Goal: Task Accomplishment & Management: Manage account settings

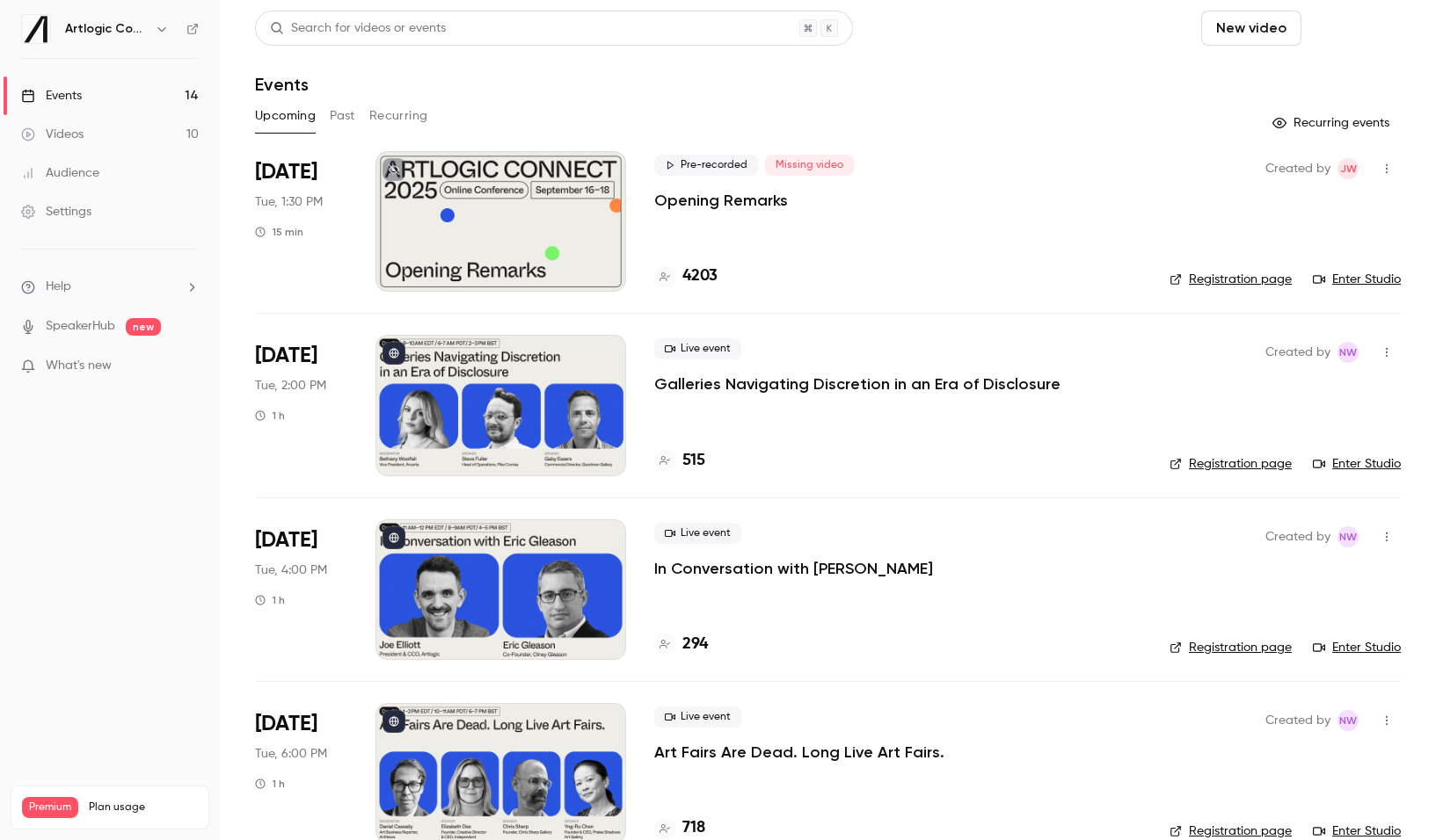
click at [1352, 33] on button "Schedule" at bounding box center [1354, 28] width 92 height 36
click at [1294, 84] on div "One time event" at bounding box center [1319, 77] width 134 height 17
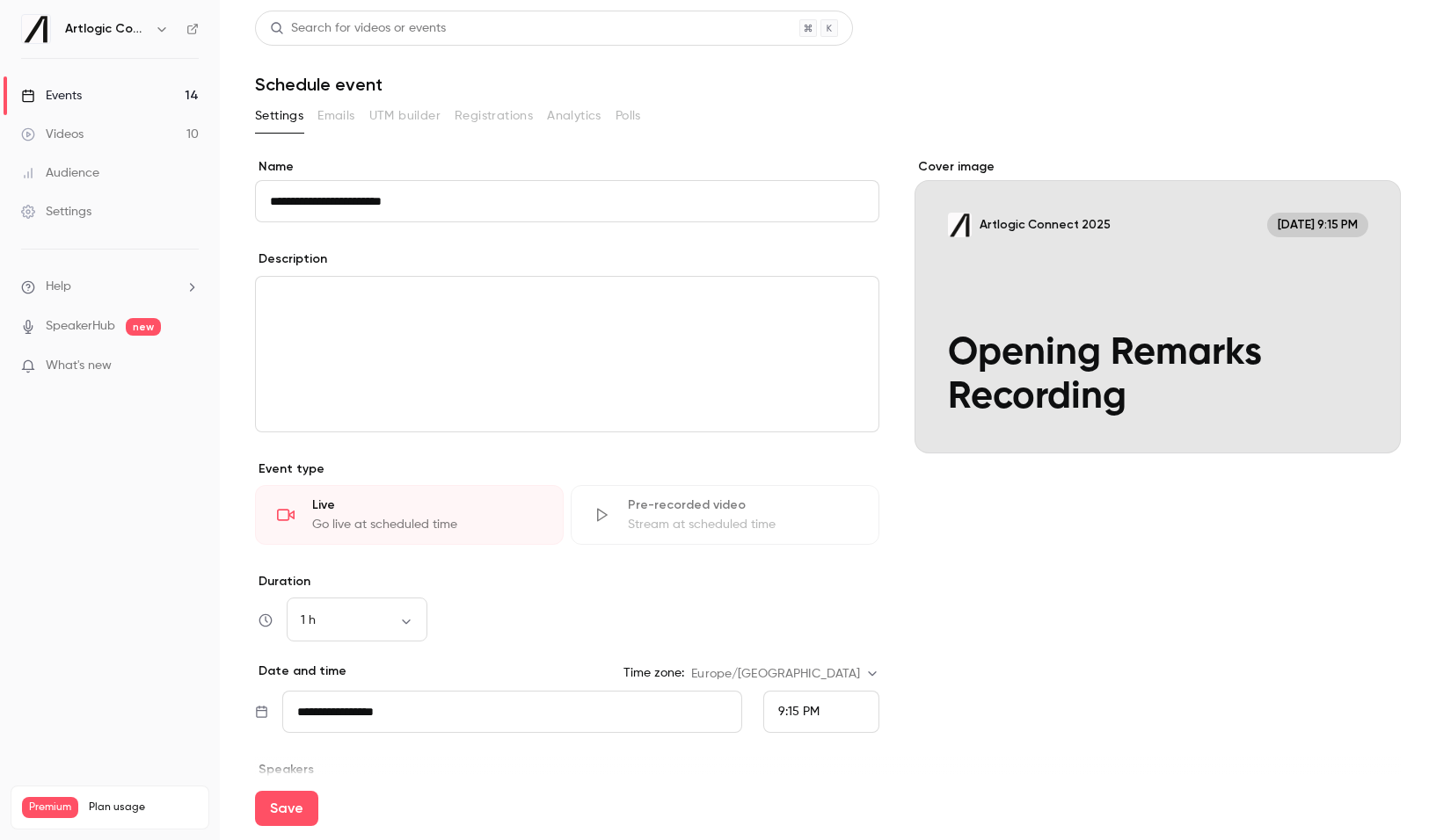
type input "**********"
click at [810, 703] on div "9:15 PM" at bounding box center [798, 711] width 41 height 18
click at [810, 646] on span "11:00 AM" at bounding box center [802, 652] width 49 height 12
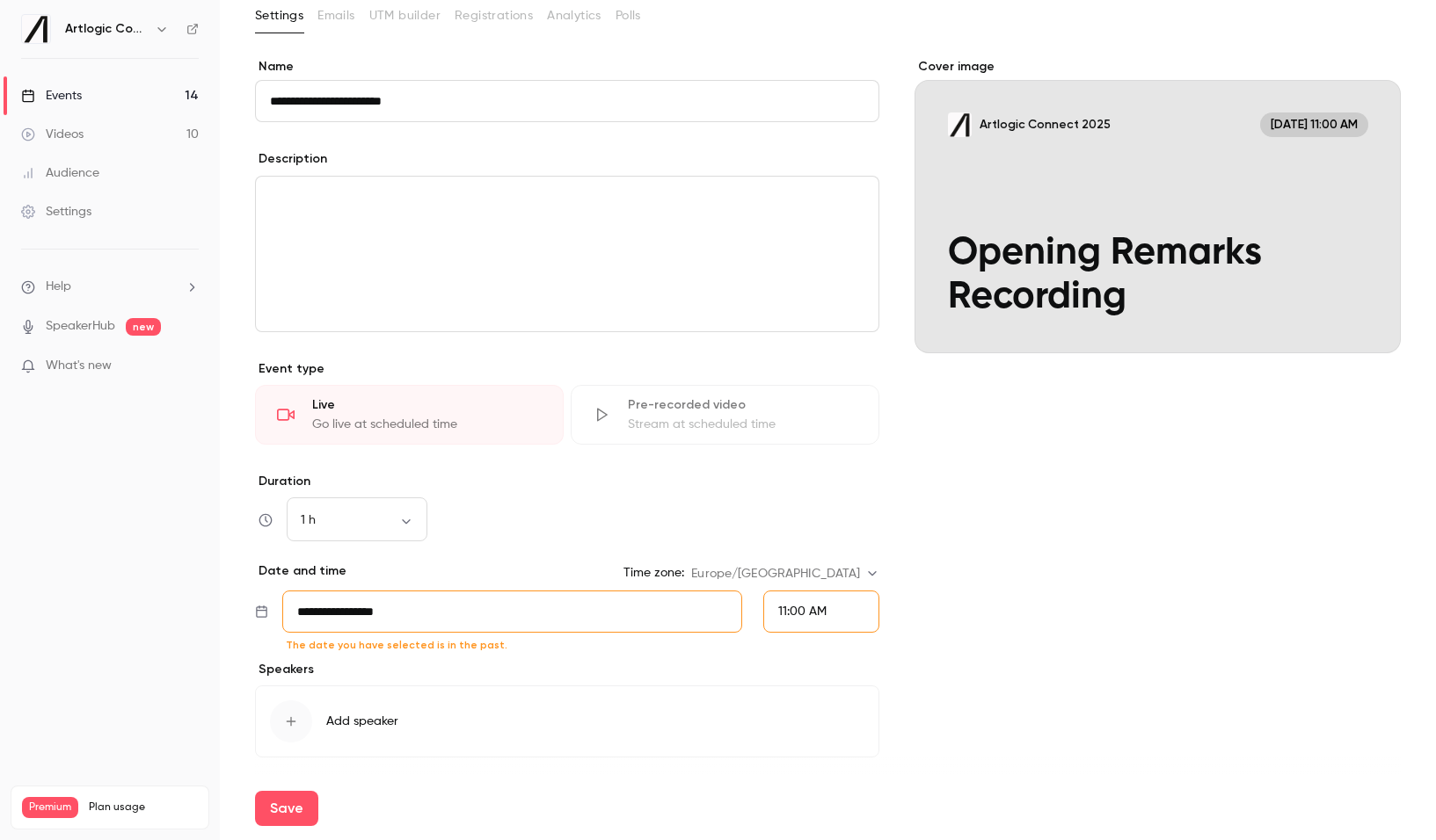
scroll to position [104, 0]
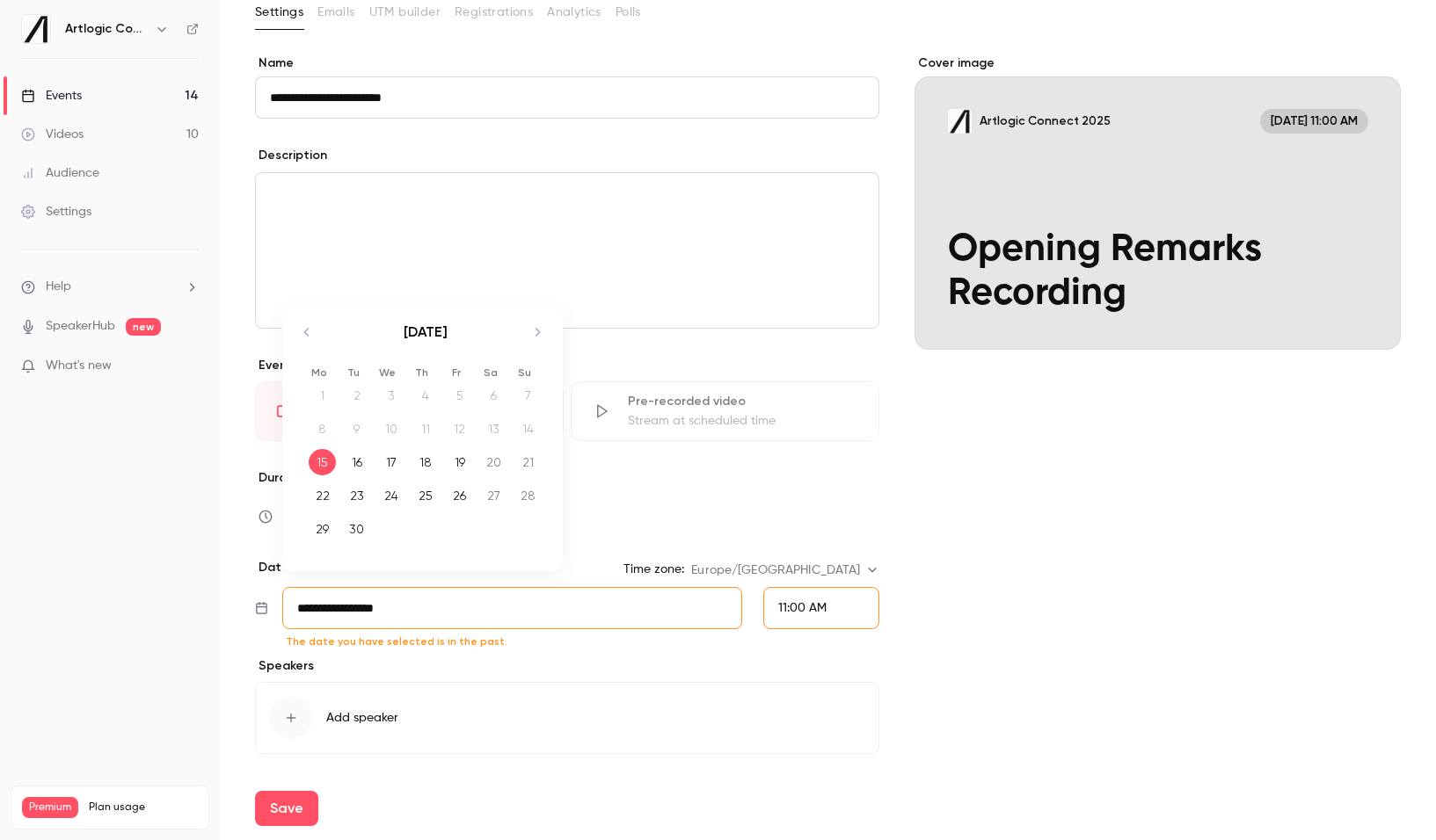
click at [395, 610] on input "**********" at bounding box center [512, 609] width 460 height 42
click at [328, 464] on div "15" at bounding box center [322, 462] width 27 height 26
click at [888, 596] on div "**********" at bounding box center [828, 429] width 1146 height 749
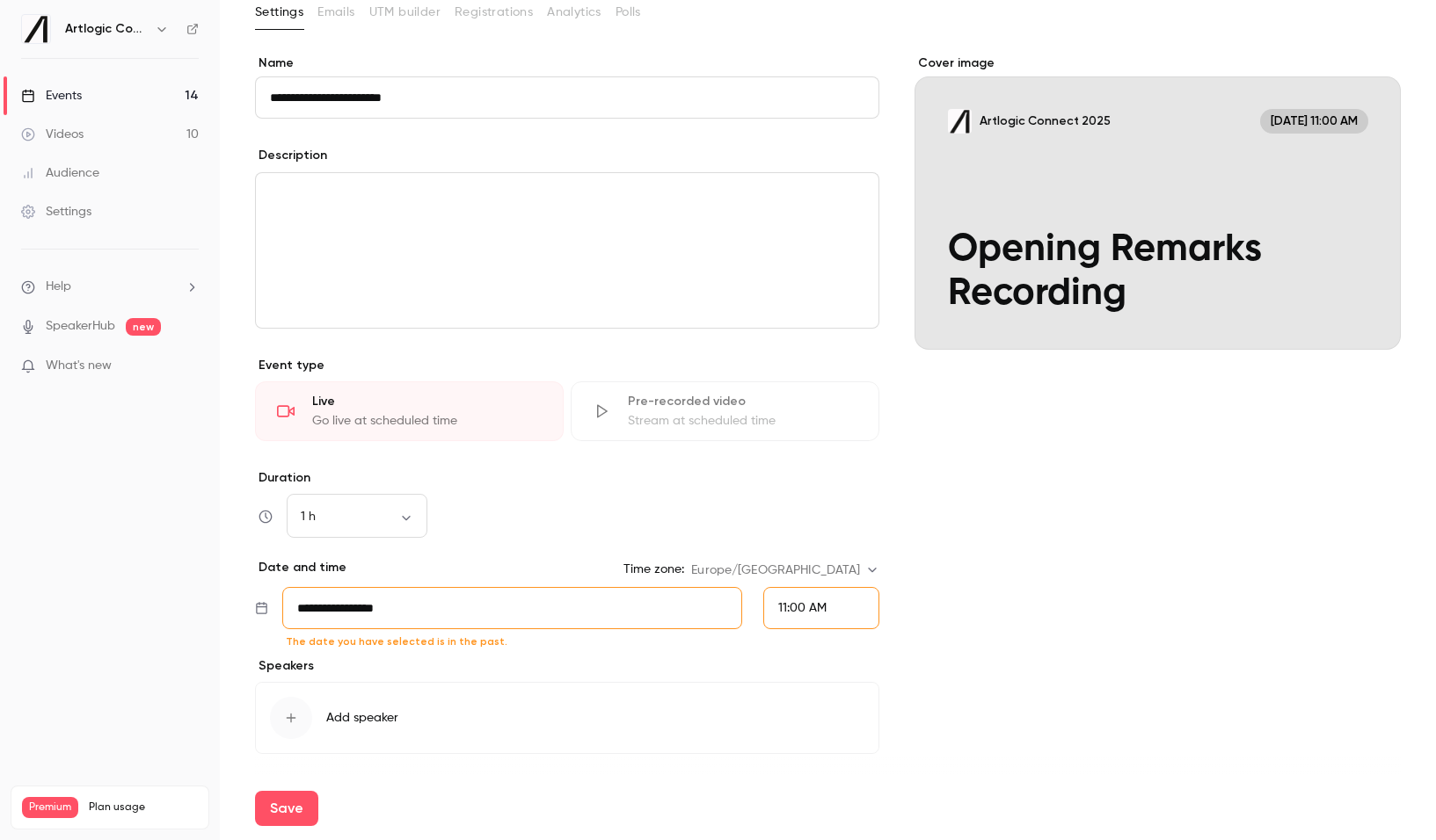
click at [822, 604] on span "11:00 AM" at bounding box center [802, 608] width 48 height 12
click at [929, 603] on div at bounding box center [718, 420] width 1436 height 840
click at [279, 815] on button "Save" at bounding box center [287, 808] width 63 height 36
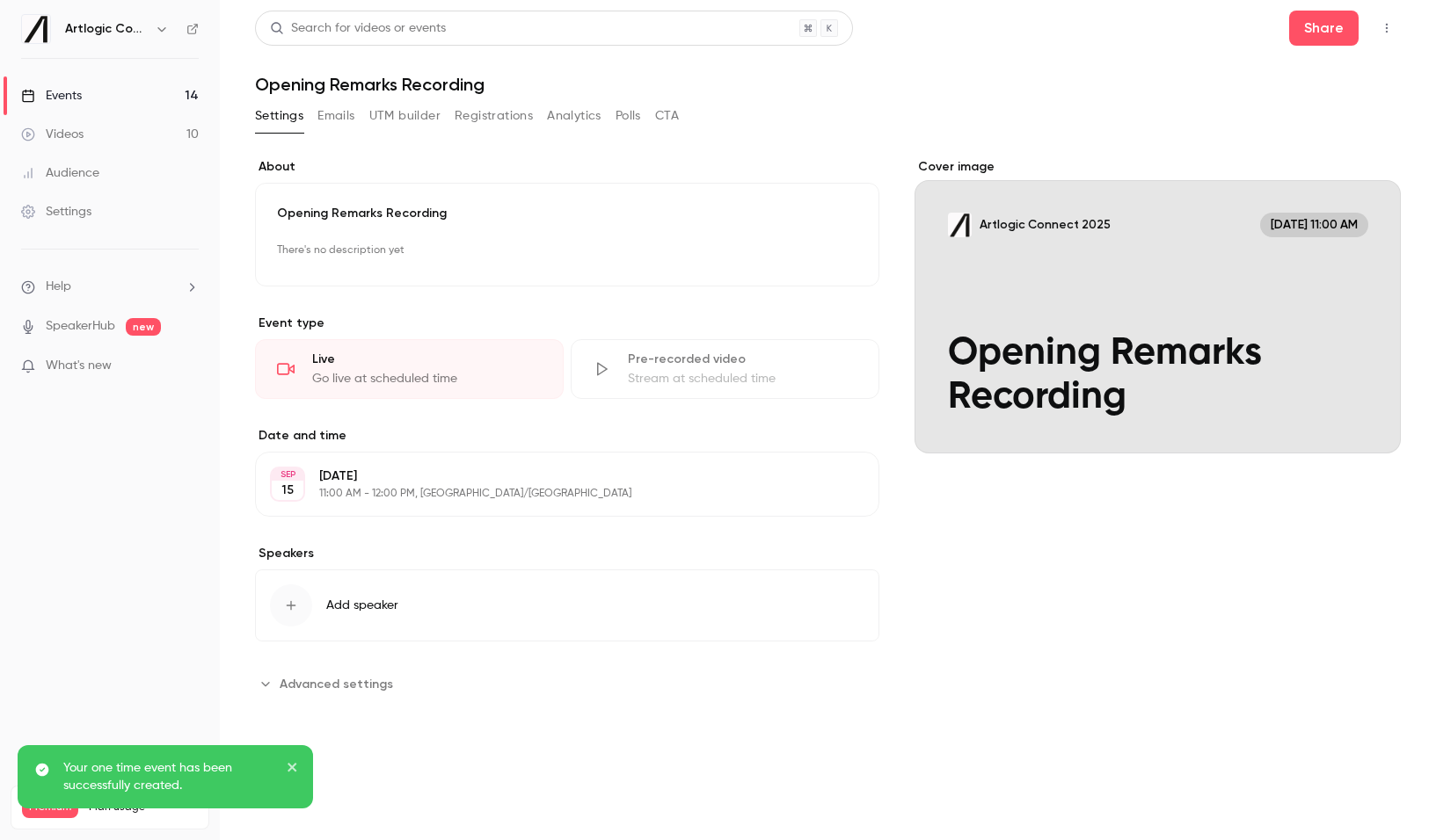
click at [76, 93] on div "Events" at bounding box center [51, 96] width 61 height 17
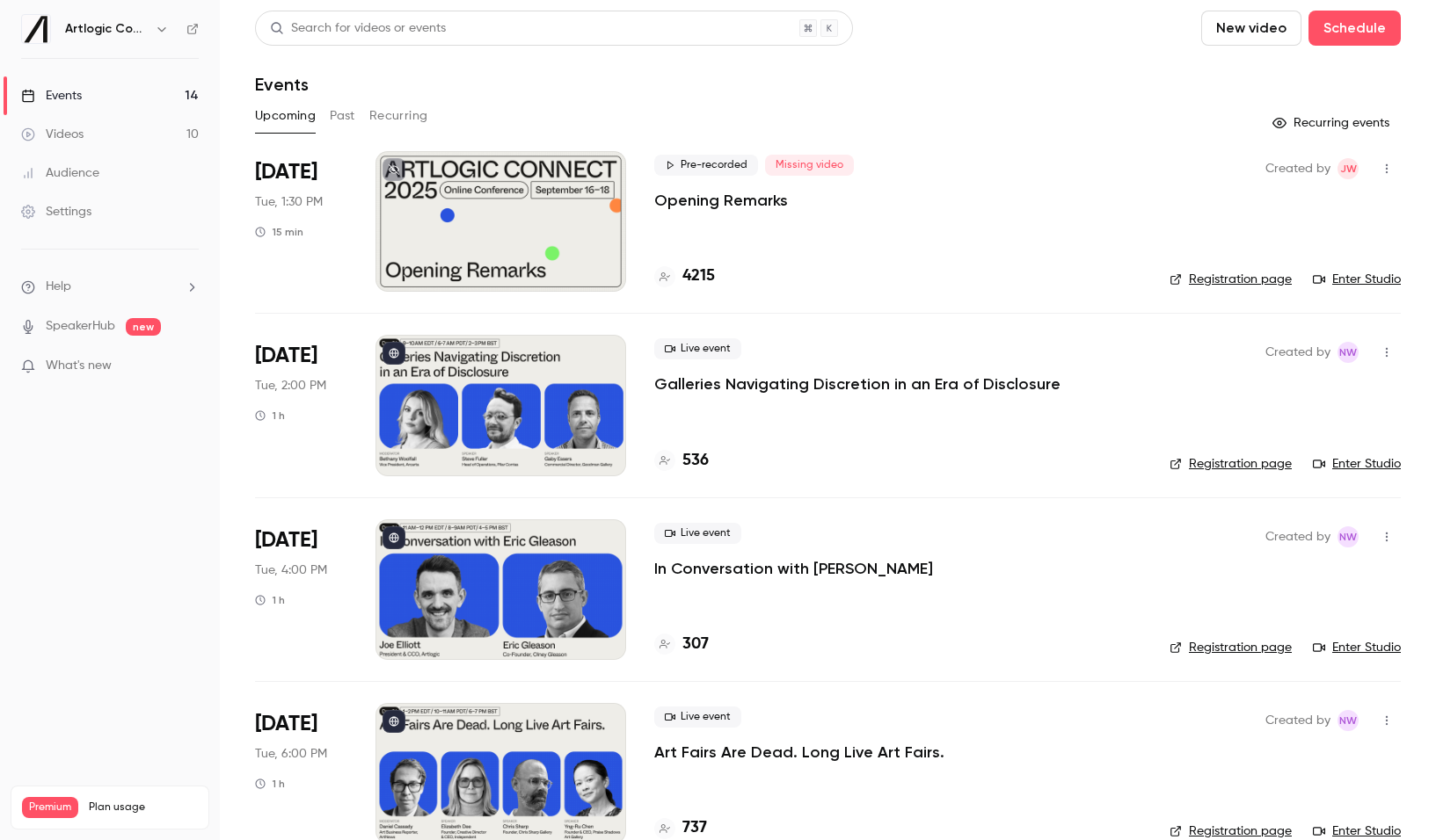
click at [331, 120] on button "Past" at bounding box center [342, 115] width 26 height 28
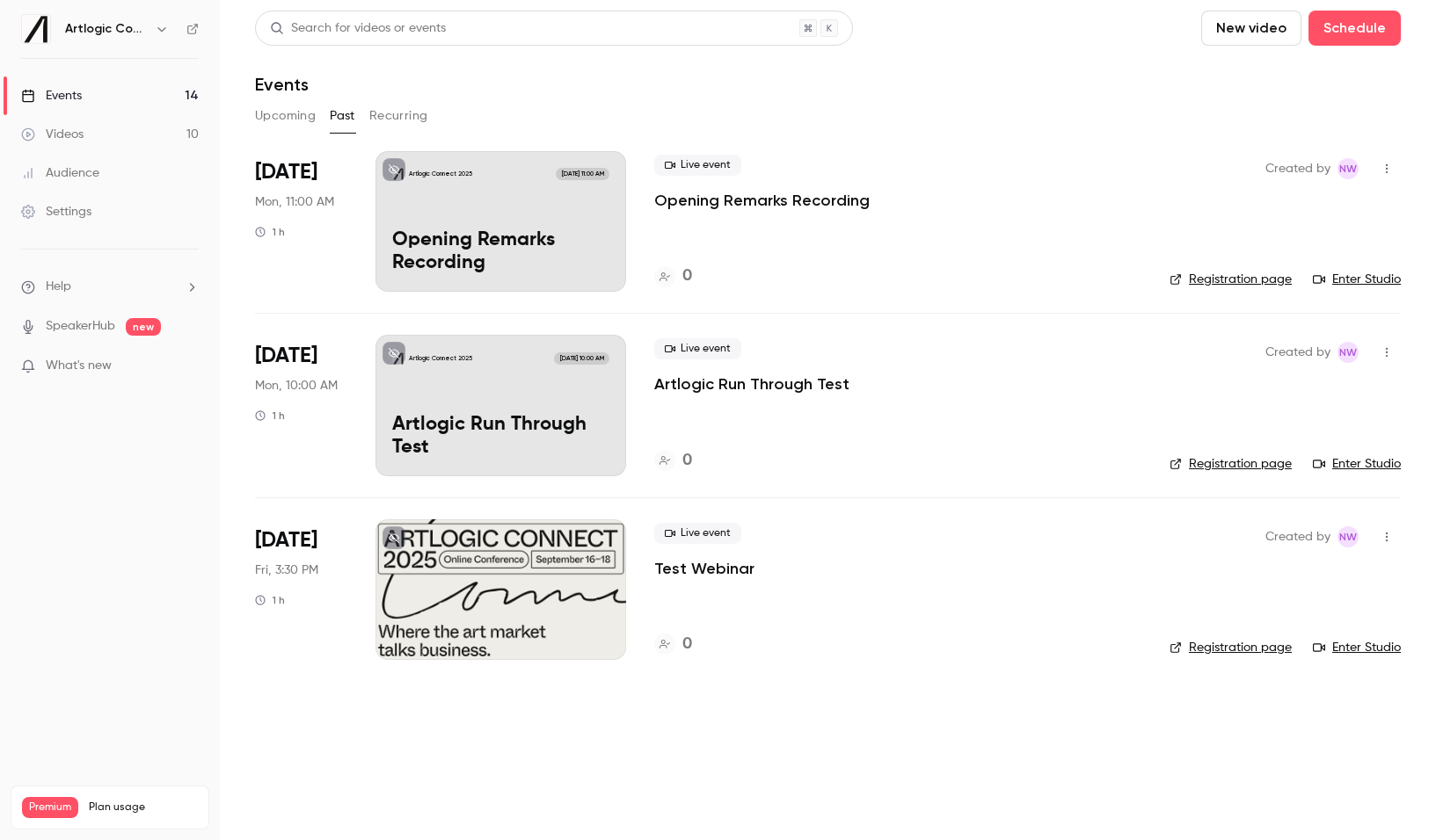
click at [702, 208] on p "Opening Remarks Recording" at bounding box center [762, 201] width 215 height 21
click at [1376, 276] on link "Enter Studio" at bounding box center [1357, 279] width 88 height 17
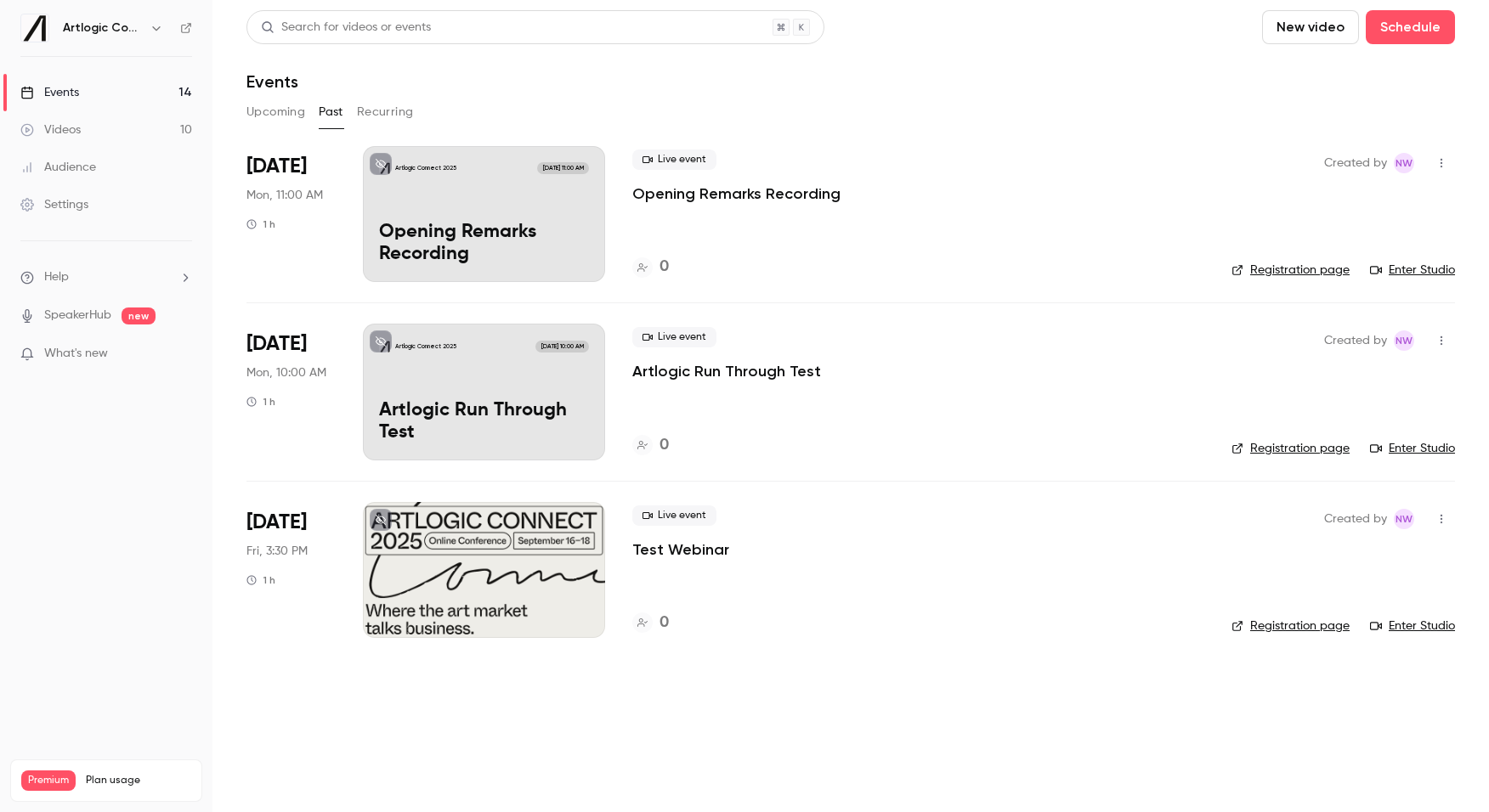
click at [66, 93] on div "Events" at bounding box center [49, 93] width 58 height 17
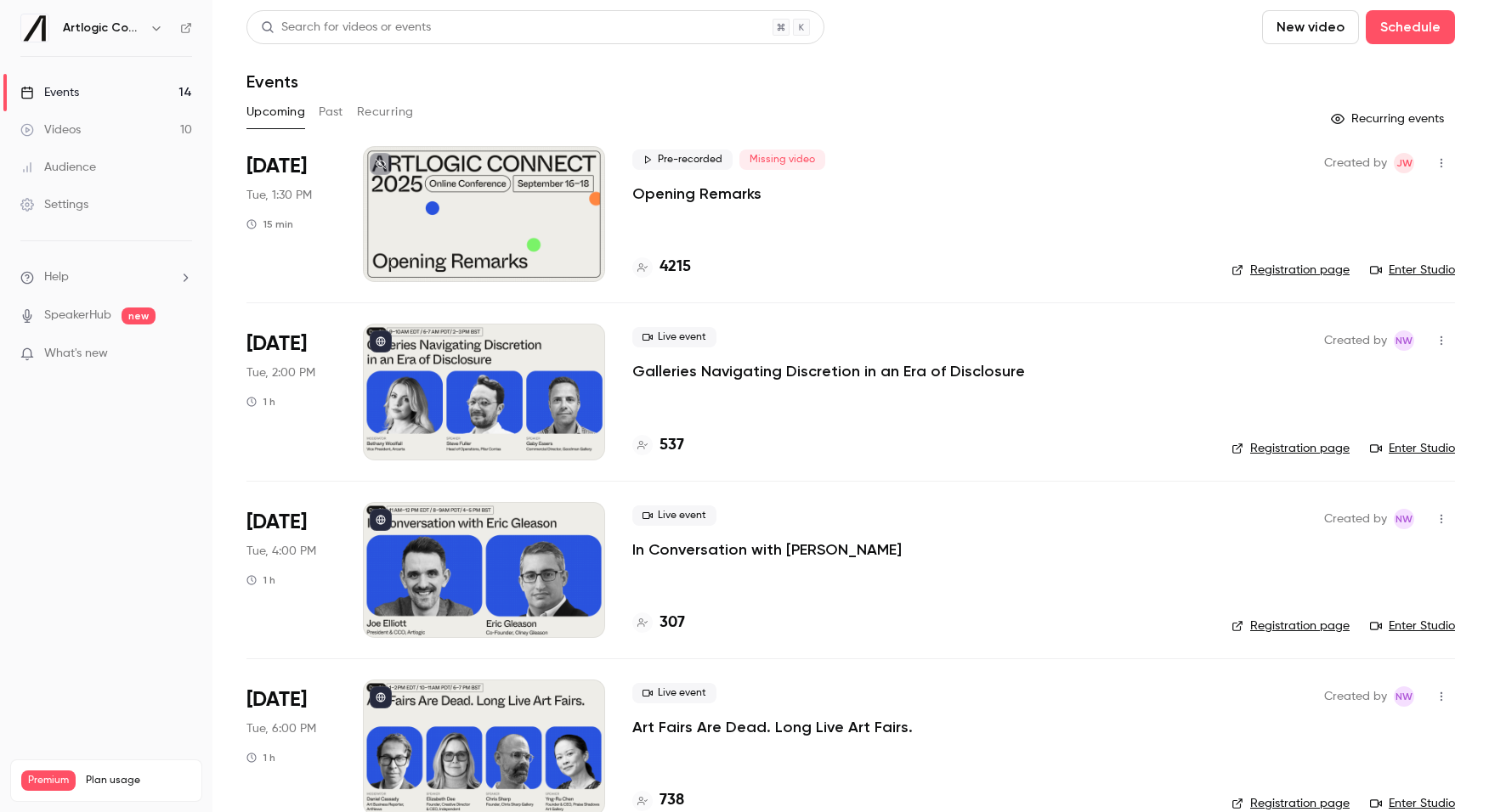
scroll to position [51, 0]
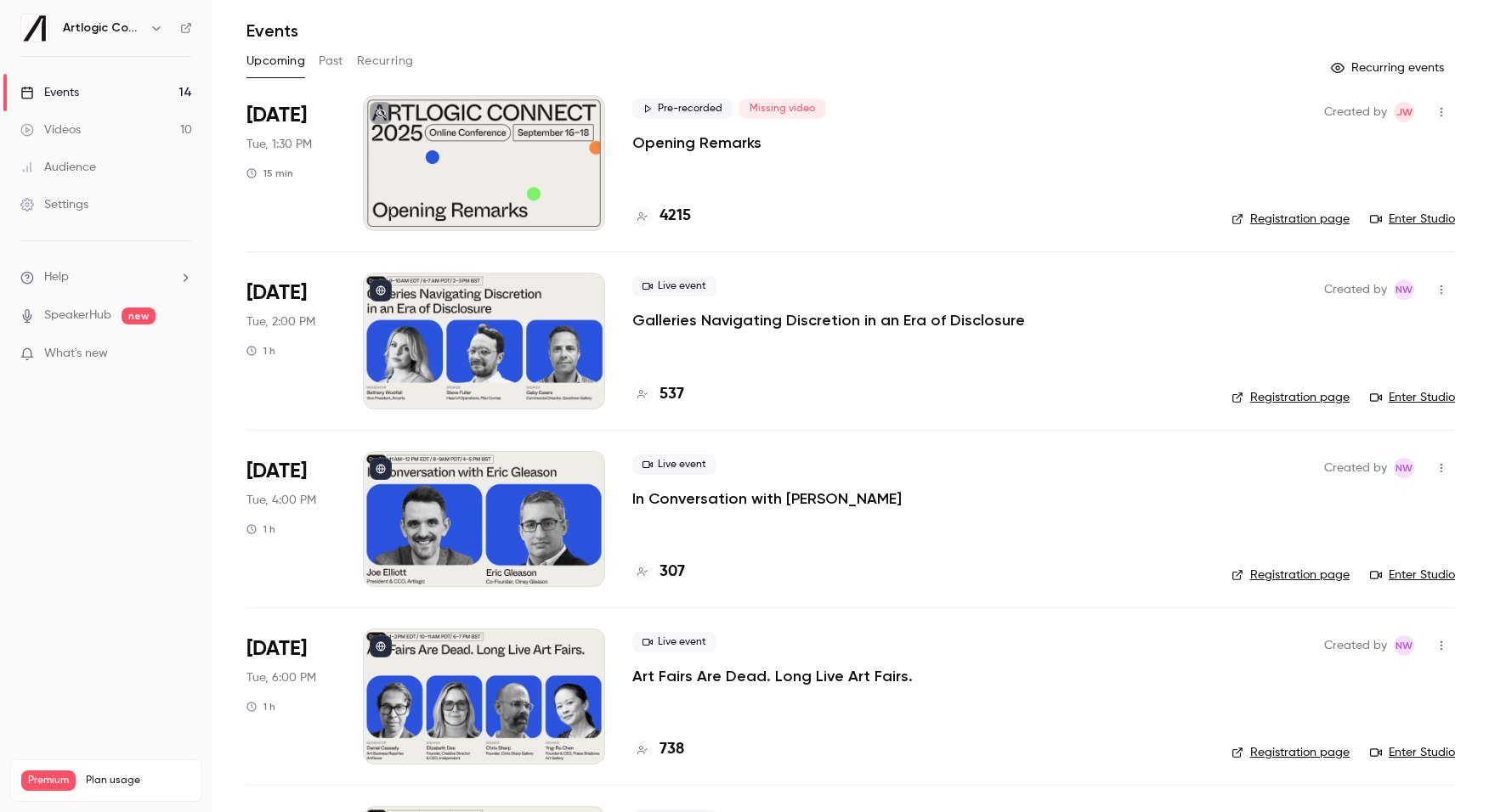
click at [593, 343] on div at bounding box center [484, 341] width 242 height 135
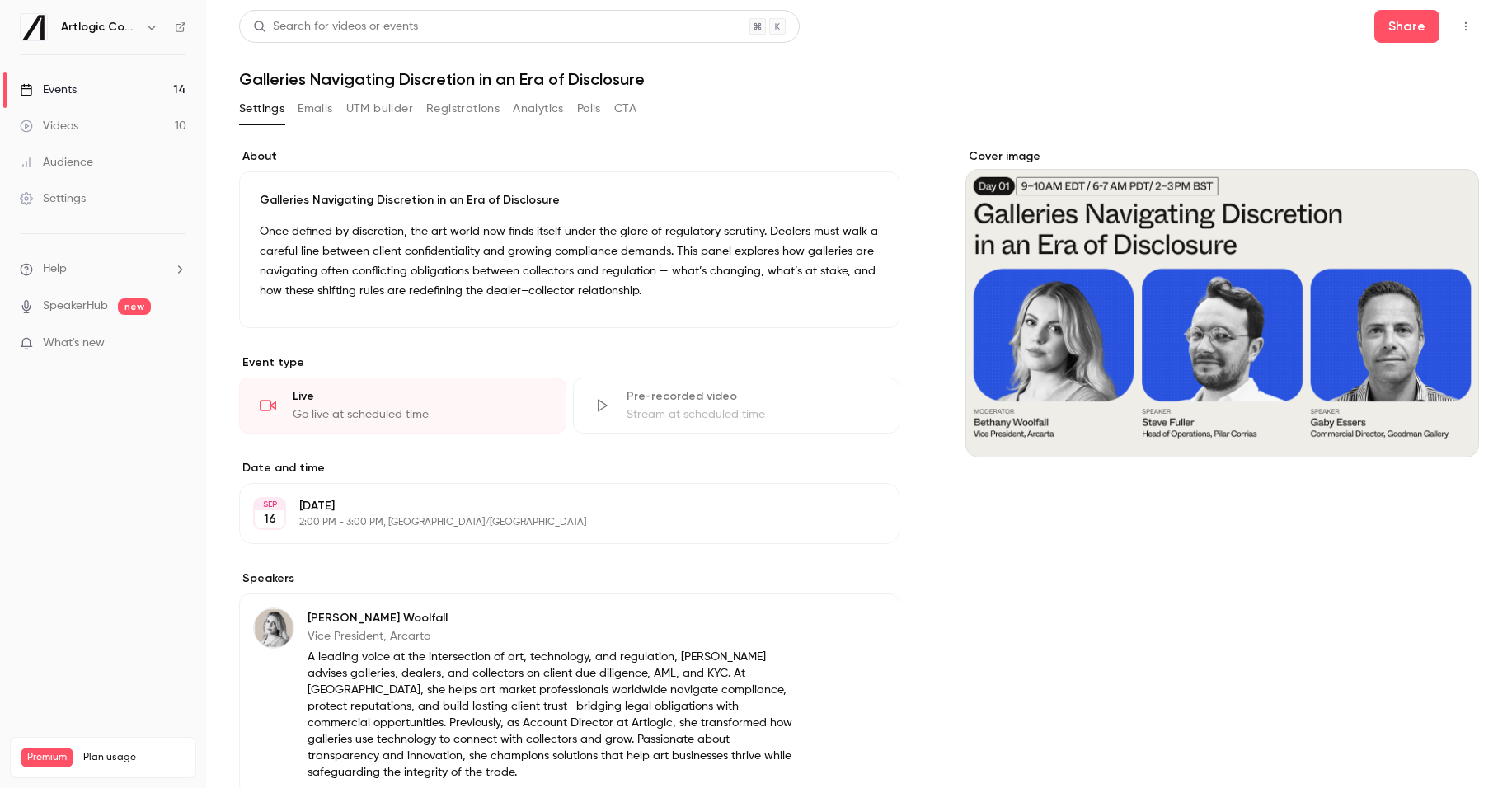
click at [74, 89] on div "Events" at bounding box center [48, 90] width 57 height 16
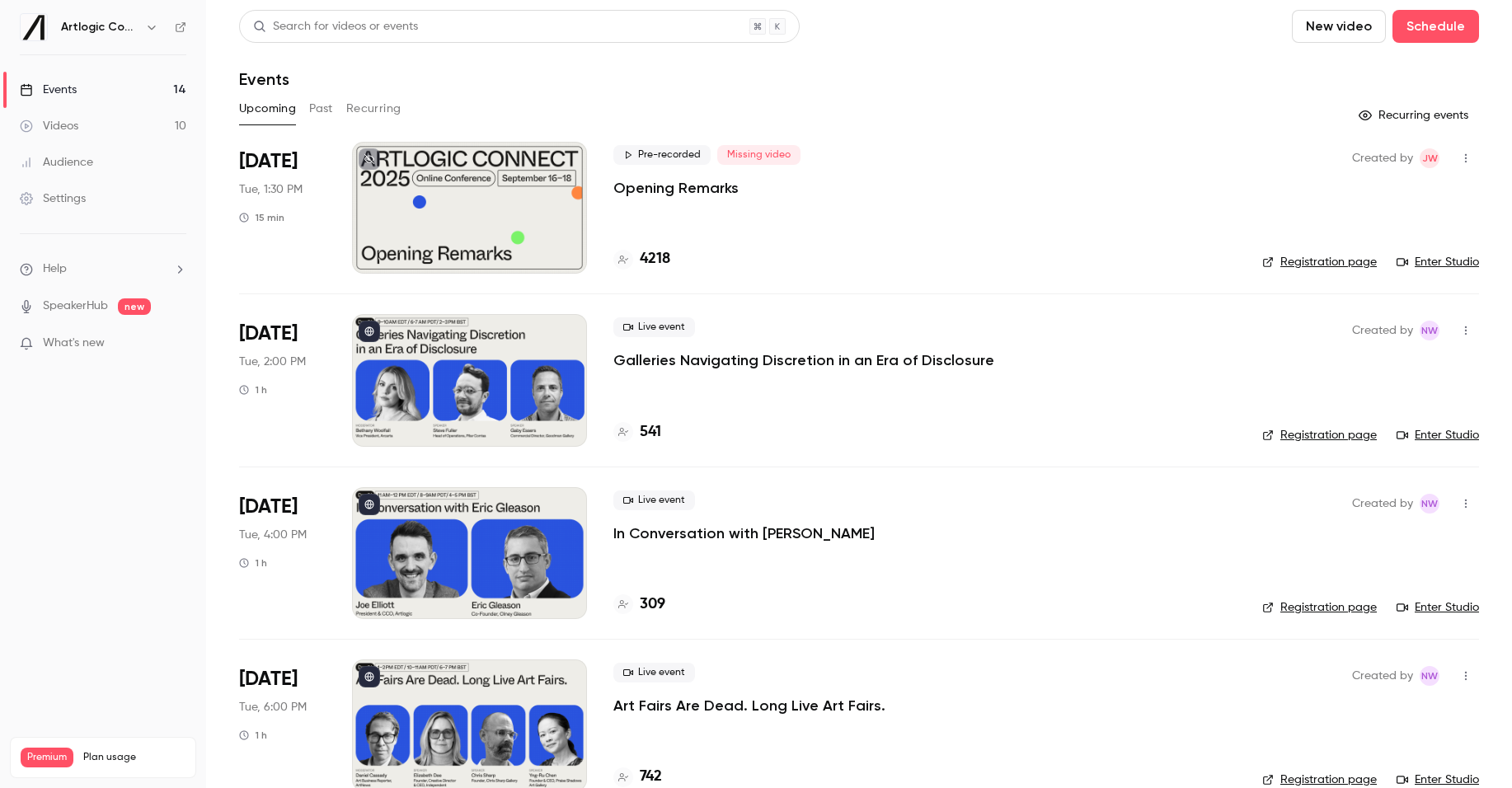
click at [66, 122] on div "Videos" at bounding box center [49, 126] width 59 height 16
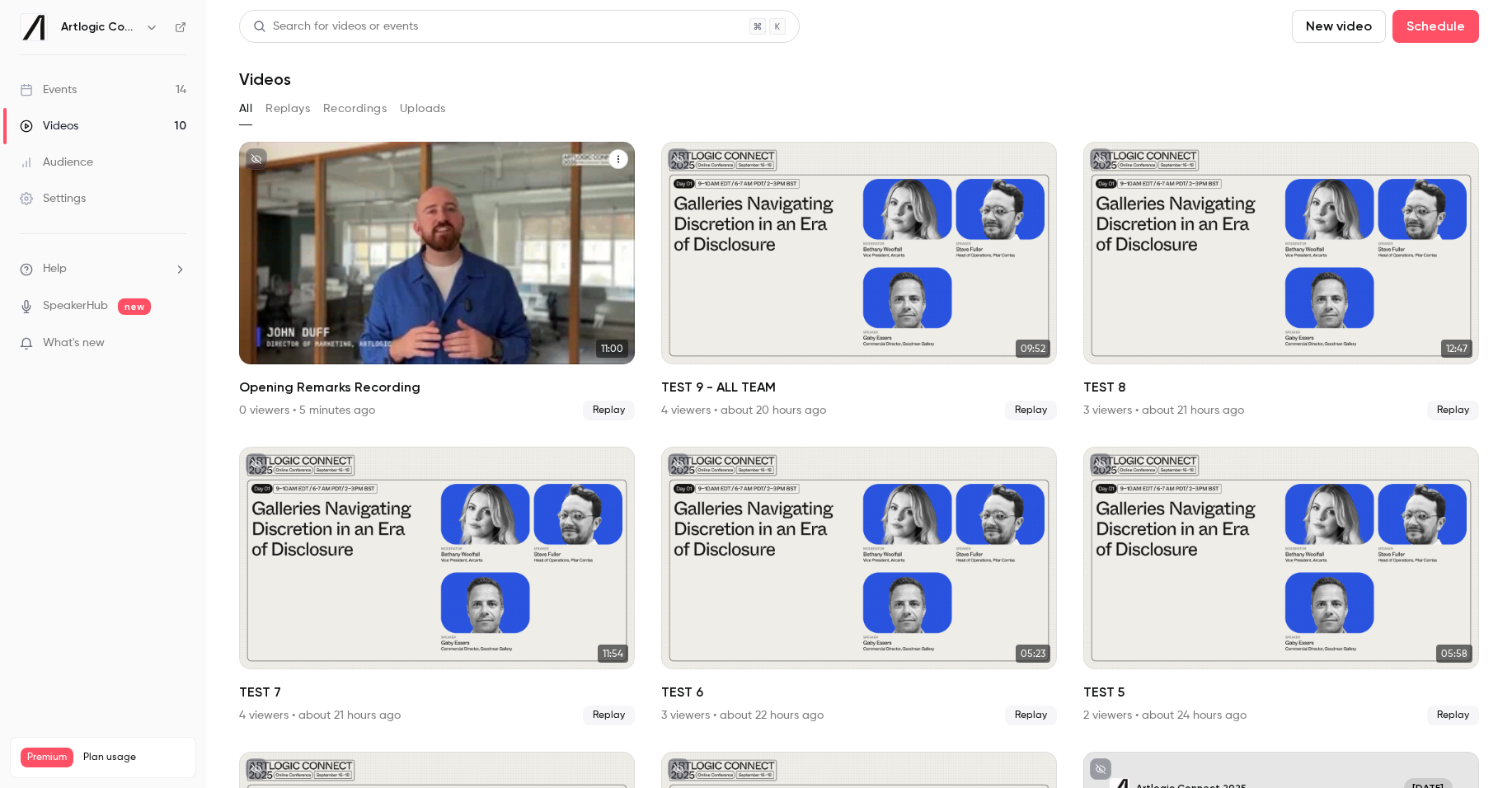
click at [358, 212] on div "Artlogic Connect [DATE] Opening Remarks Recording" at bounding box center [437, 252] width 395 height 222
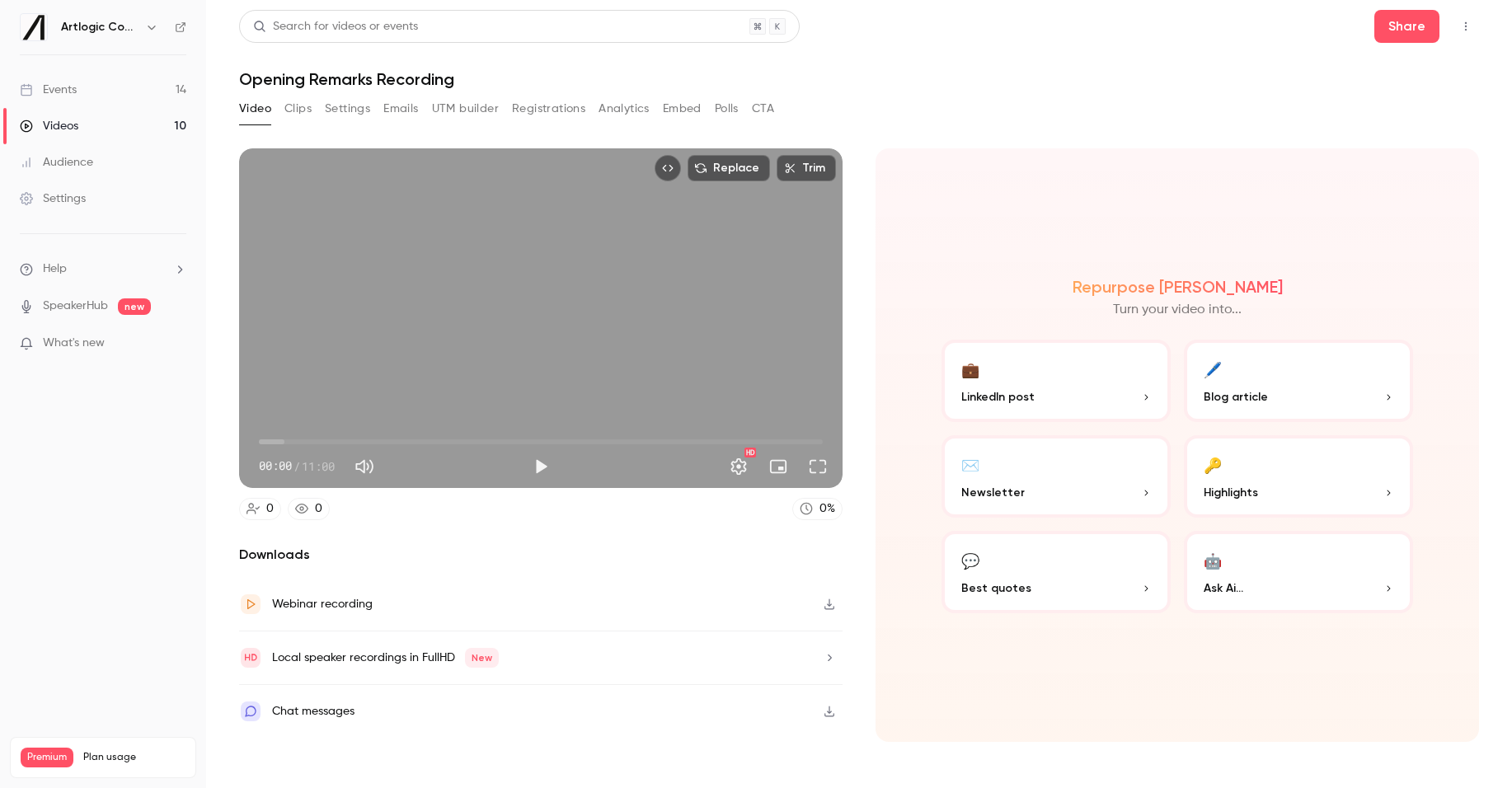
type input "*"
click at [385, 465] on span at bounding box center [385, 466] width 1 height 3
drag, startPoint x: 55, startPoint y: 120, endPoint x: 156, endPoint y: 61, distance: 117.0
click at [55, 120] on div "Videos" at bounding box center [49, 126] width 59 height 16
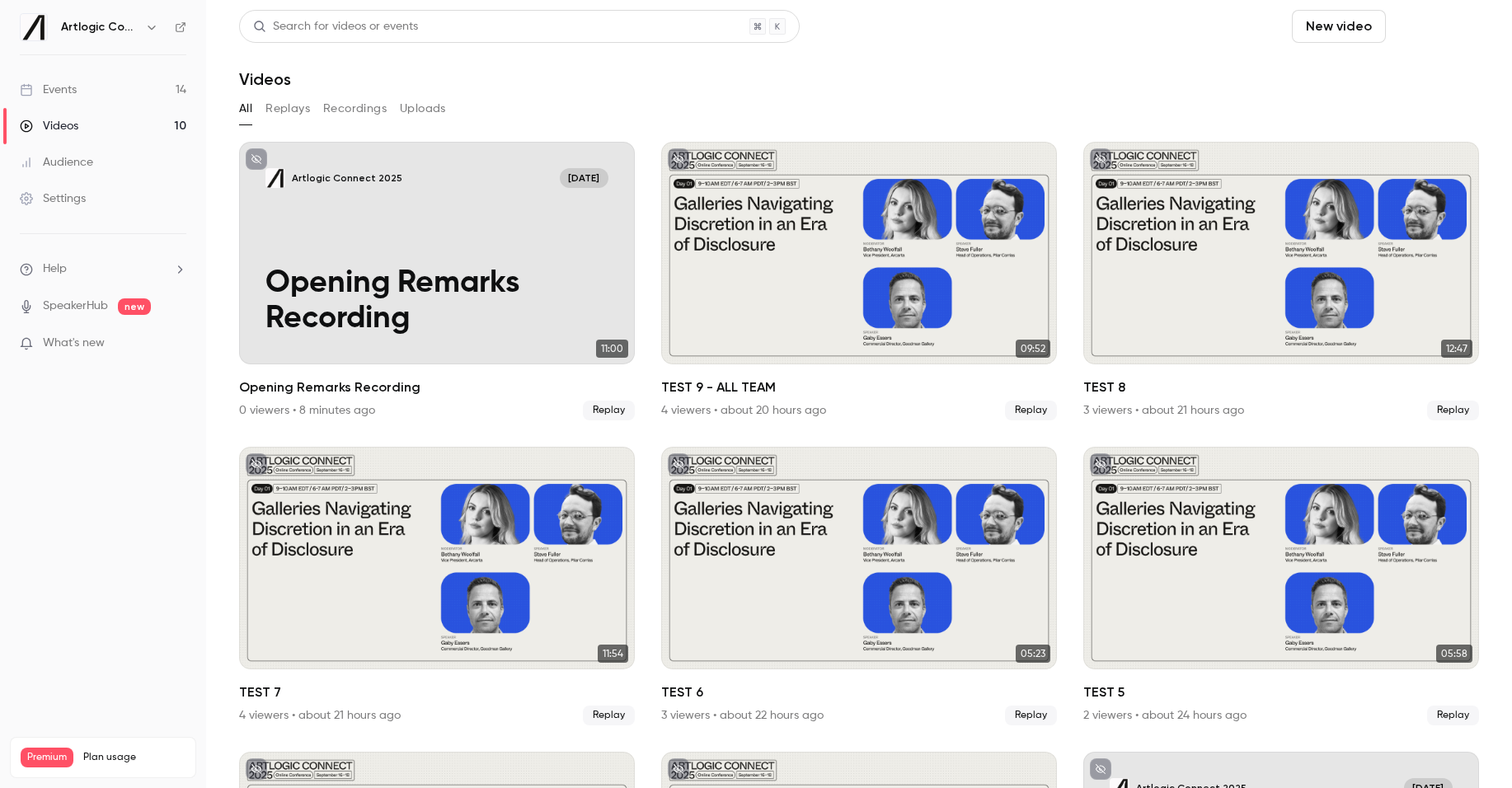
click at [1345, 24] on button "Schedule" at bounding box center [1435, 26] width 86 height 33
click at [1345, 73] on div "One time event" at bounding box center [1402, 72] width 125 height 16
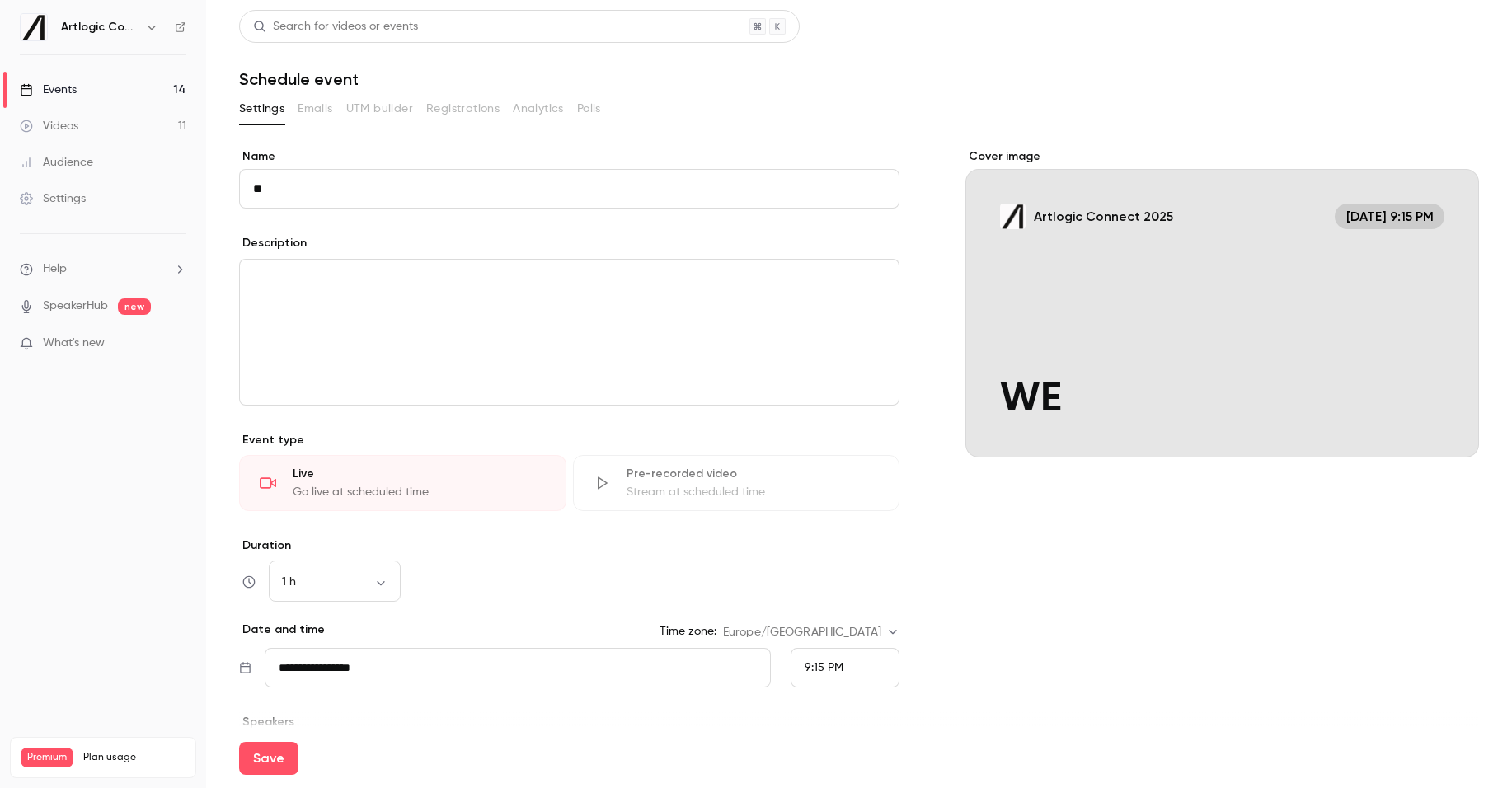
type input "*"
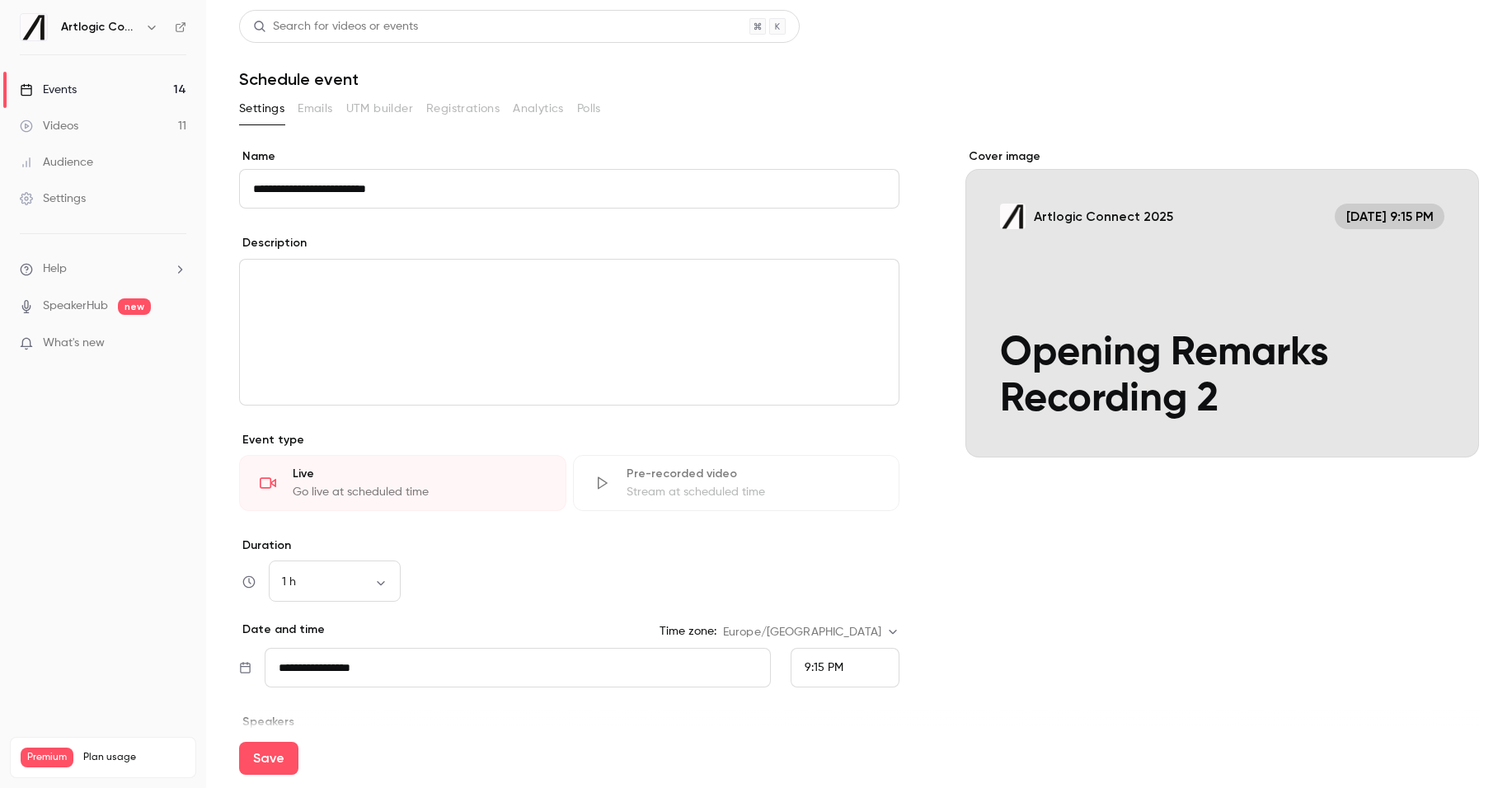
type input "**********"
click at [837, 662] on span "9:15 PM" at bounding box center [824, 667] width 39 height 12
click at [836, 490] on li "12:00 PM" at bounding box center [845, 502] width 107 height 44
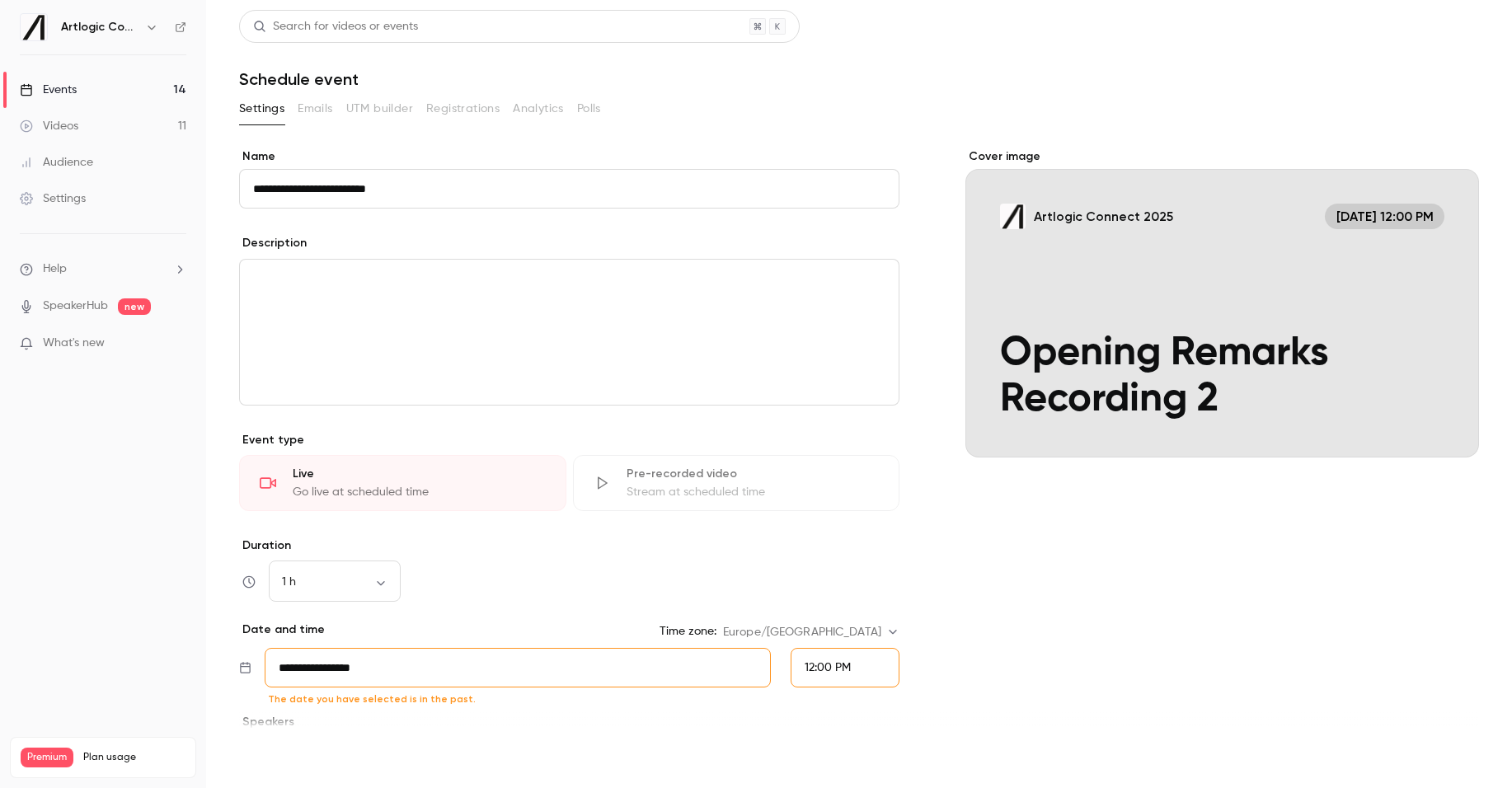
click at [276, 749] on button "Save" at bounding box center [269, 758] width 59 height 33
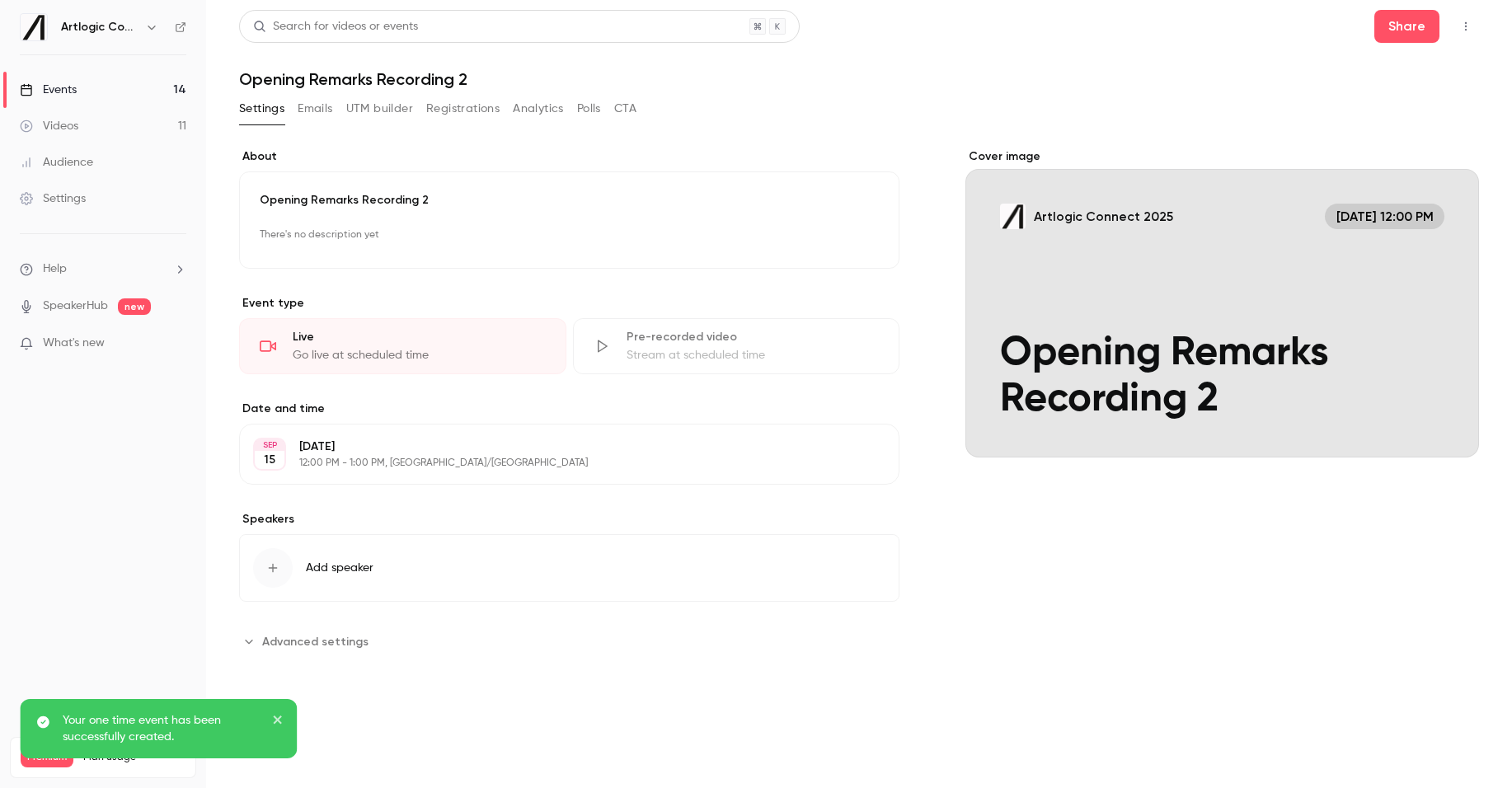
click at [103, 83] on link "Events 14" at bounding box center [103, 90] width 206 height 36
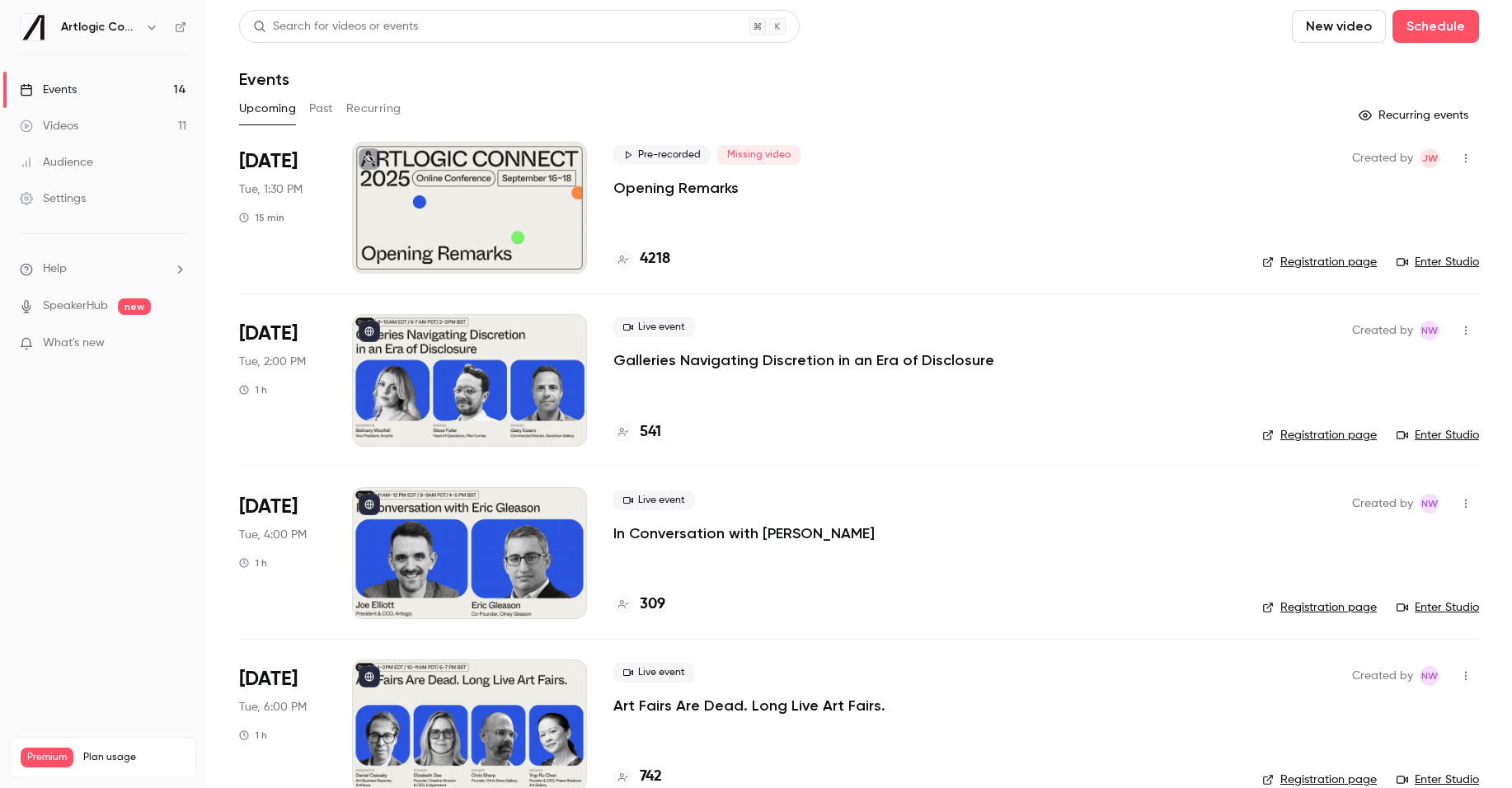
click at [327, 104] on button "Past" at bounding box center [321, 108] width 24 height 26
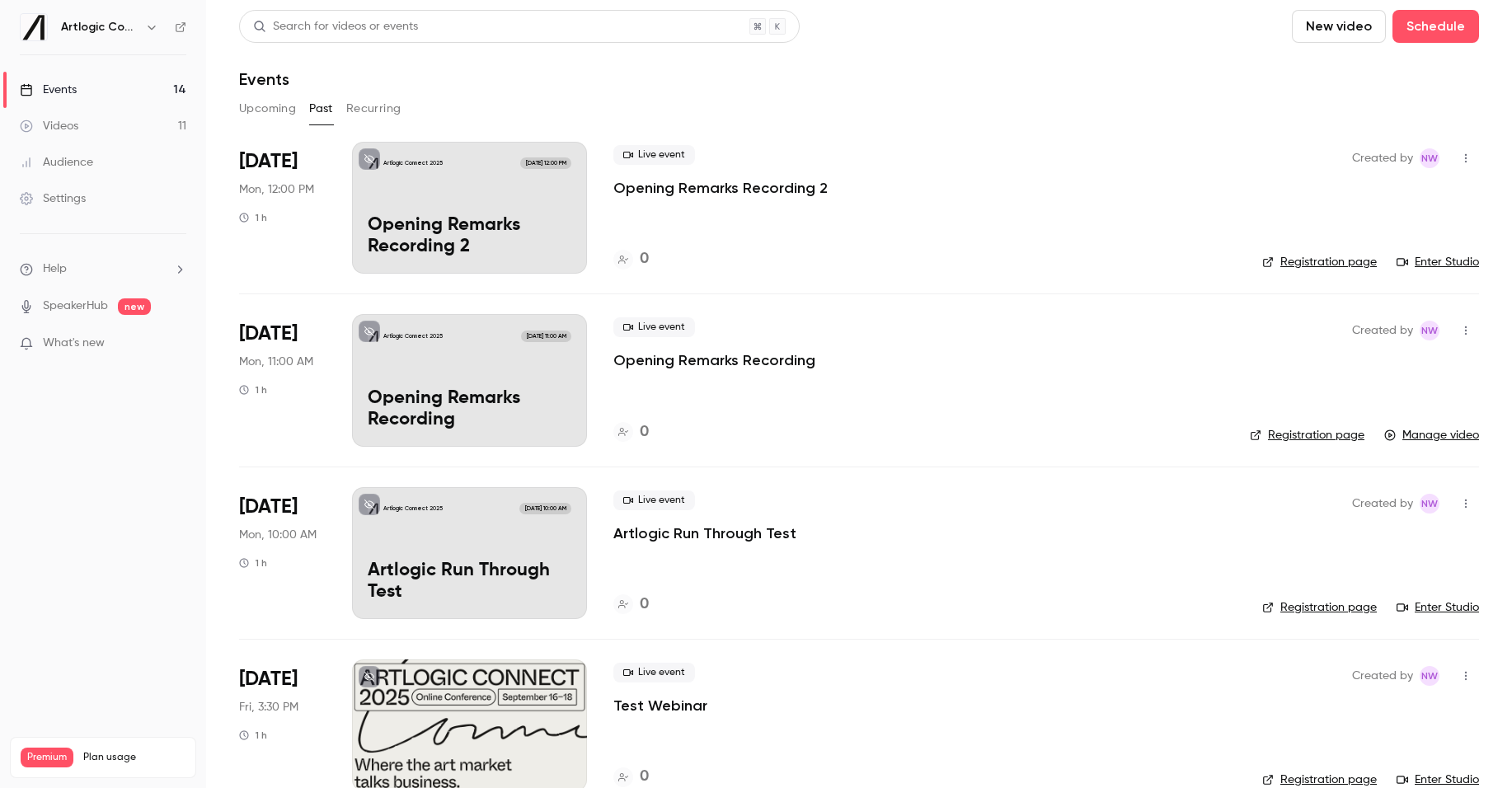
click at [1345, 262] on link "Enter Studio" at bounding box center [1438, 262] width 83 height 16
click at [131, 86] on link "Events 14" at bounding box center [103, 90] width 206 height 36
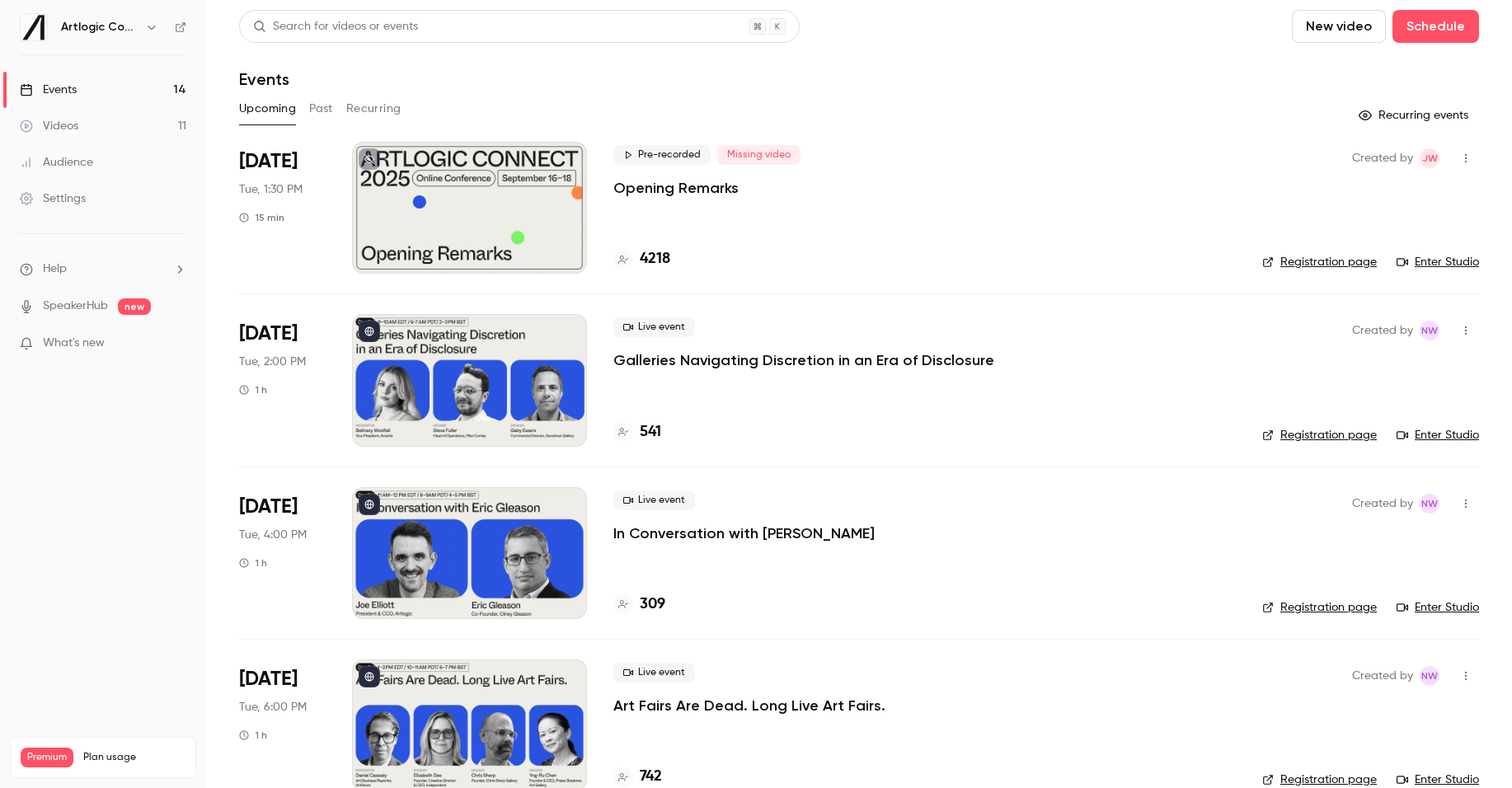
click at [495, 174] on div at bounding box center [469, 207] width 235 height 131
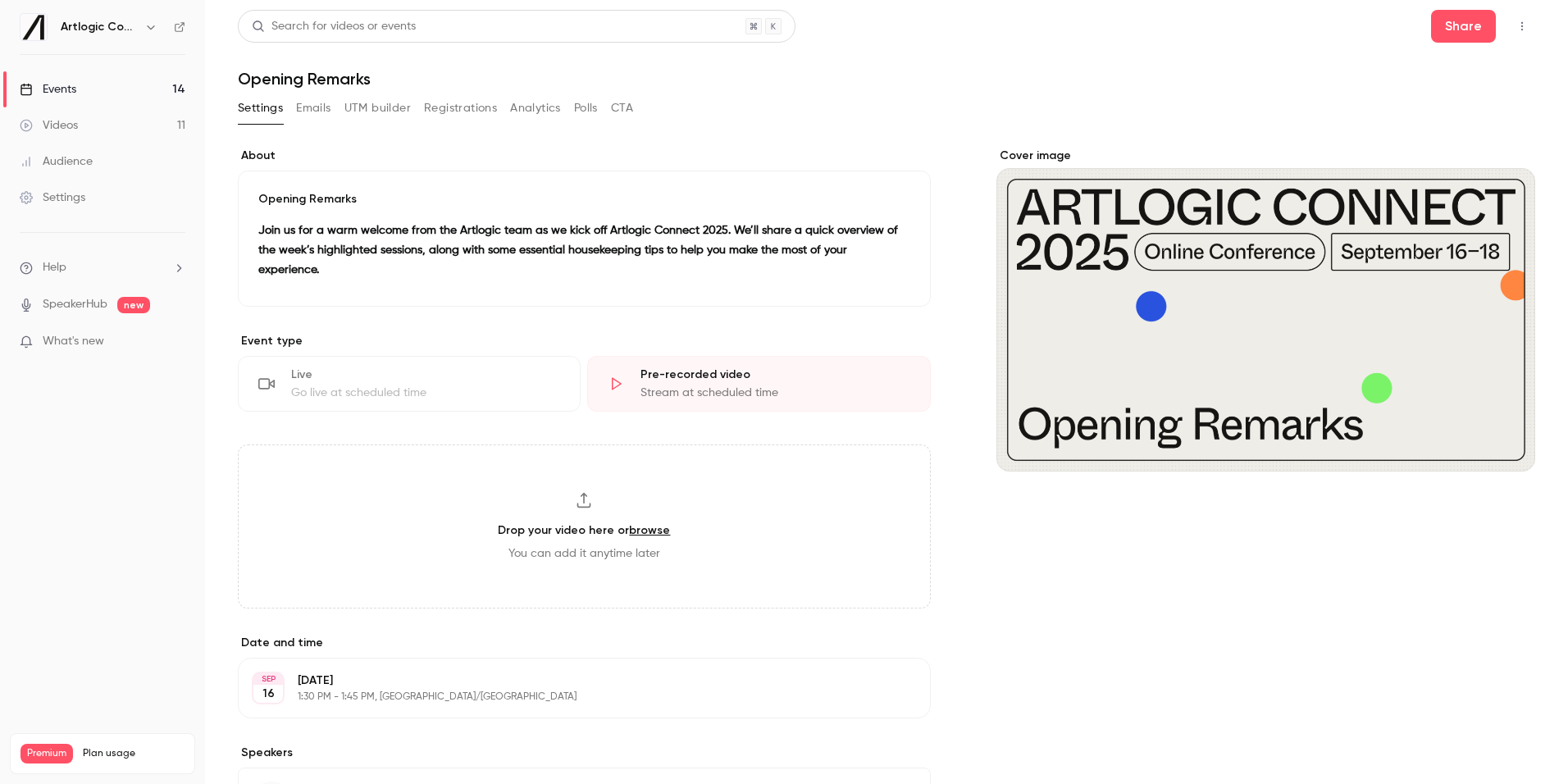
click at [53, 128] on div "Videos" at bounding box center [48, 125] width 58 height 16
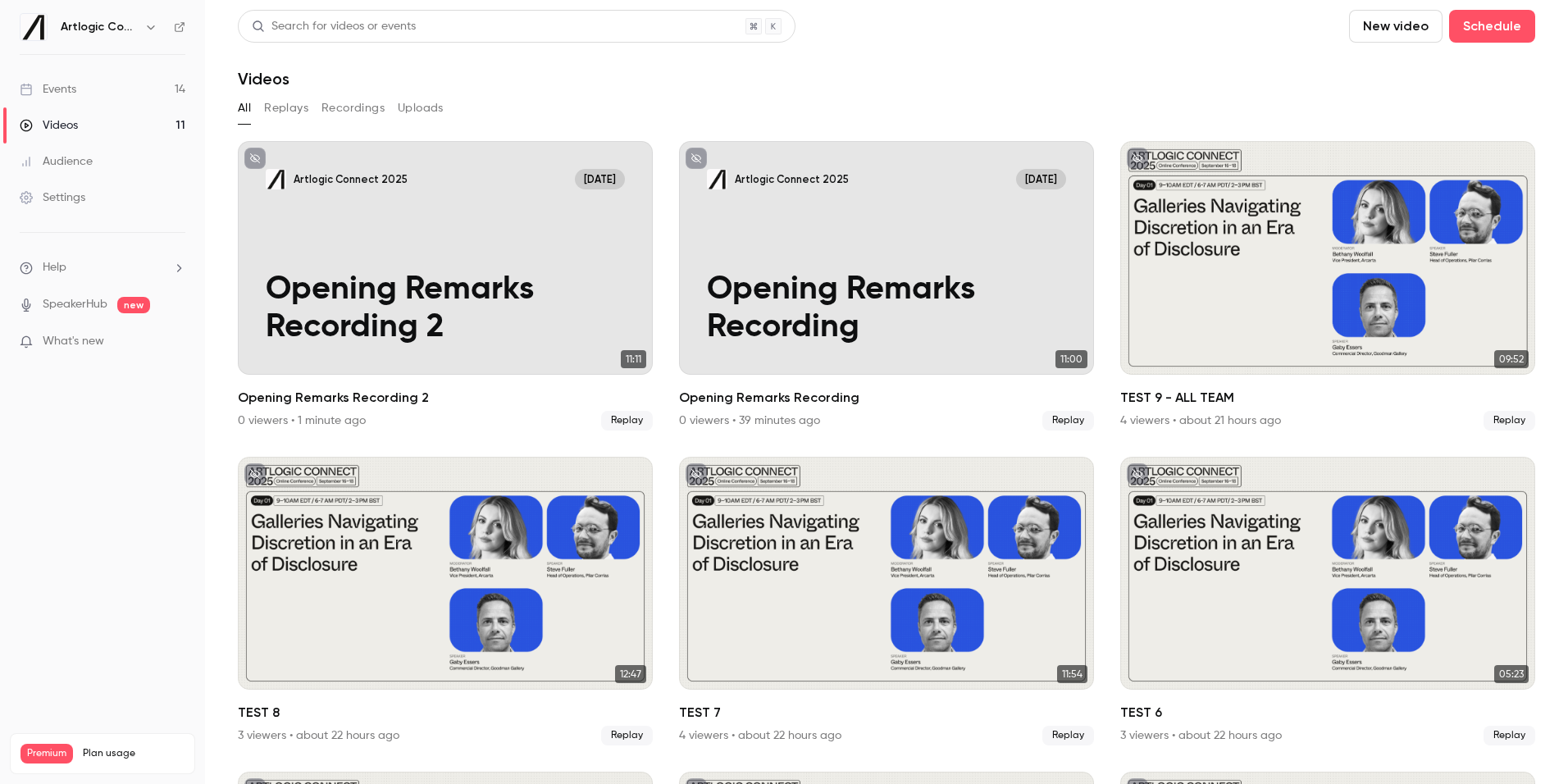
click at [323, 107] on button "Recordings" at bounding box center [353, 108] width 64 height 26
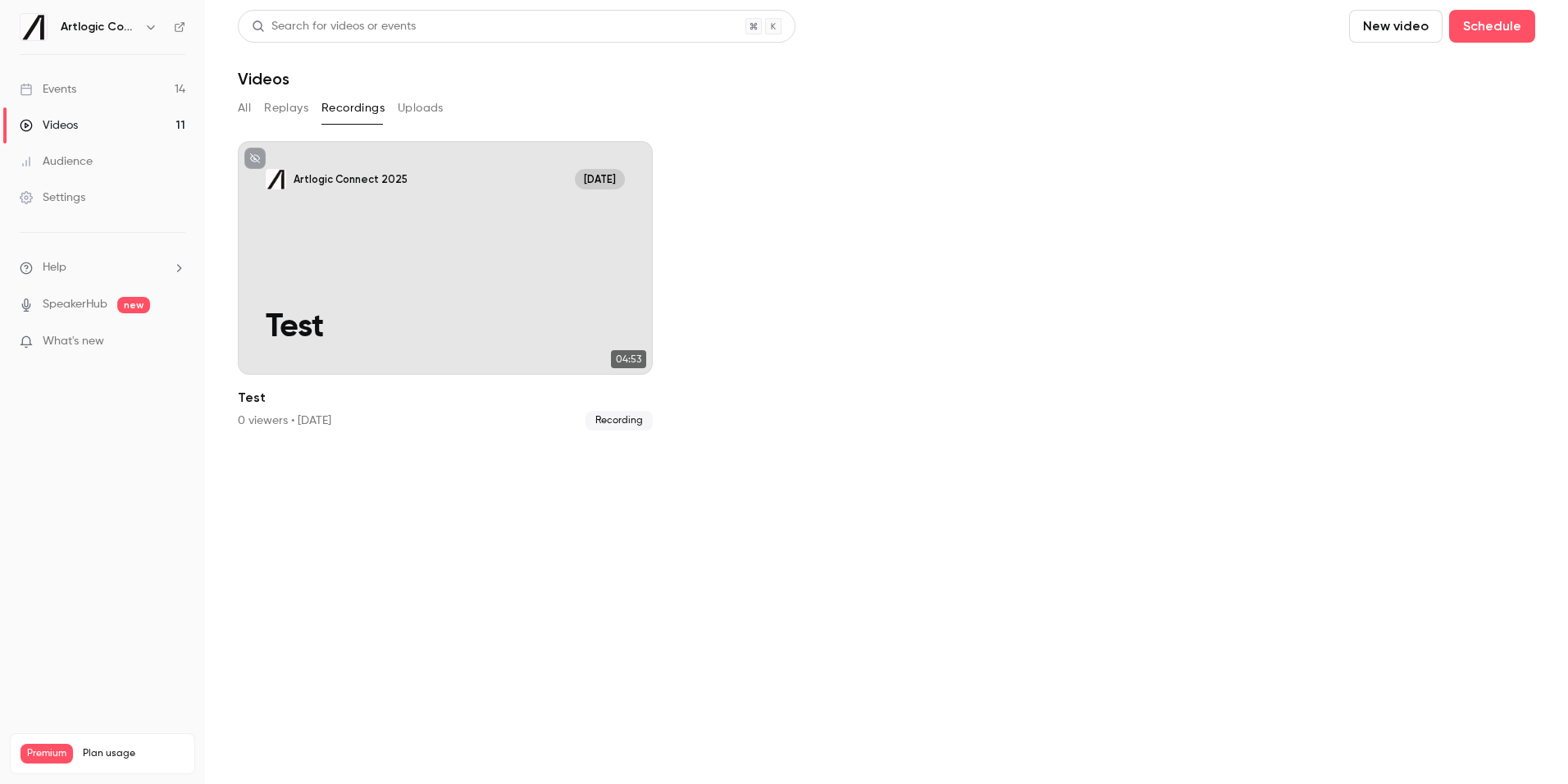
click at [283, 97] on button "Replays" at bounding box center [286, 108] width 44 height 26
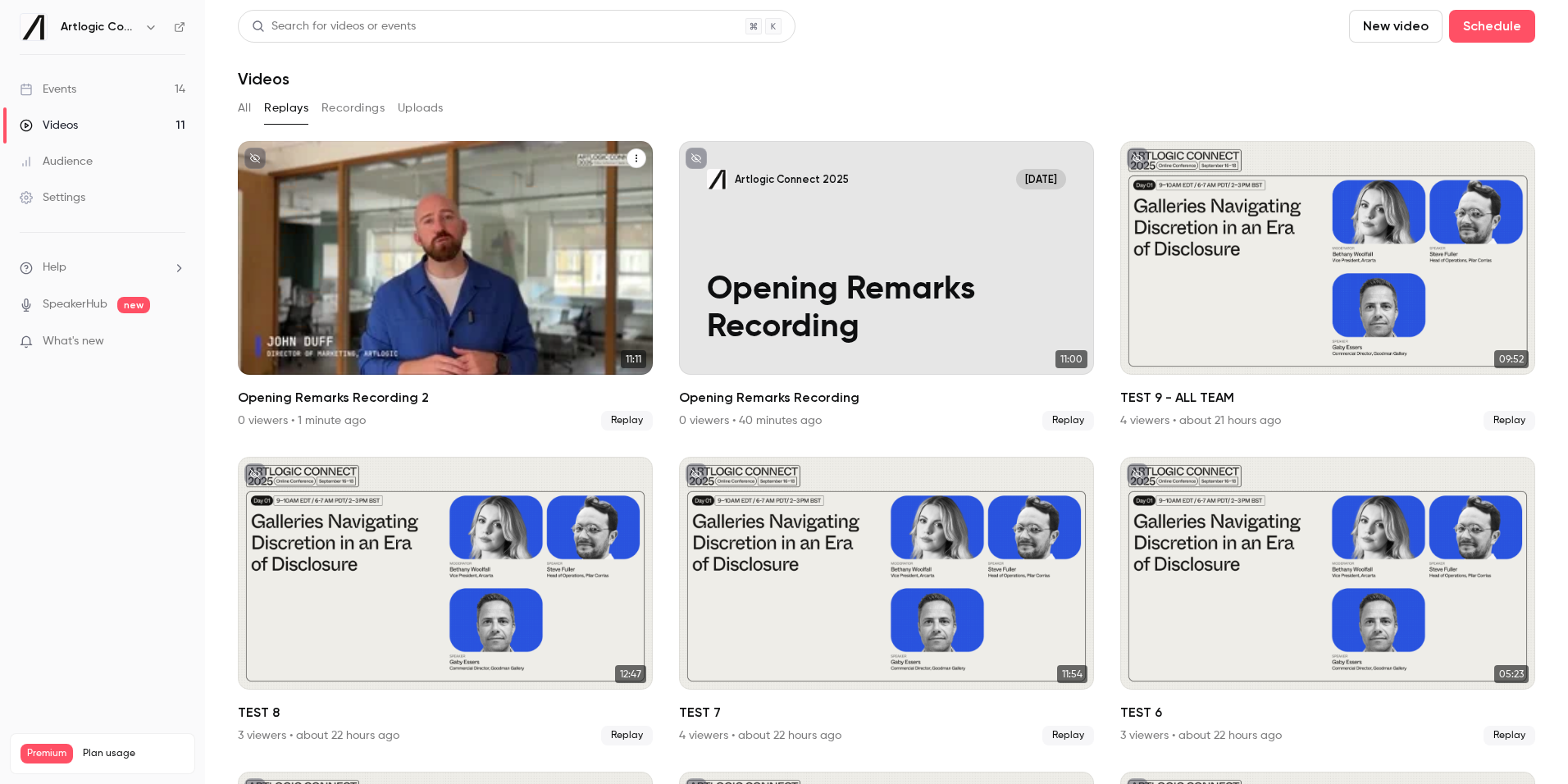
click at [638, 159] on icon "Opening Remarks Recording 2" at bounding box center [636, 158] width 10 height 10
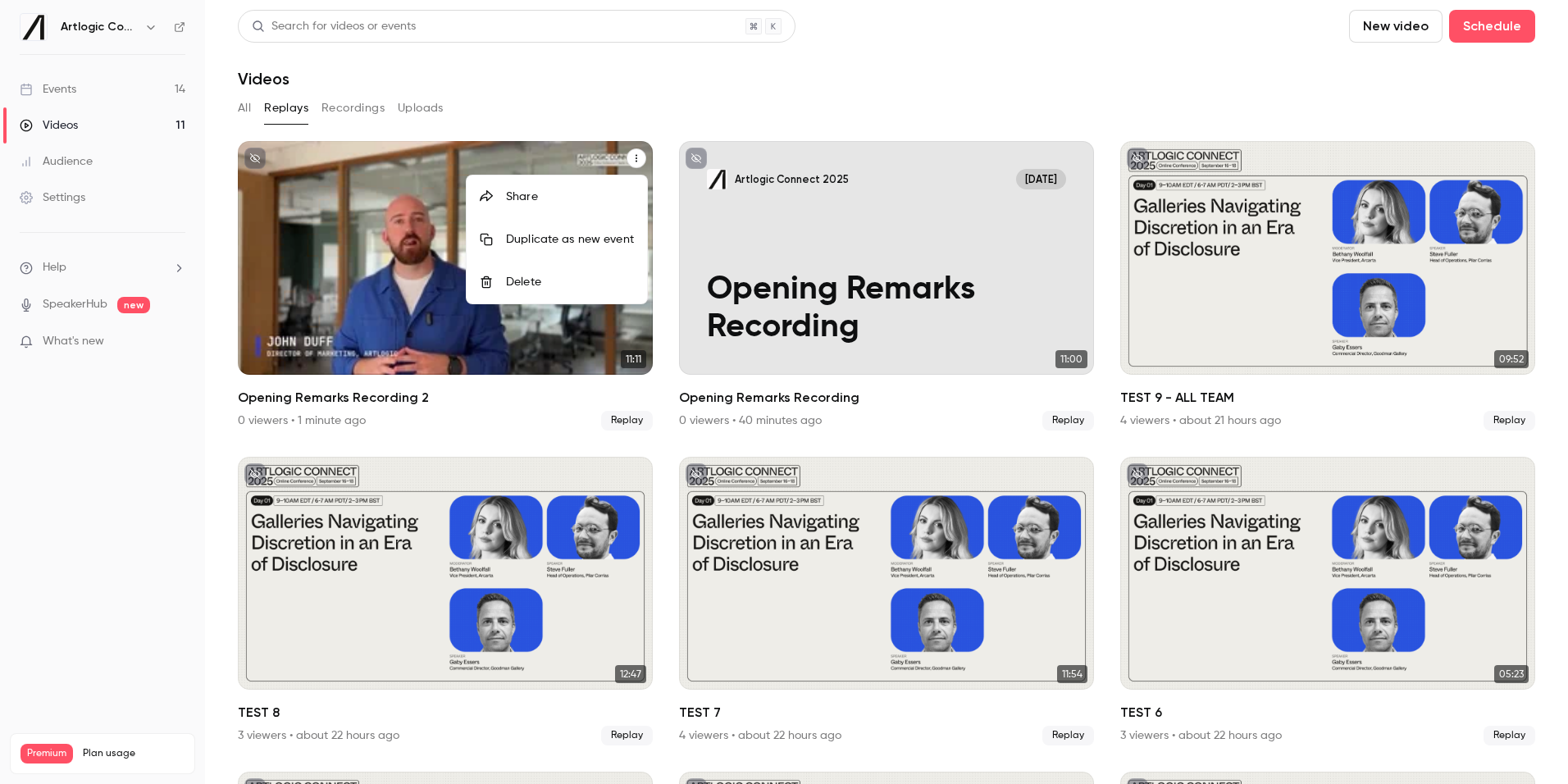
click at [529, 149] on div at bounding box center [784, 392] width 1568 height 784
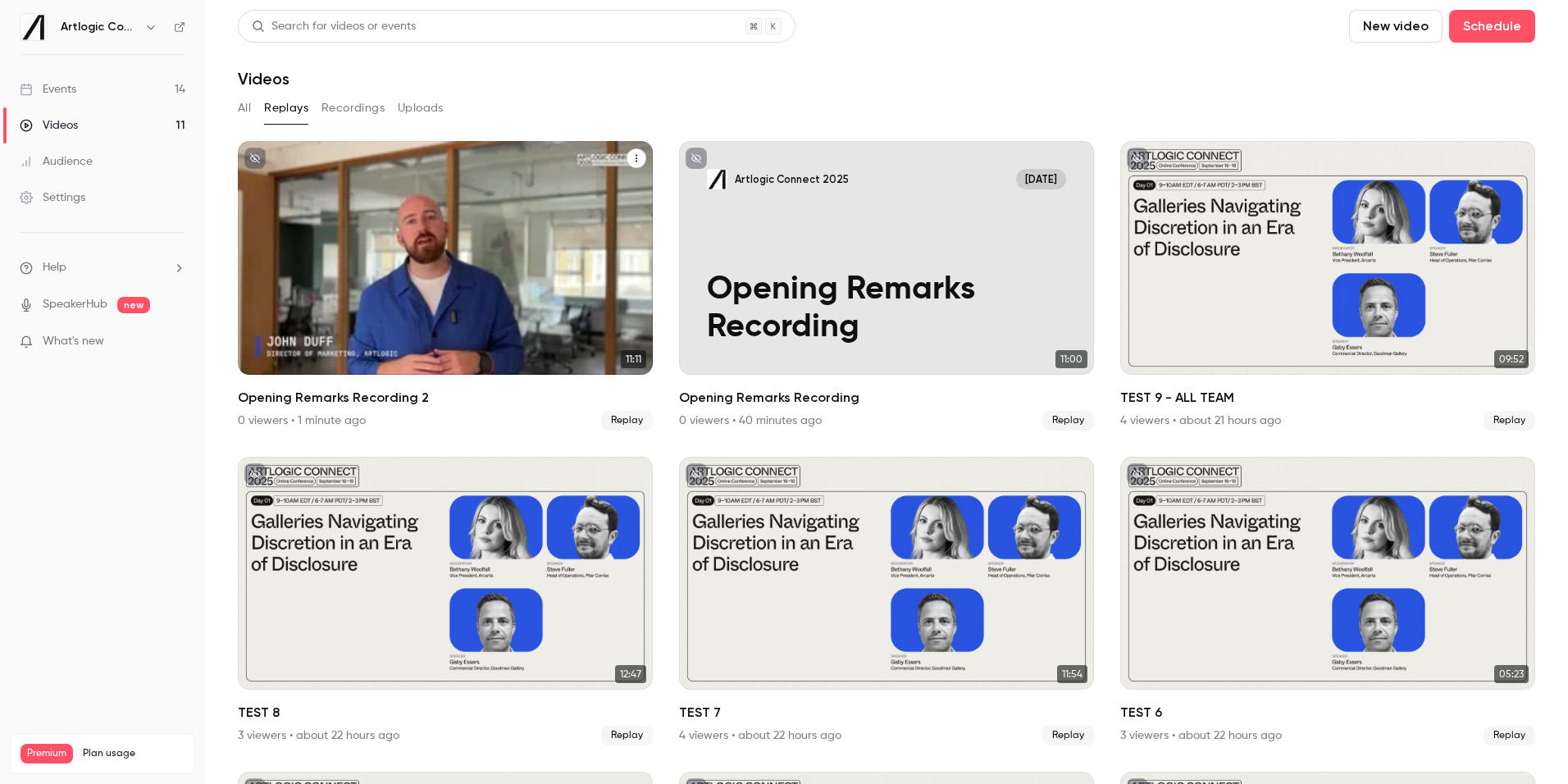
click at [480, 159] on div "Artlogic Connect [DATE] Opening Remarks Recording 2" at bounding box center [445, 257] width 415 height 234
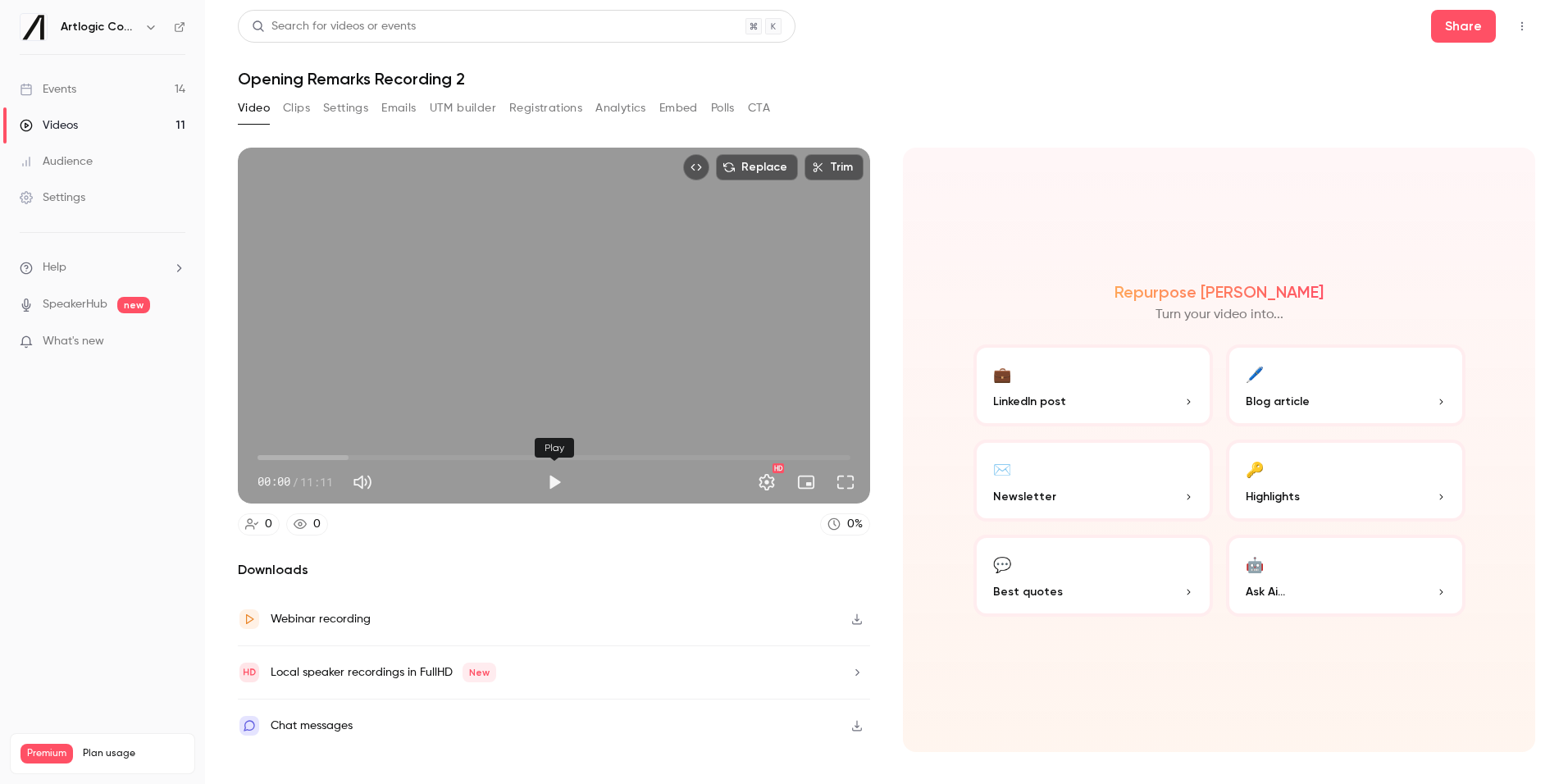
click at [549, 478] on button "Play" at bounding box center [554, 482] width 33 height 33
click at [287, 457] on span "00:02" at bounding box center [553, 457] width 593 height 26
click at [265, 458] on span "00:08" at bounding box center [553, 457] width 593 height 26
click at [257, 458] on span "00:00" at bounding box center [257, 457] width 4 height 4
click at [367, 459] on span "00:28" at bounding box center [553, 457] width 593 height 26
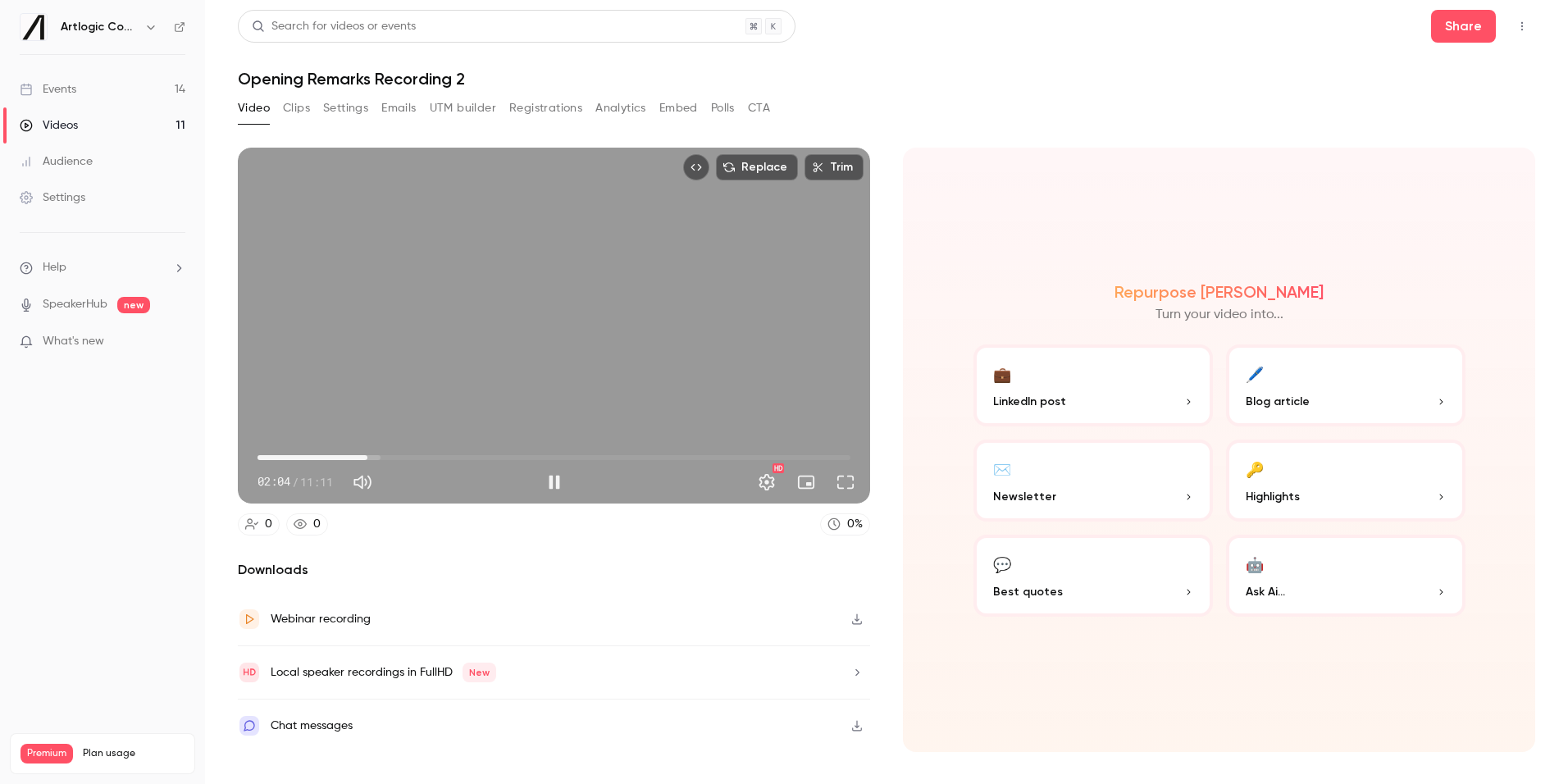
click at [413, 458] on span "02:04" at bounding box center [553, 457] width 593 height 26
click at [450, 457] on span "03:38" at bounding box center [553, 457] width 593 height 26
click at [439, 458] on span "03:38" at bounding box center [553, 457] width 593 height 26
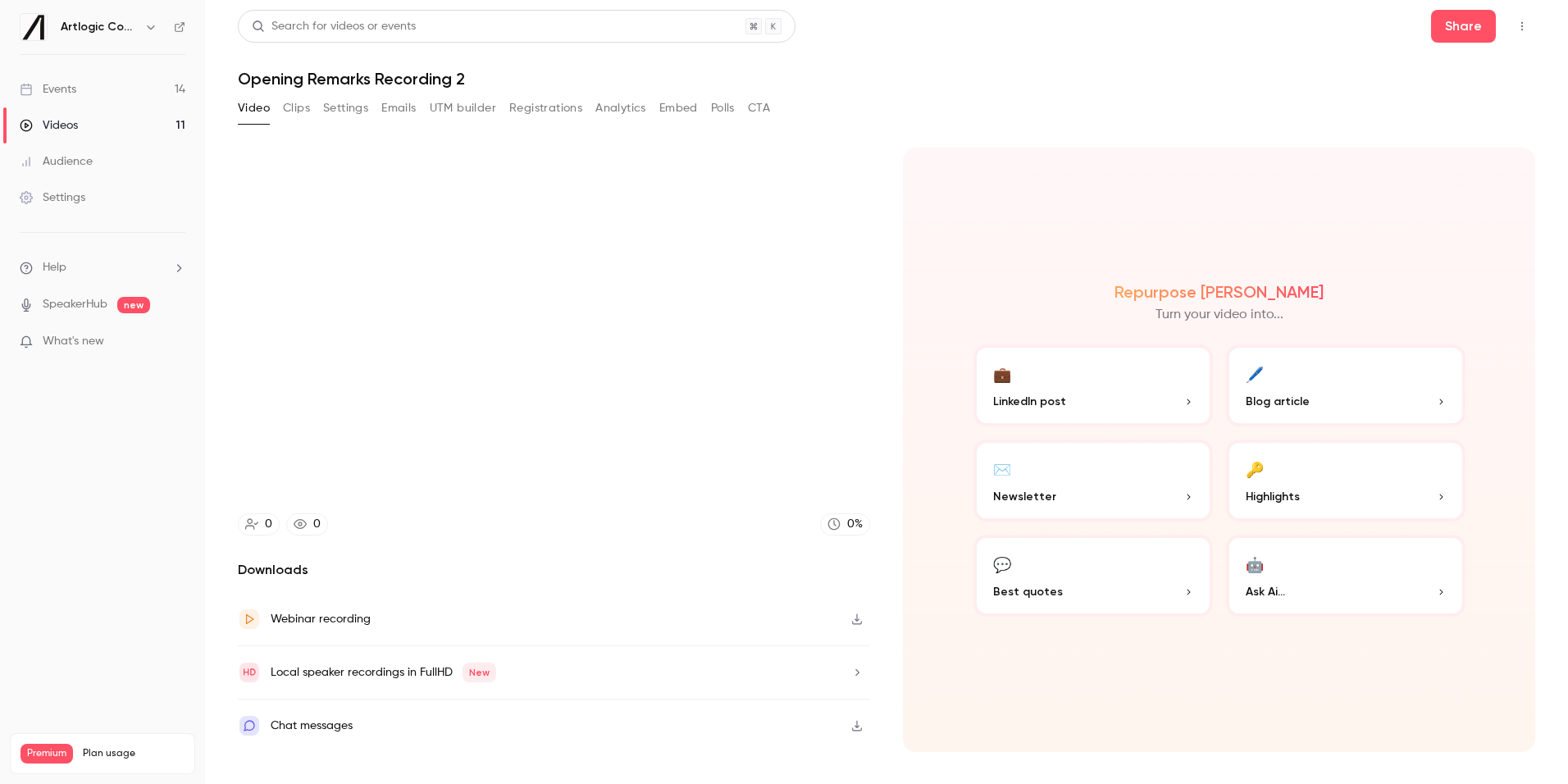
type input "*****"
click at [347, 104] on button "Settings" at bounding box center [346, 108] width 45 height 26
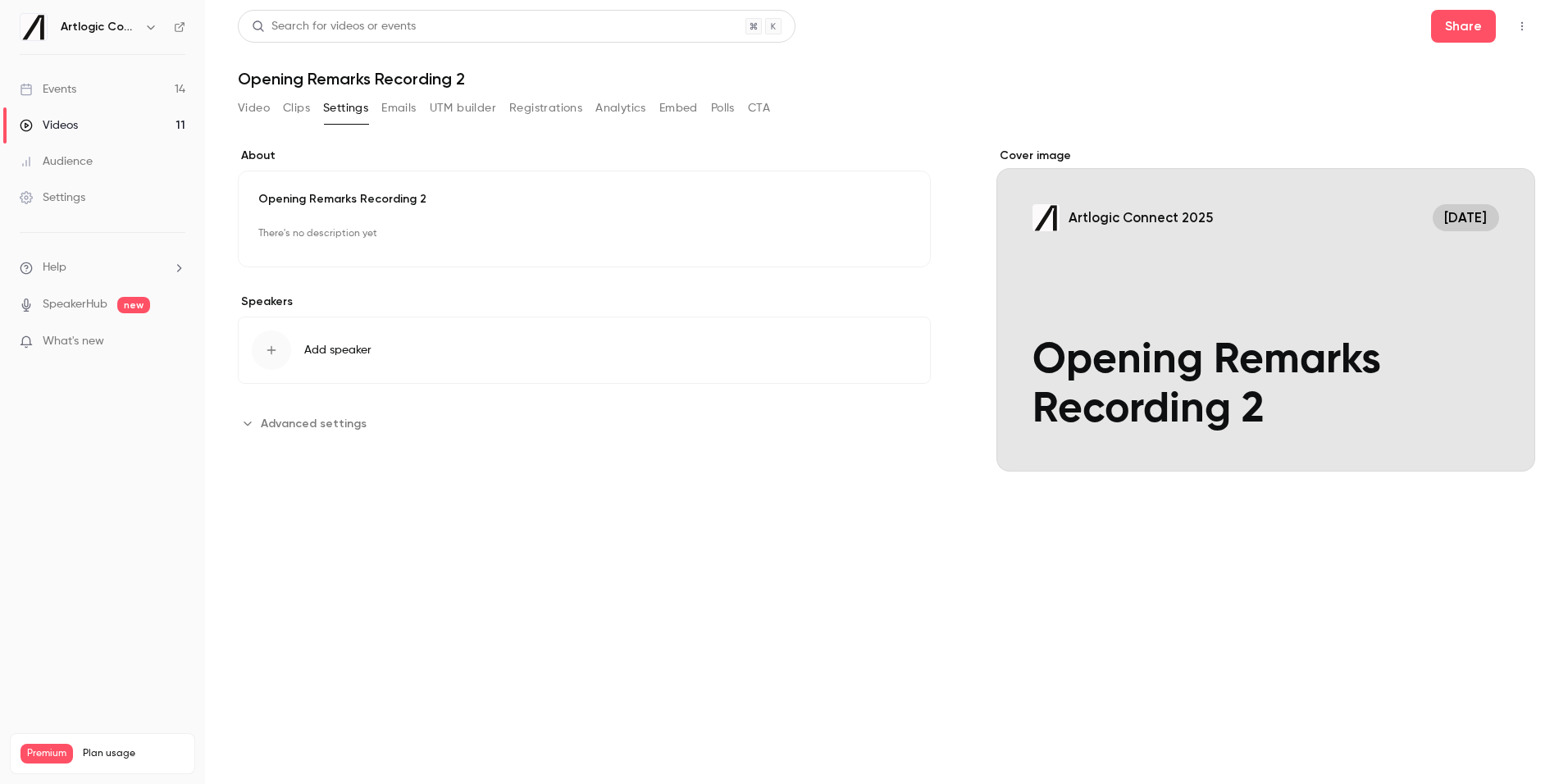
click at [304, 107] on button "Clips" at bounding box center [296, 108] width 27 height 26
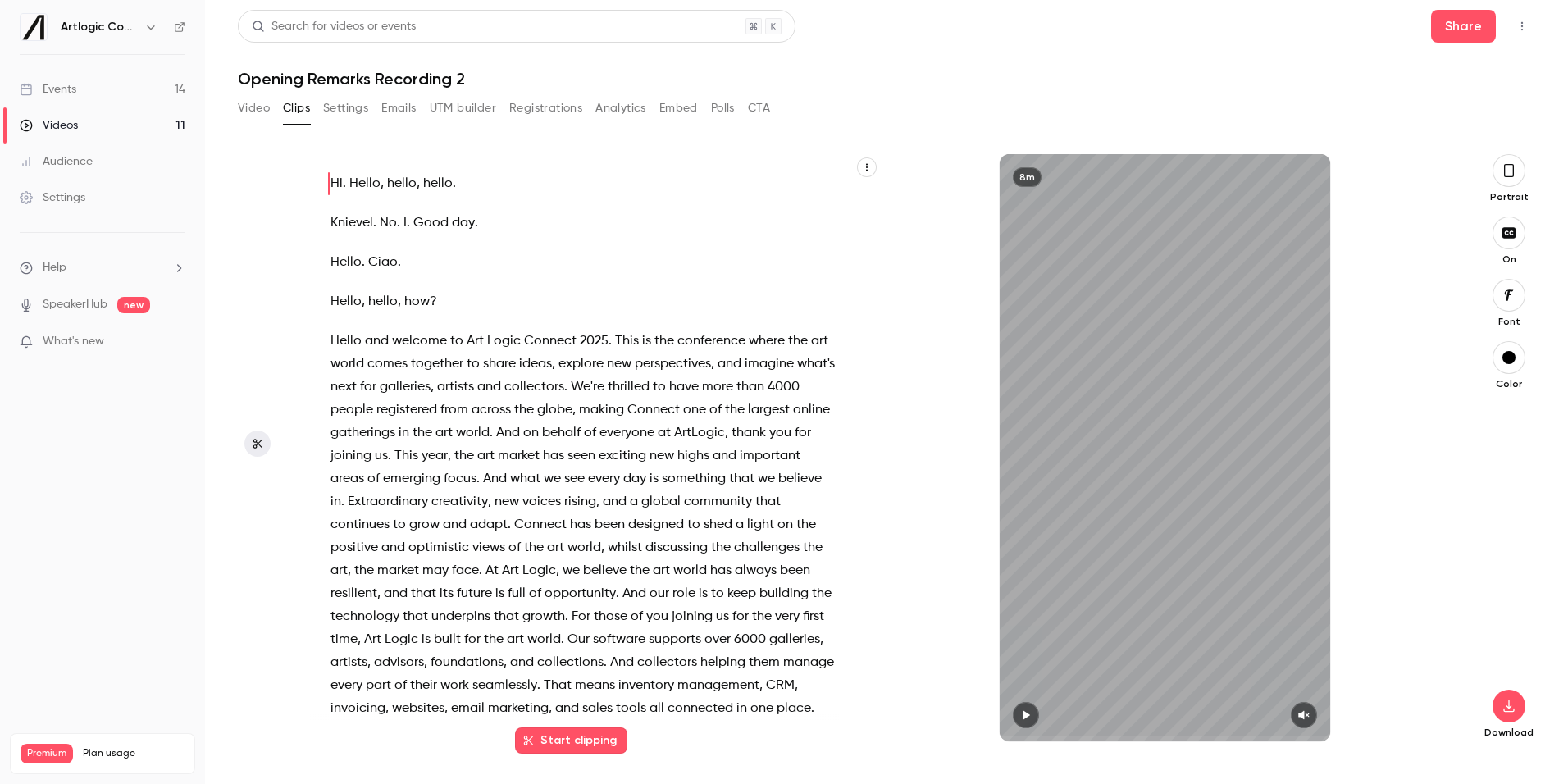
click at [267, 107] on button "Video" at bounding box center [254, 108] width 32 height 26
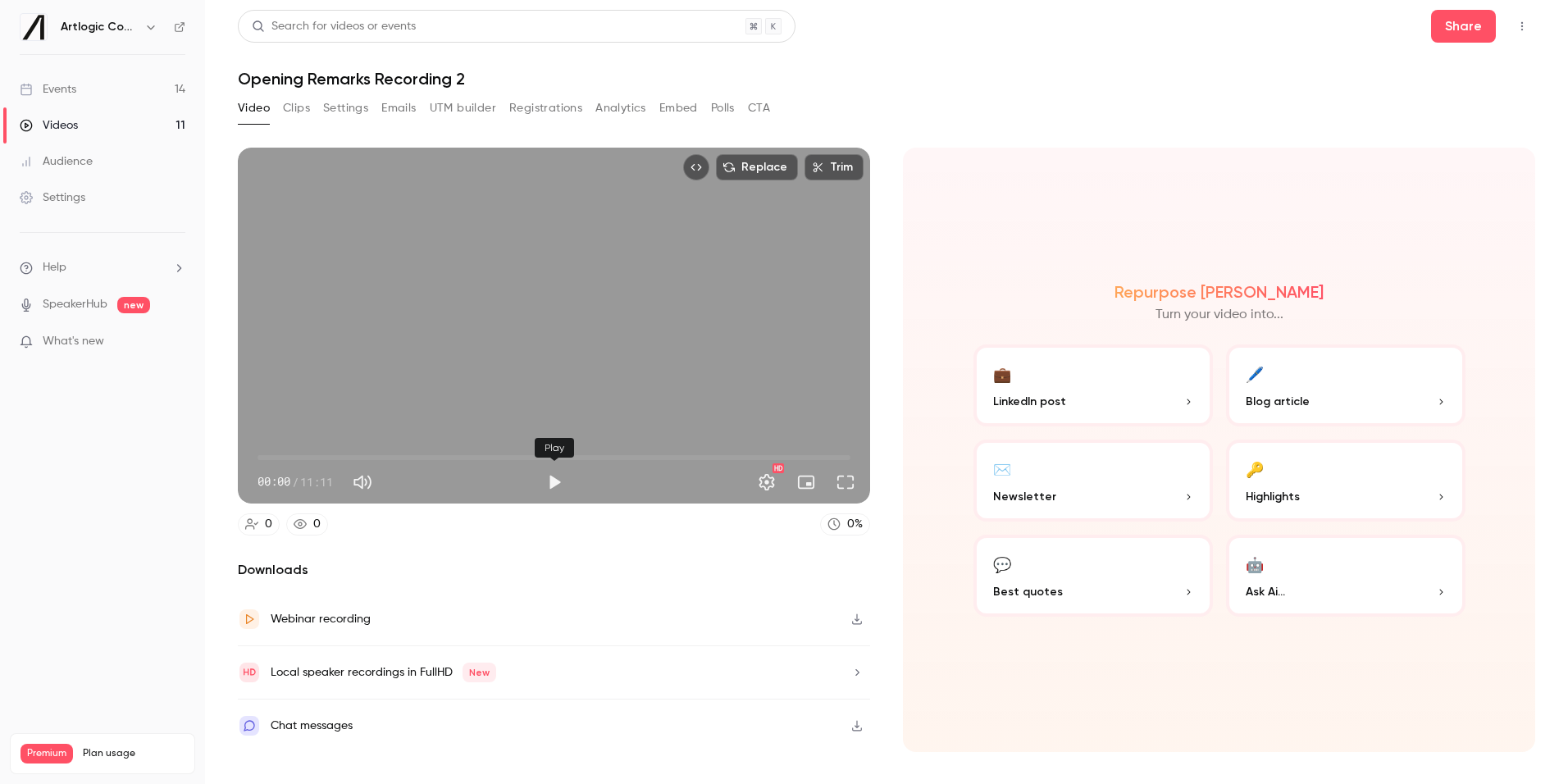
click at [559, 479] on button "Play" at bounding box center [554, 482] width 33 height 33
click at [413, 454] on span "02:55" at bounding box center [553, 457] width 593 height 26
click at [484, 456] on span "02:57" at bounding box center [553, 457] width 593 height 26
click at [533, 456] on span "05:11" at bounding box center [553, 457] width 593 height 26
click at [854, 623] on icon "button" at bounding box center [856, 619] width 13 height 12
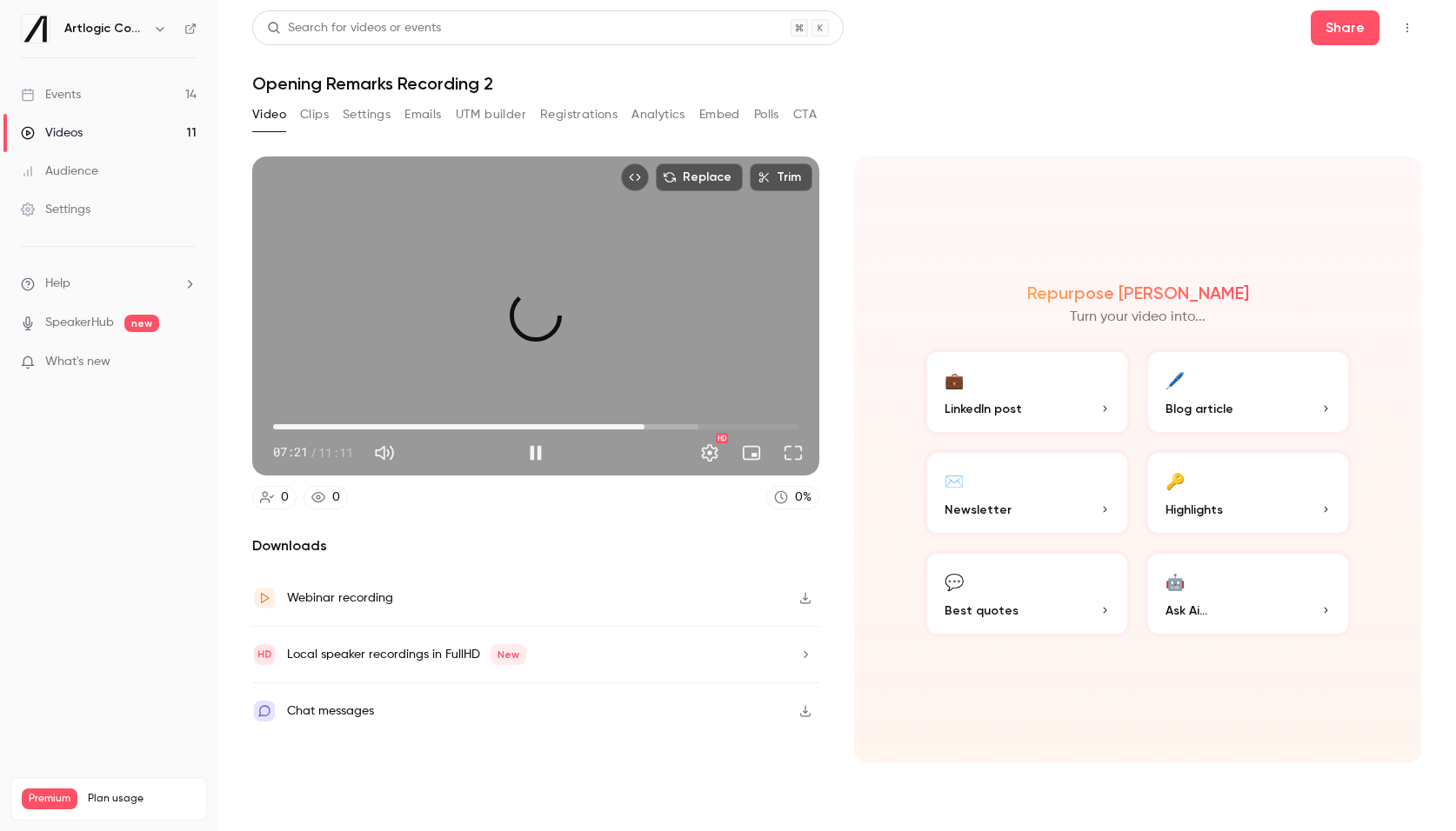
click at [644, 425] on span "07:54" at bounding box center [535, 426] width 525 height 28
click at [690, 425] on span "08:52" at bounding box center [535, 426] width 525 height 28
type input "*****"
click at [70, 95] on div "Events" at bounding box center [50, 95] width 60 height 17
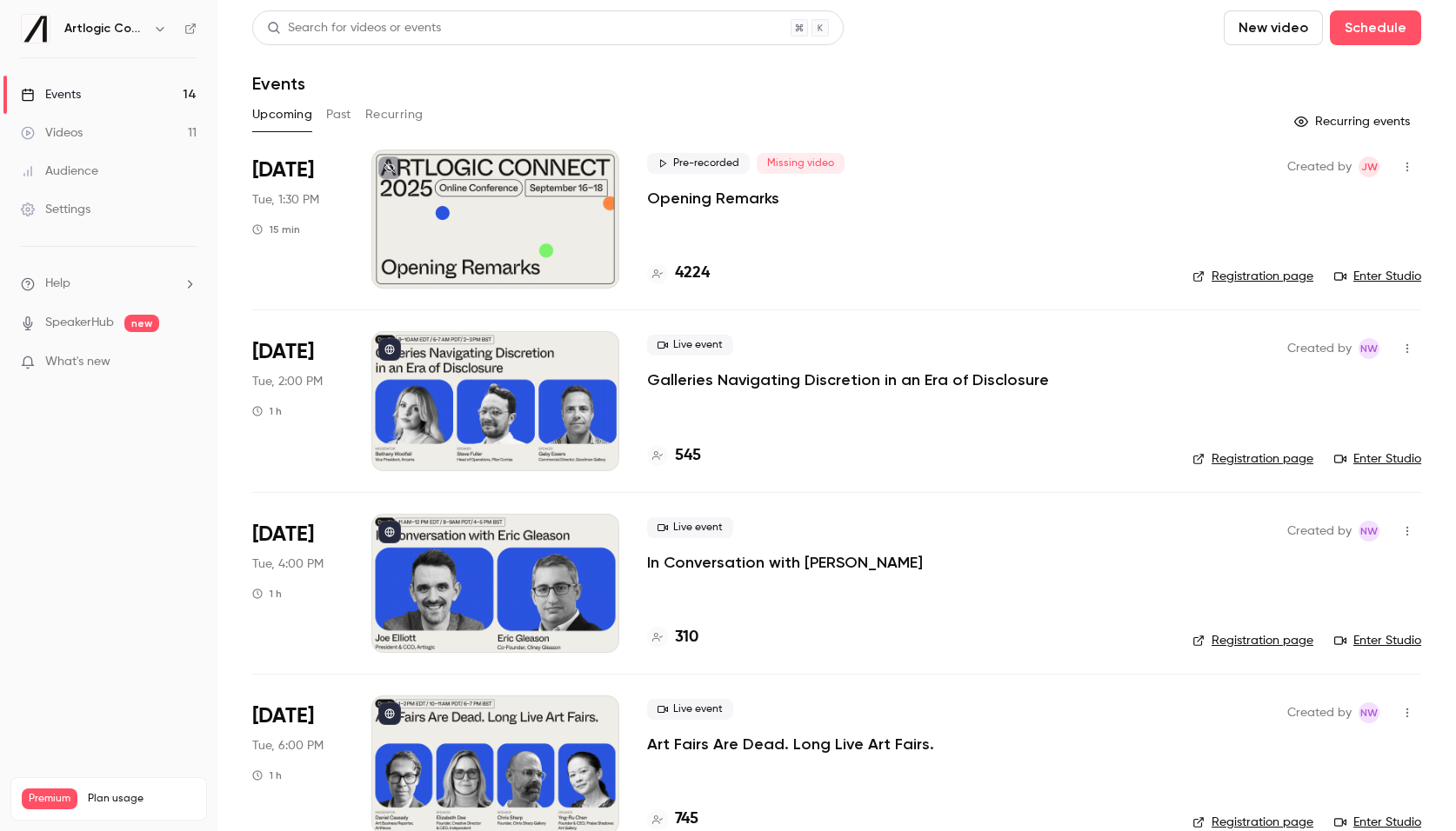
click at [531, 222] on div at bounding box center [495, 218] width 248 height 139
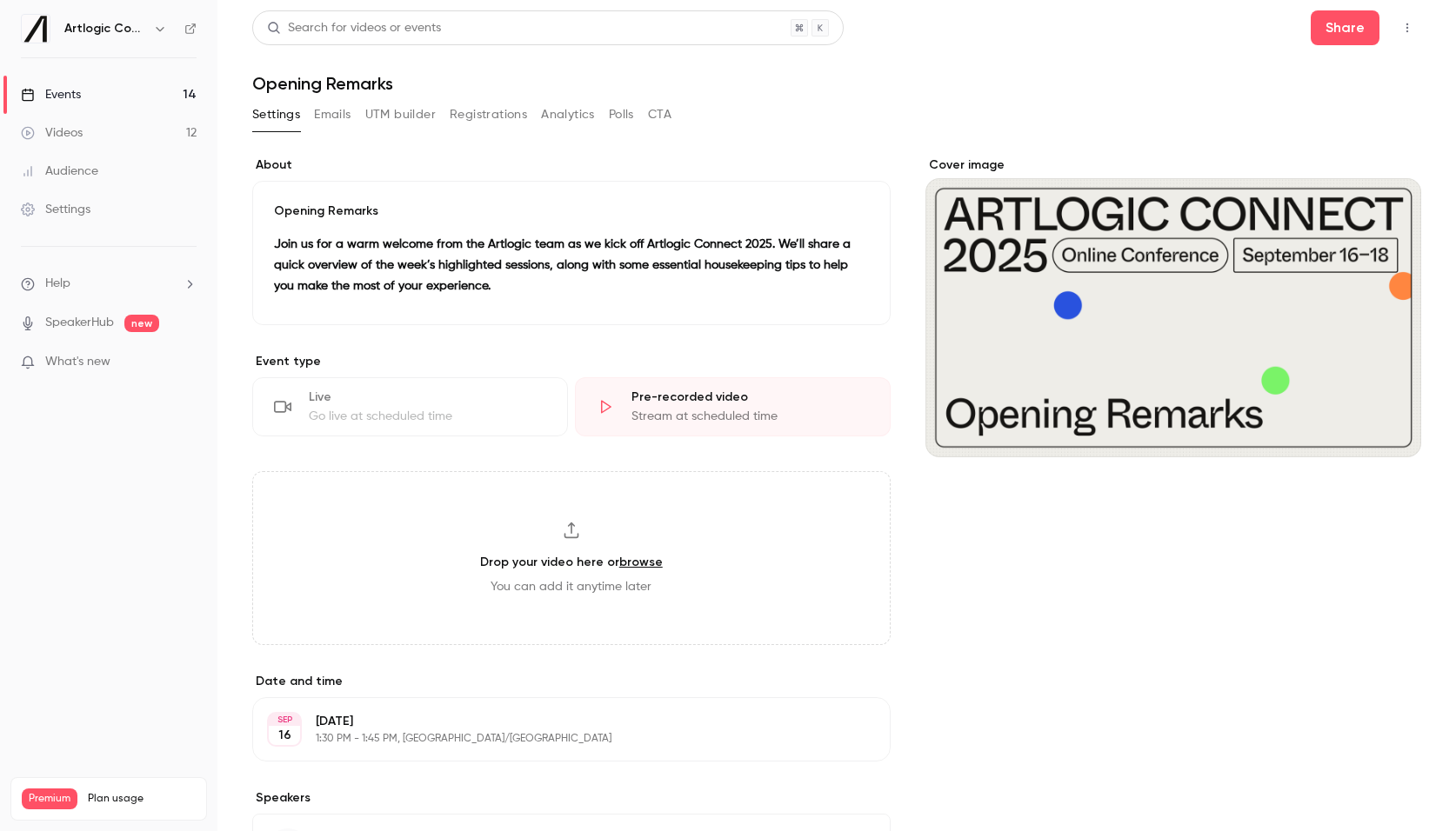
click at [623, 562] on link "browse" at bounding box center [641, 562] width 44 height 15
type input "**********"
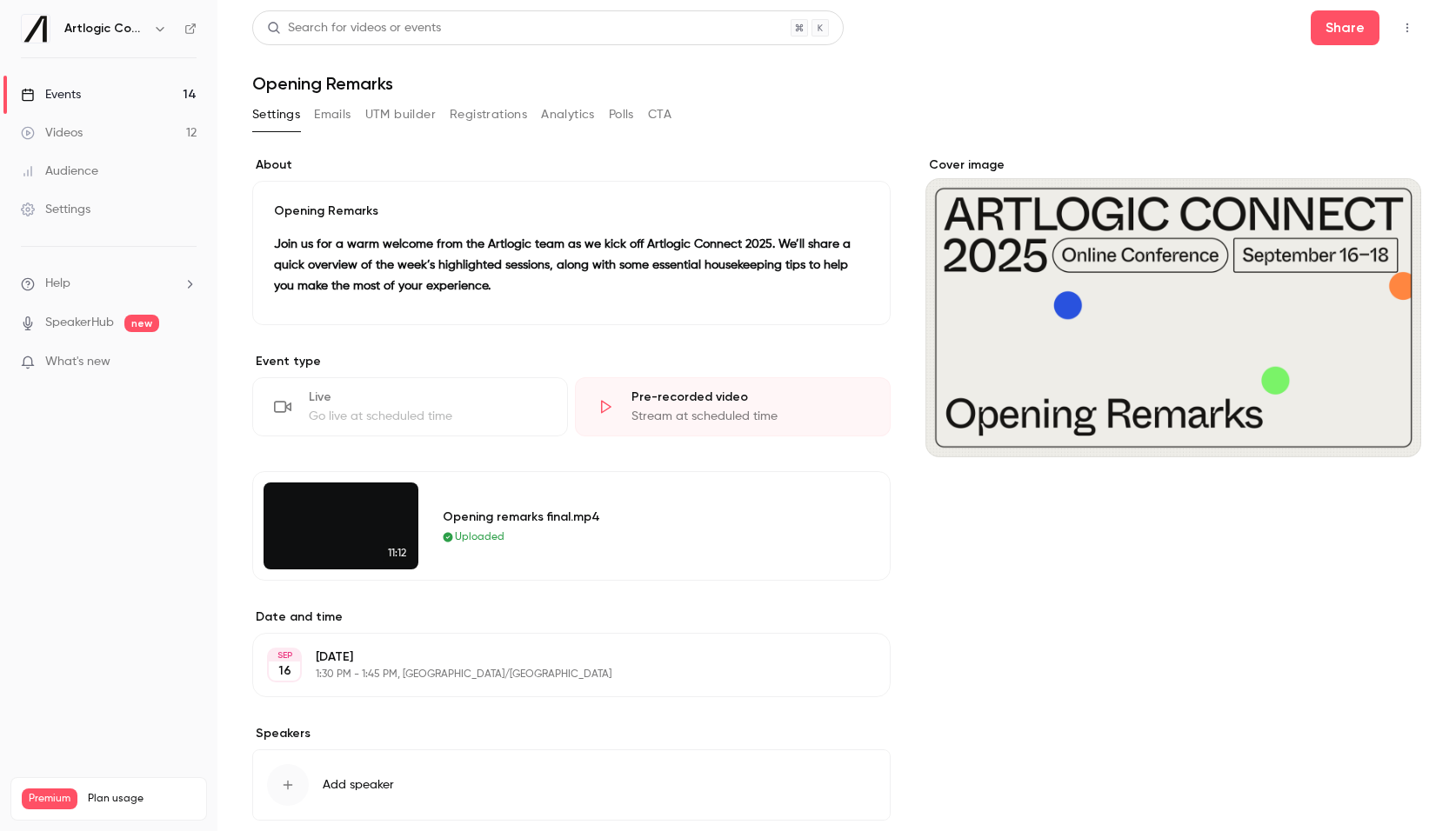
click at [141, 93] on link "Events 14" at bounding box center [108, 95] width 217 height 38
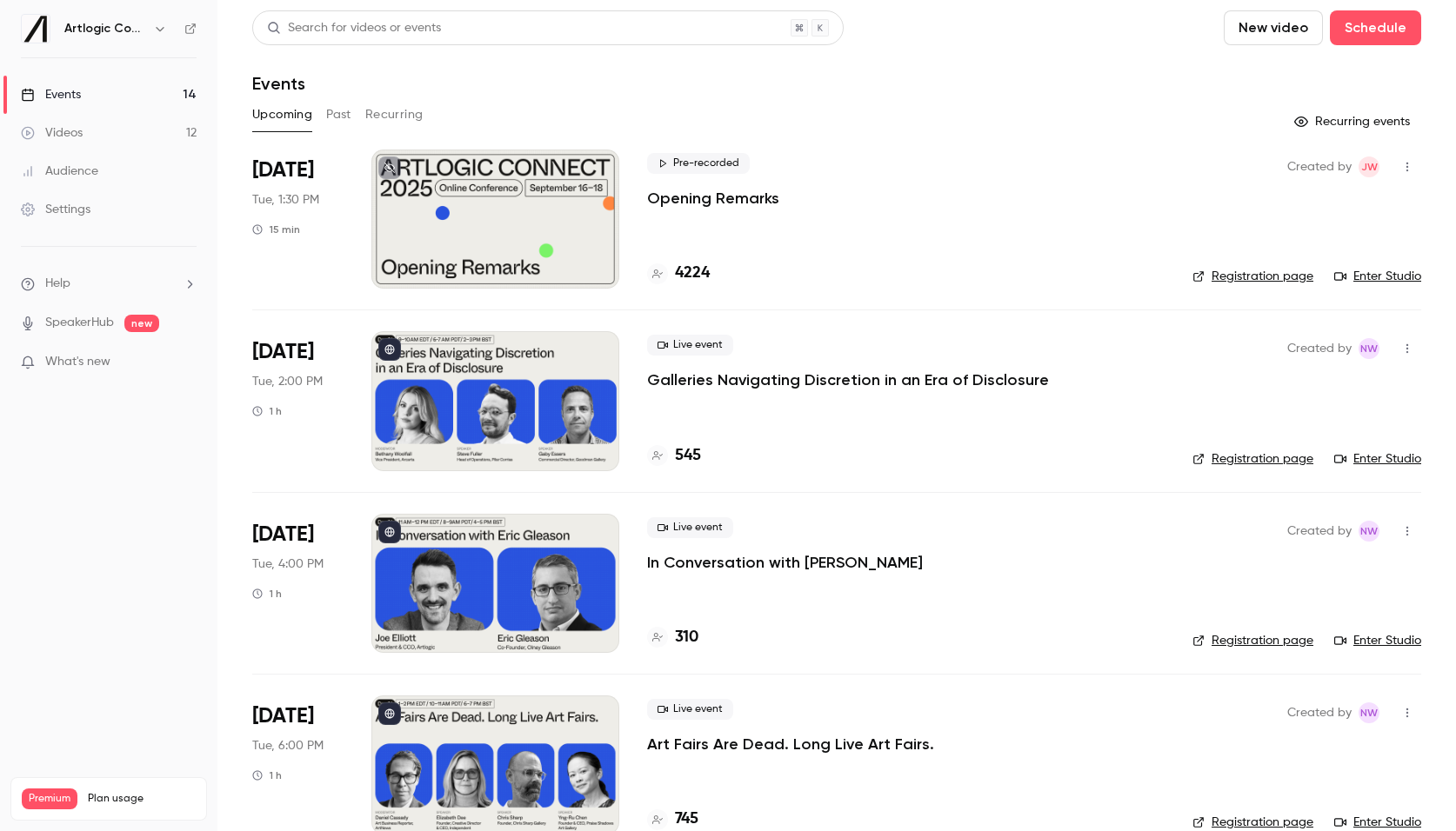
click at [706, 202] on p "Opening Remarks" at bounding box center [712, 198] width 132 height 21
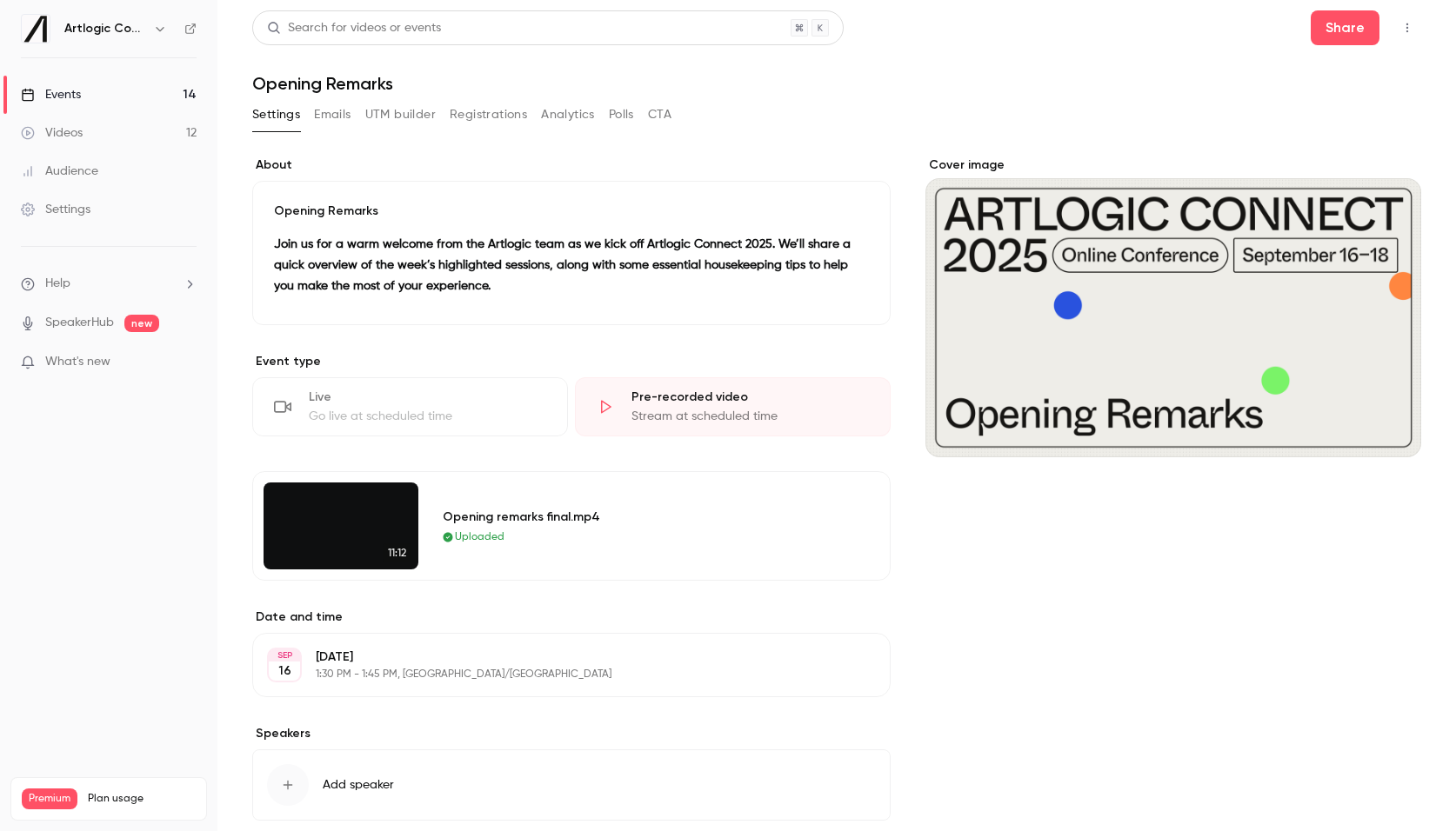
click at [113, 103] on link "Events 14" at bounding box center [108, 95] width 217 height 38
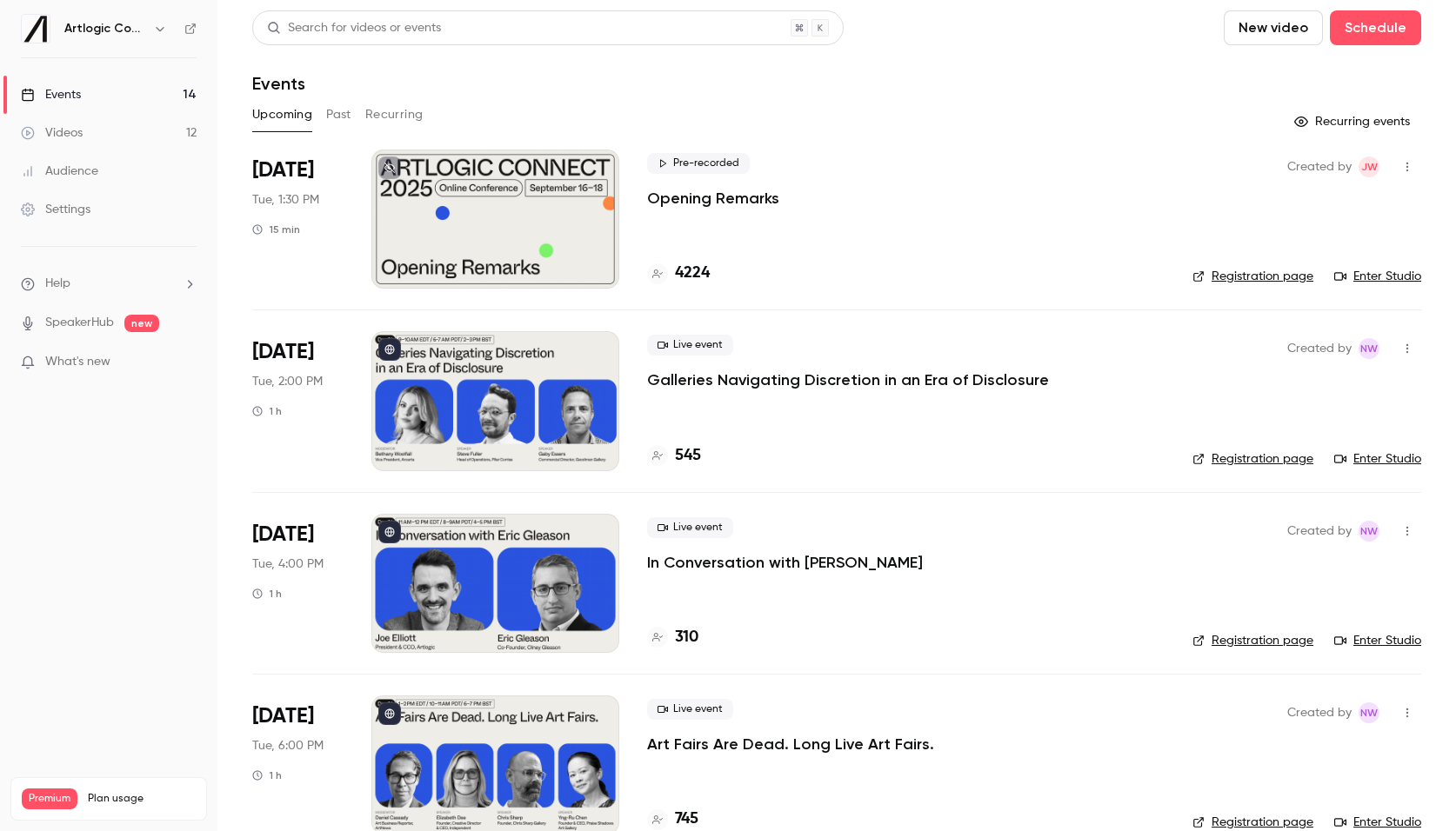
click at [755, 199] on p "Opening Remarks" at bounding box center [712, 198] width 132 height 21
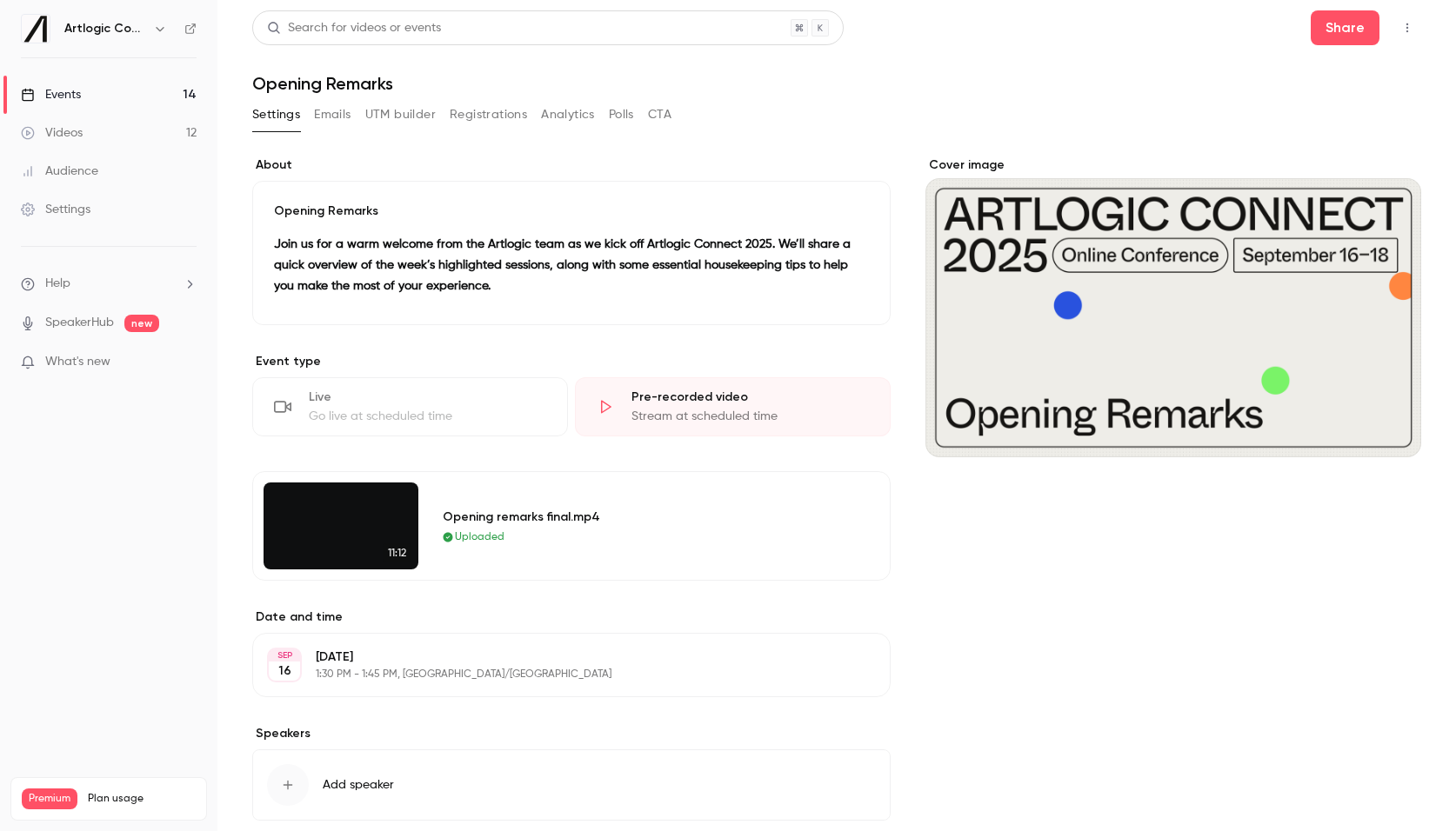
click at [70, 134] on div "Videos" at bounding box center [51, 133] width 62 height 17
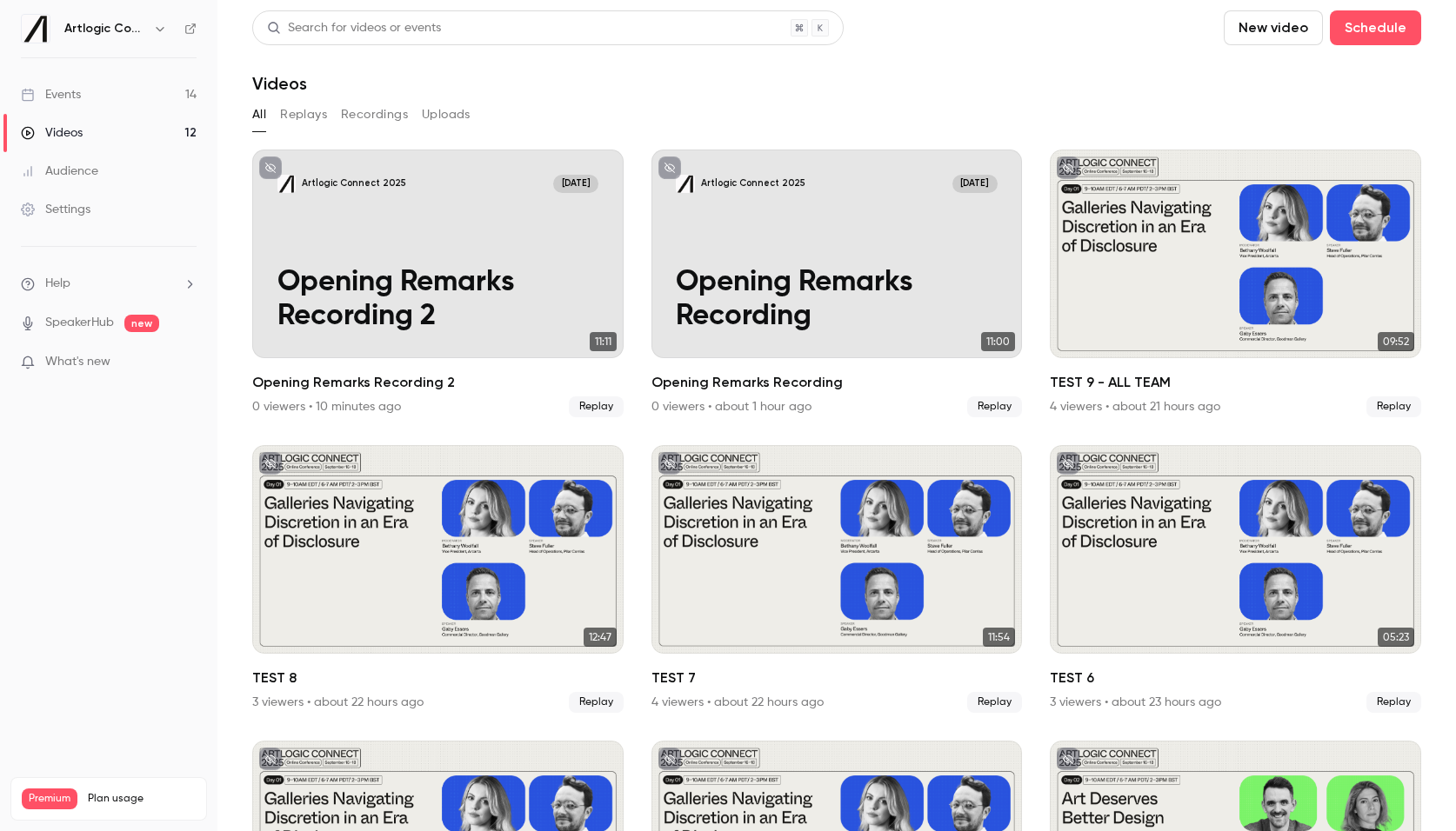
click at [308, 111] on button "Replays" at bounding box center [303, 114] width 47 height 28
click at [448, 118] on button "Uploads" at bounding box center [445, 114] width 48 height 28
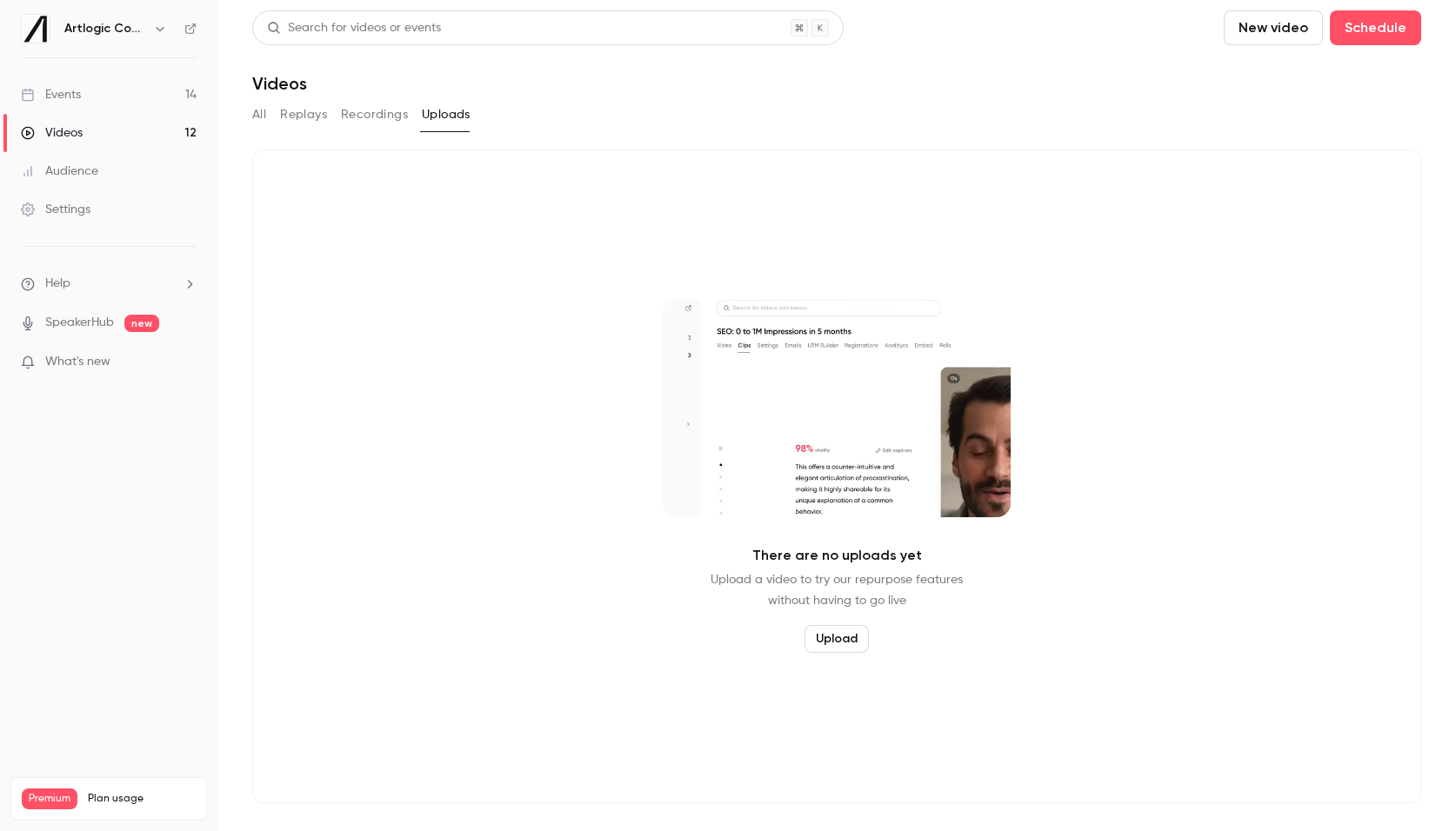
click at [258, 111] on button "All" at bounding box center [259, 114] width 14 height 28
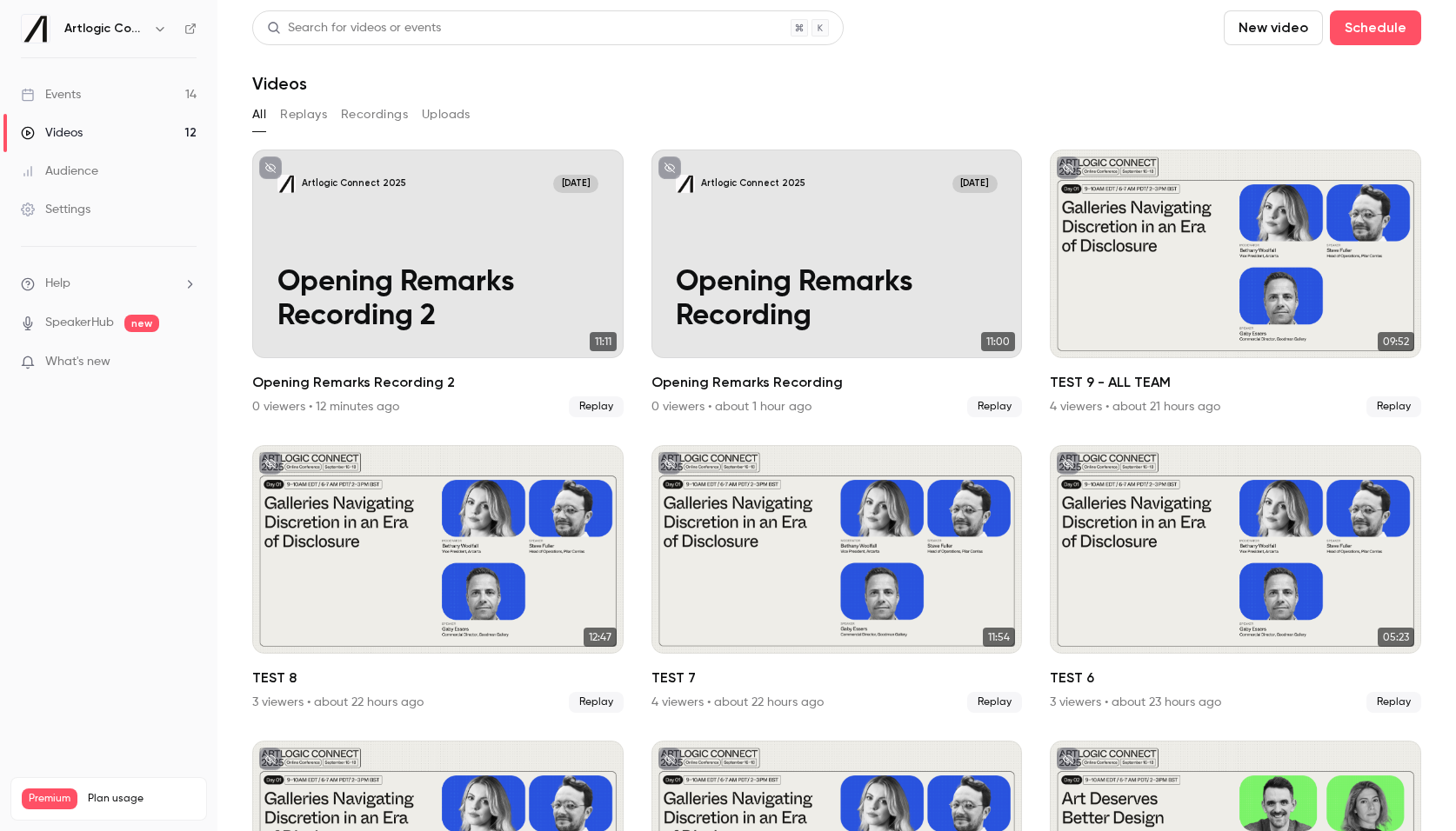
click at [304, 119] on button "Replays" at bounding box center [303, 114] width 47 height 28
click at [258, 117] on button "All" at bounding box center [259, 114] width 14 height 28
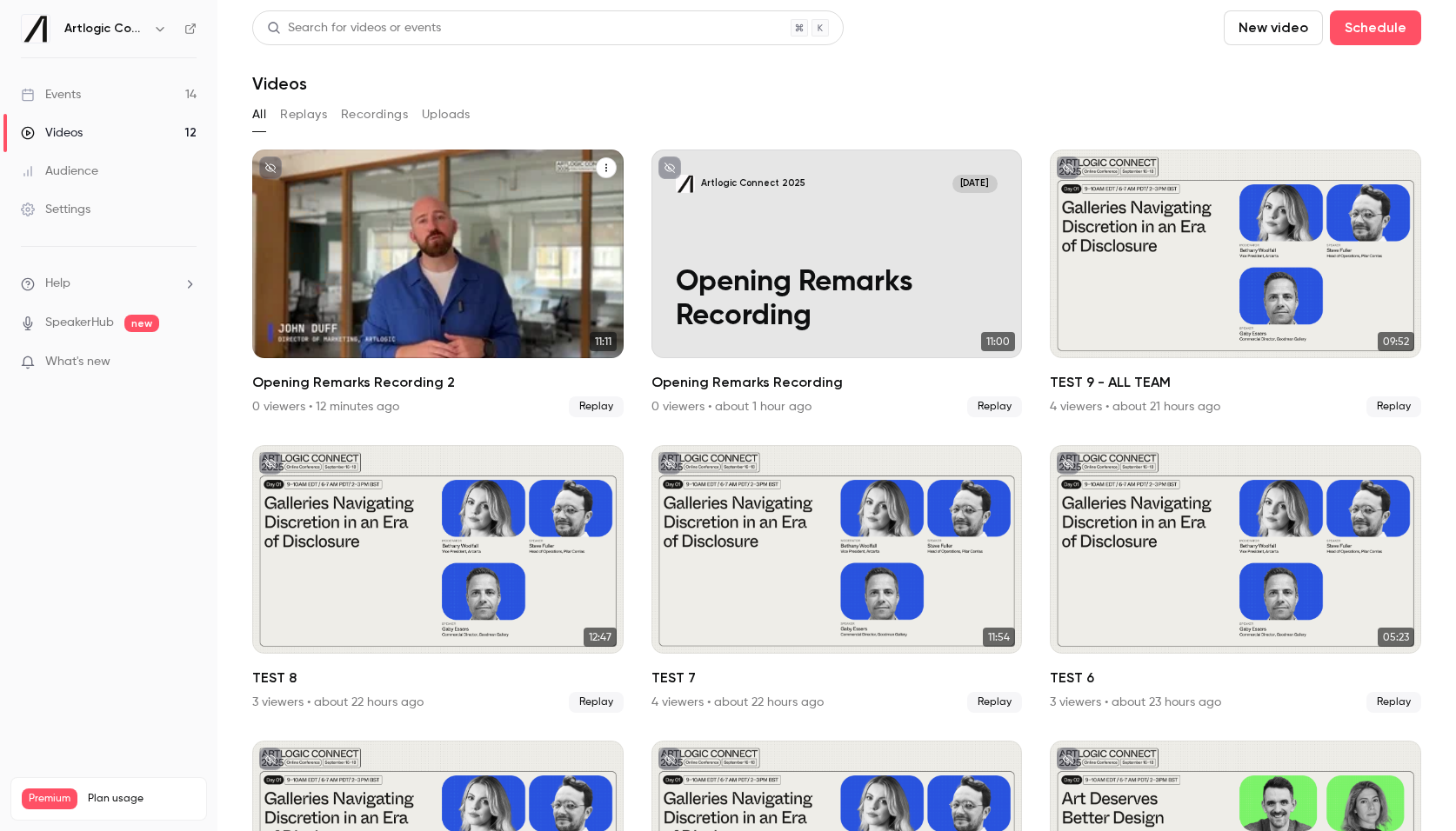
click at [520, 274] on p "Opening Remarks Recording 2" at bounding box center [438, 299] width 321 height 67
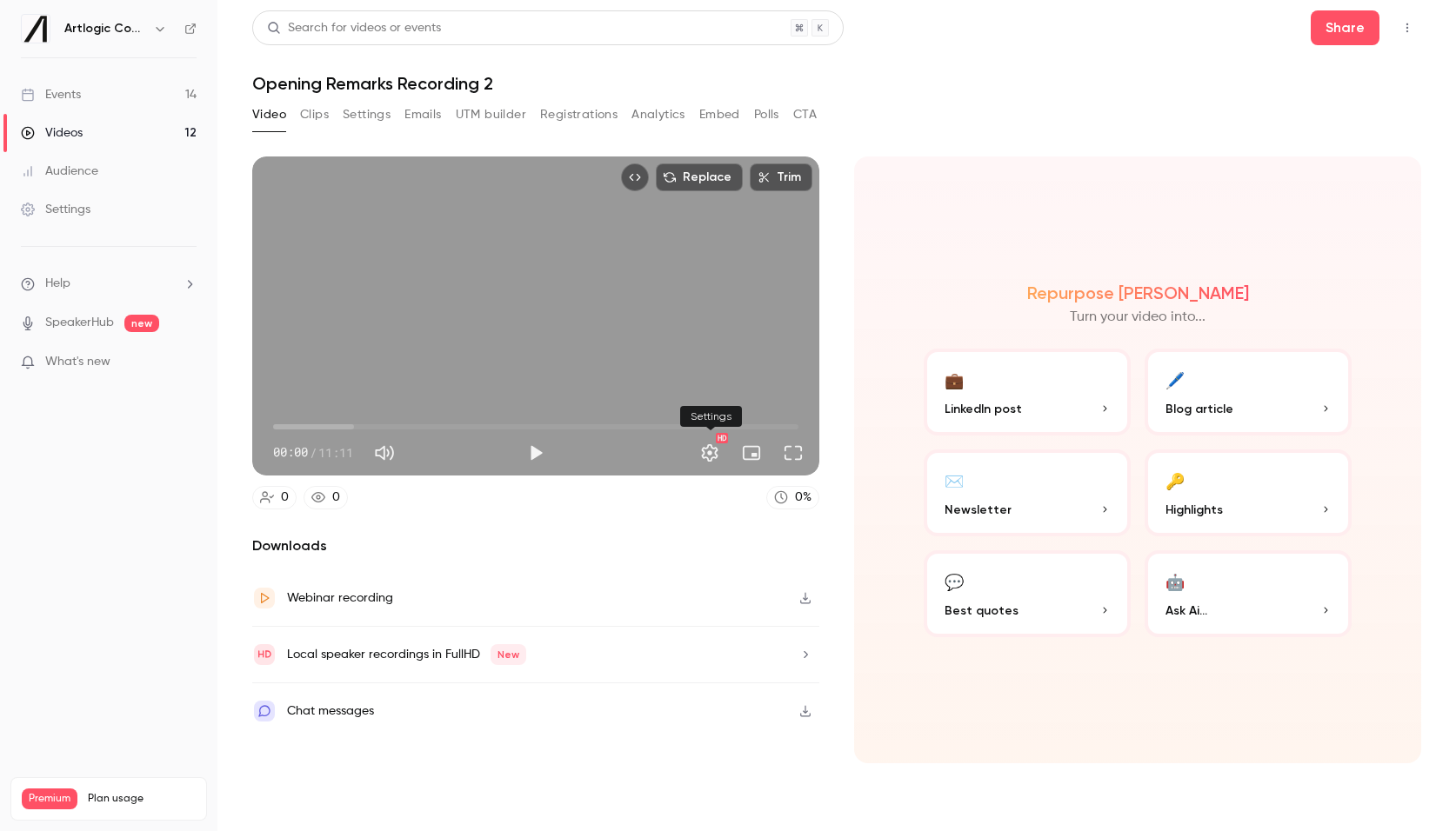
click at [716, 452] on button "Settings" at bounding box center [709, 453] width 35 height 35
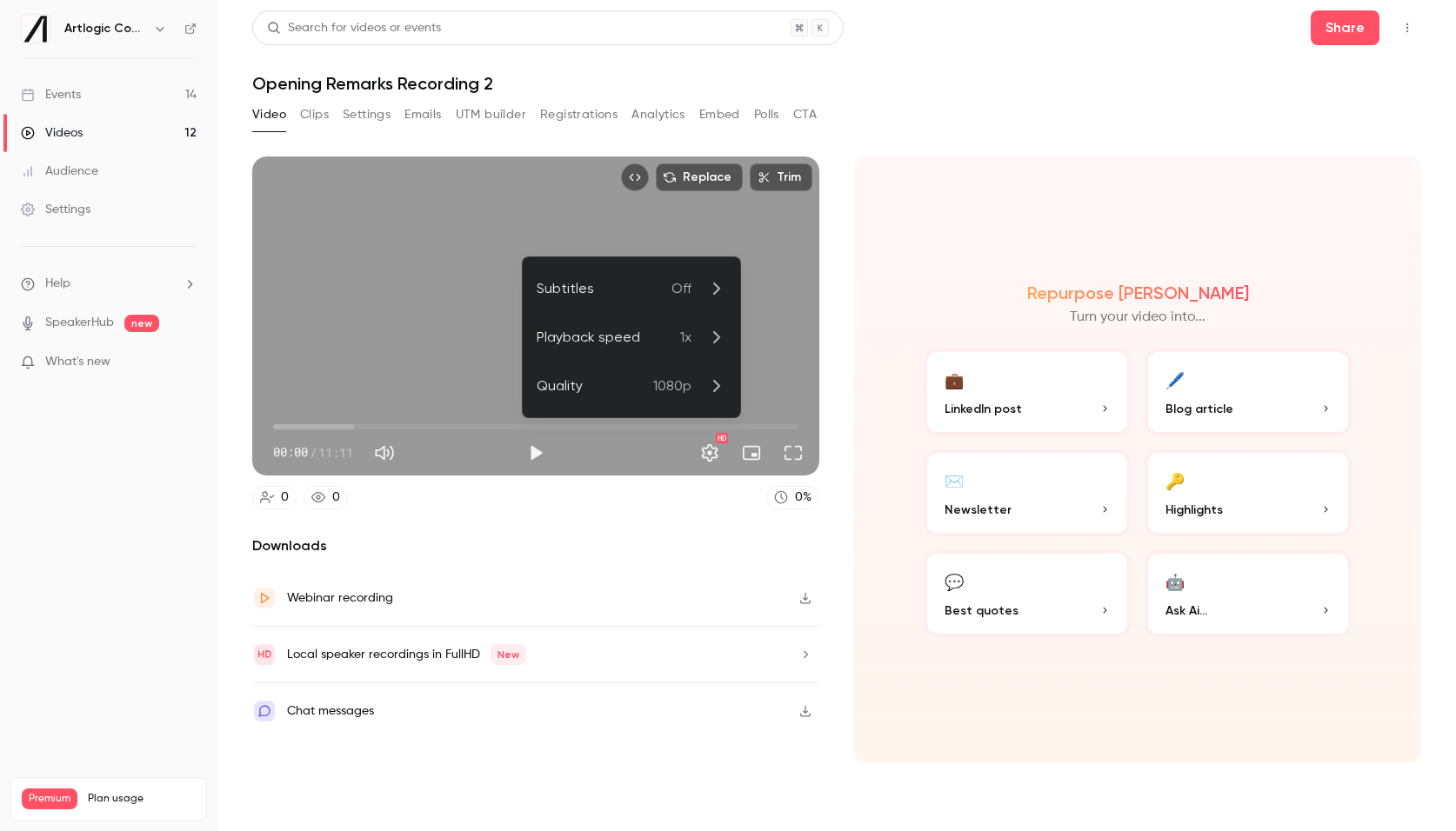
click at [80, 99] on div at bounding box center [728, 415] width 1456 height 831
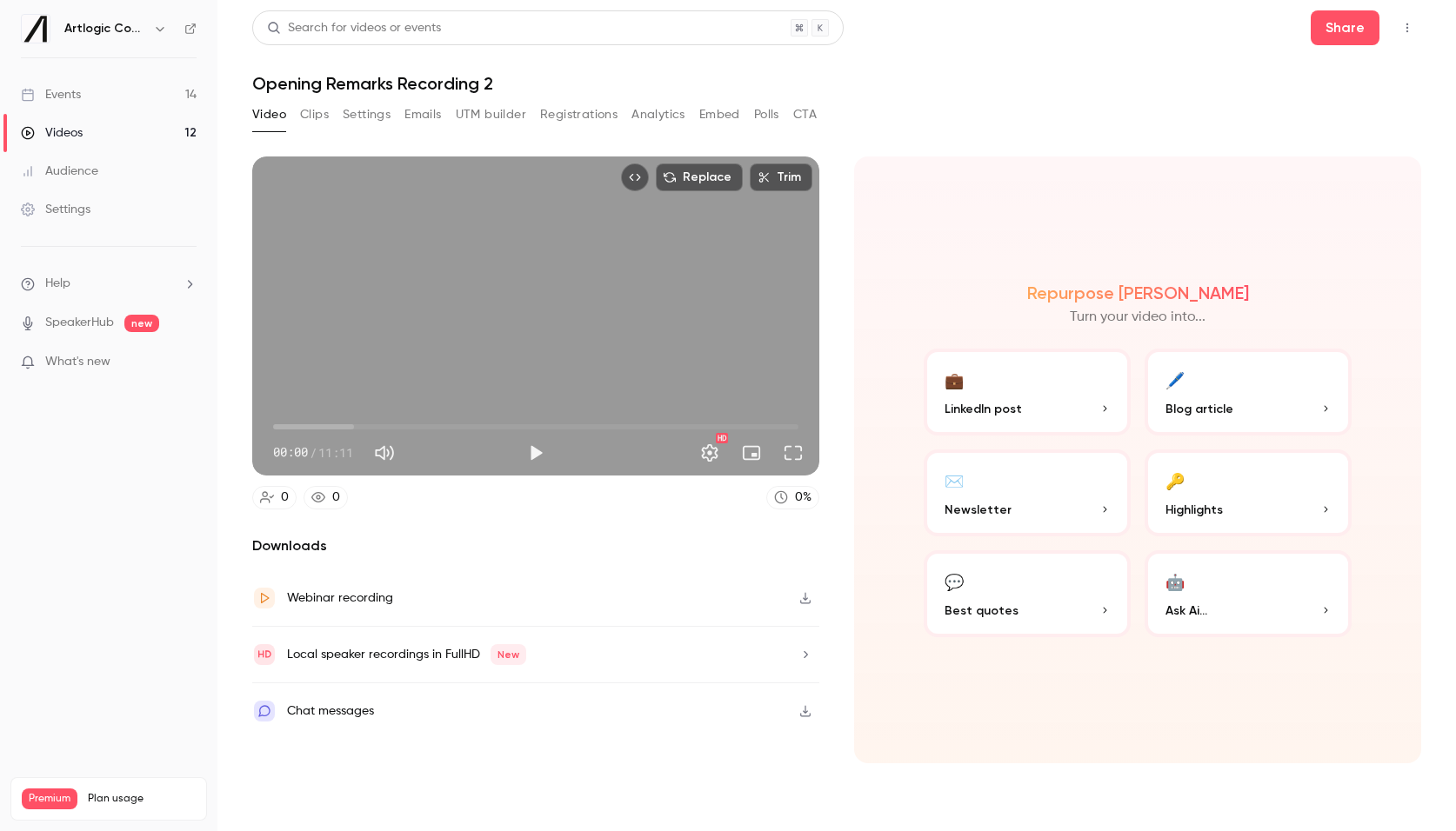
click at [74, 94] on div "Events" at bounding box center [50, 95] width 60 height 17
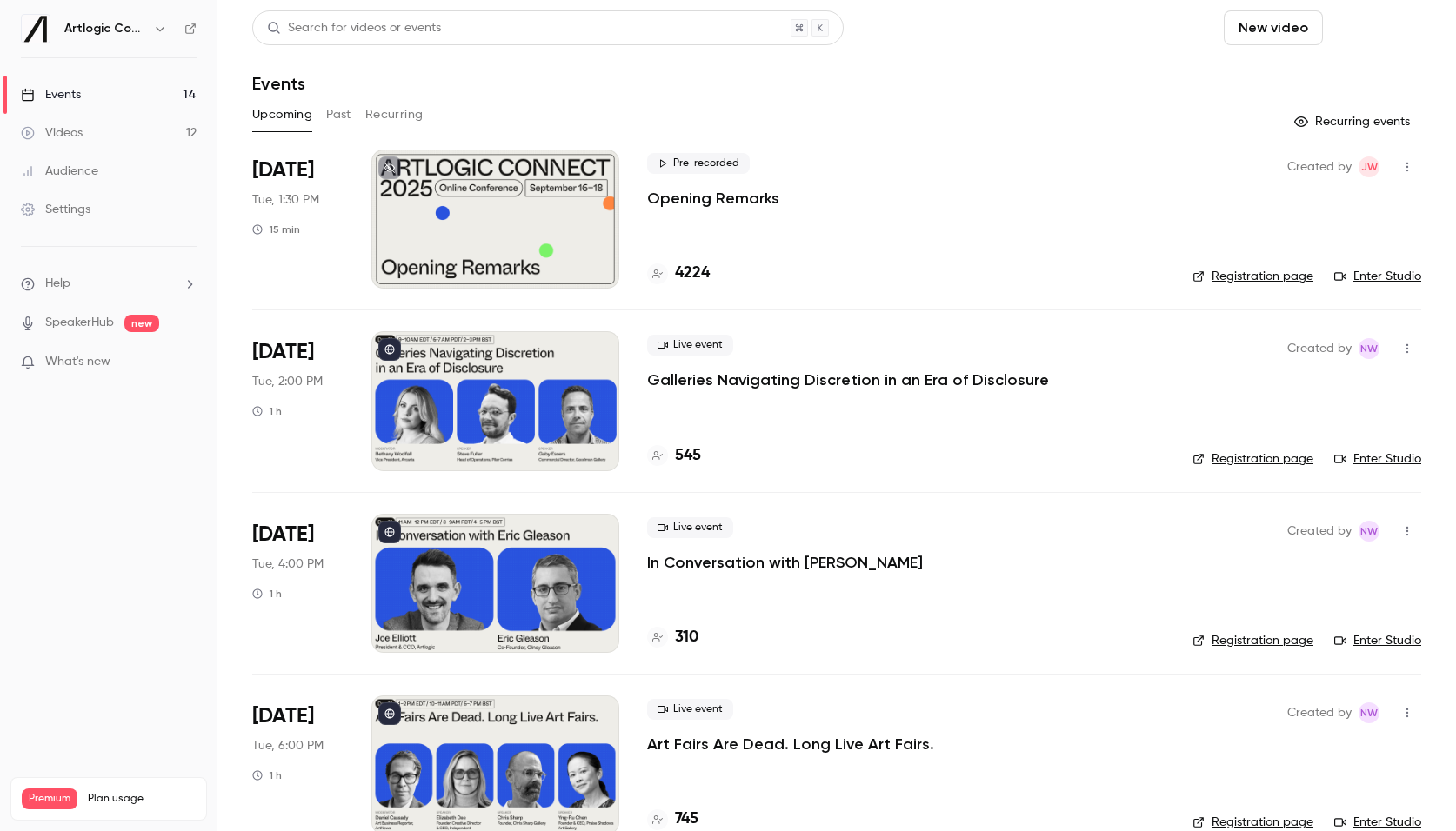
click at [1377, 27] on button "Schedule" at bounding box center [1375, 28] width 91 height 35
click at [1371, 34] on div at bounding box center [728, 415] width 1456 height 831
click at [1368, 29] on button "Schedule" at bounding box center [1375, 28] width 91 height 35
click at [1345, 76] on div "One time event" at bounding box center [1339, 76] width 132 height 17
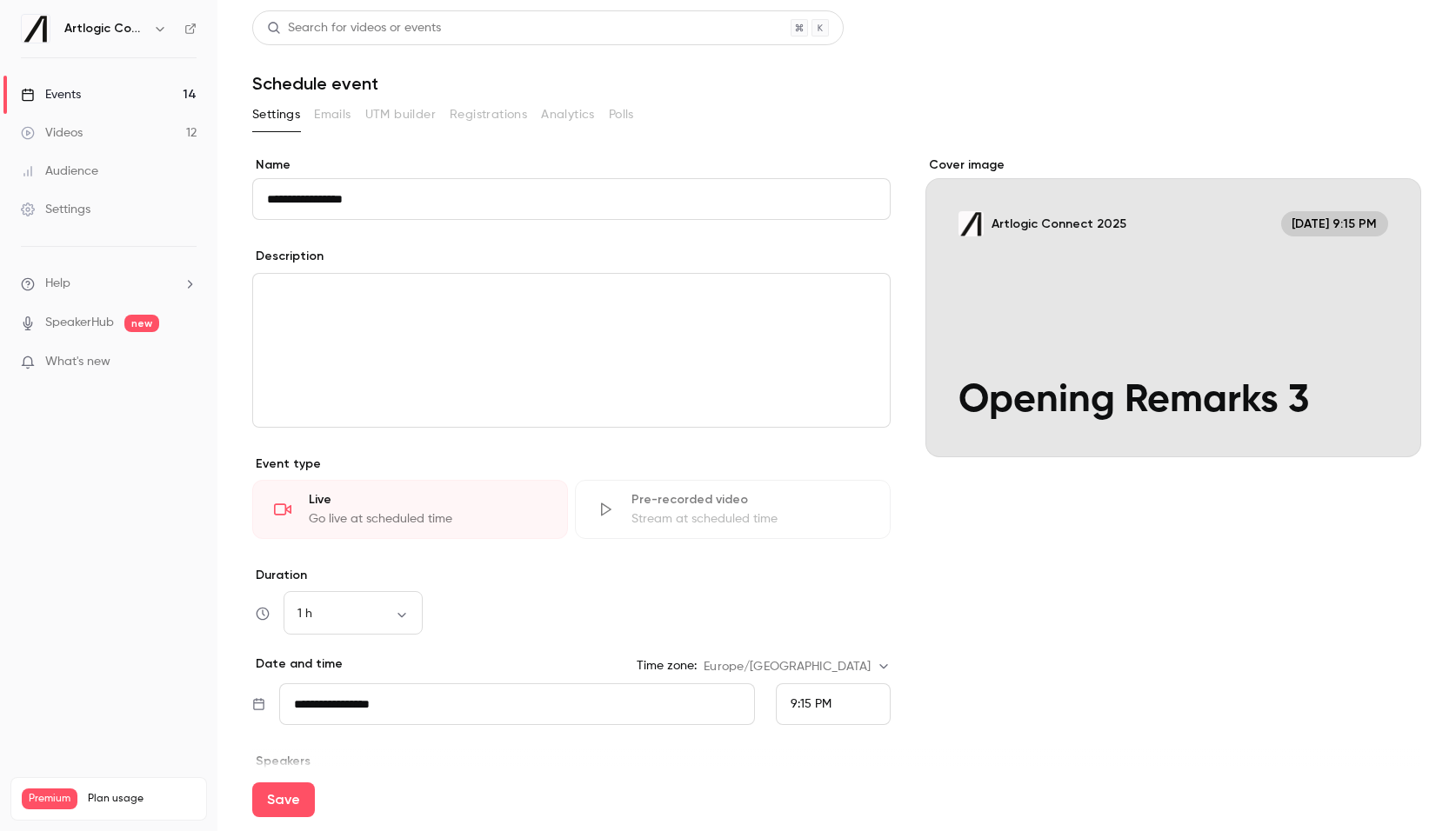
type input "**********"
click at [835, 707] on div "9:15 PM" at bounding box center [833, 705] width 115 height 42
click at [823, 486] on li "12:45 PM" at bounding box center [833, 469] width 113 height 47
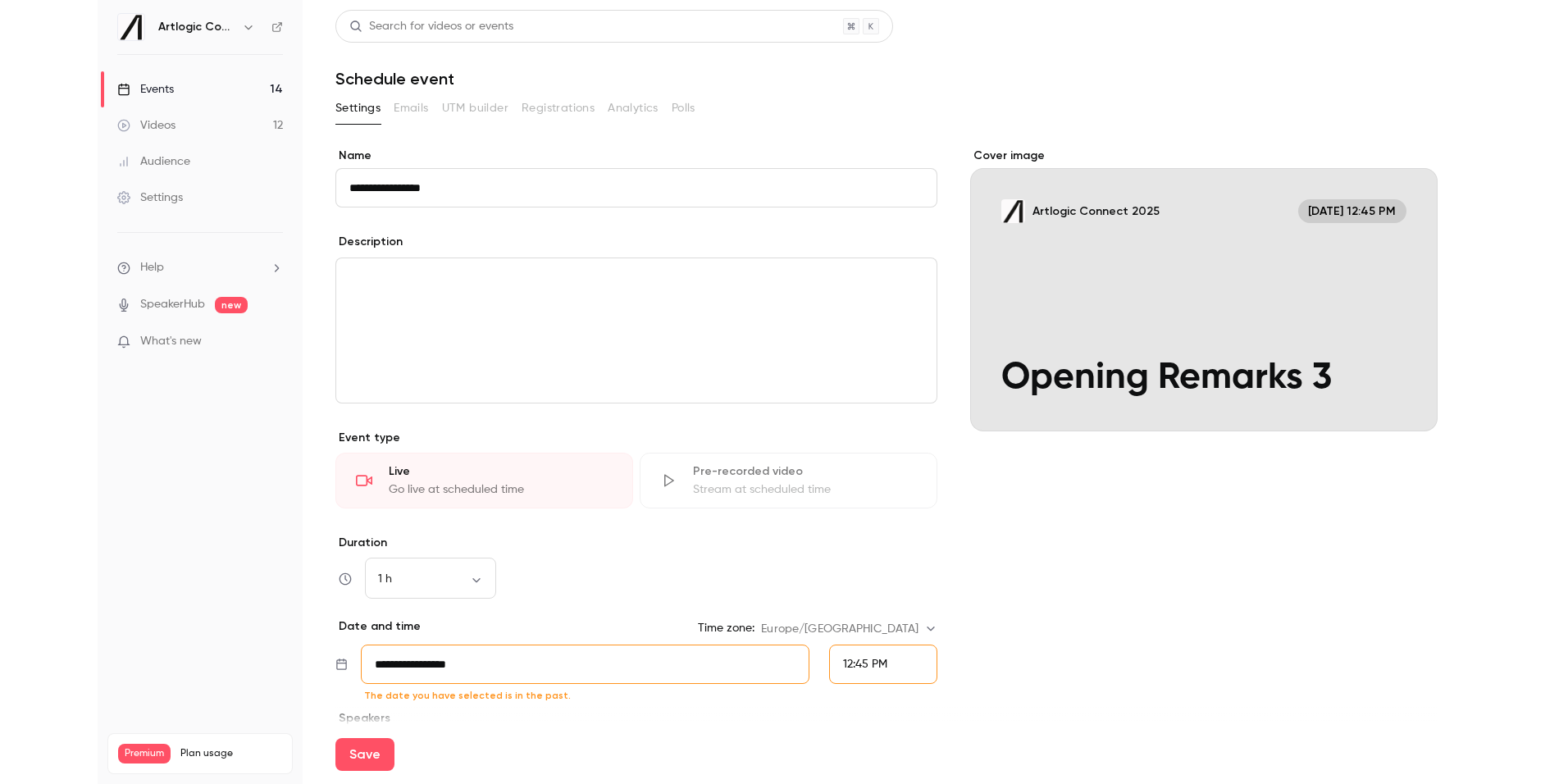
scroll to position [3580, 0]
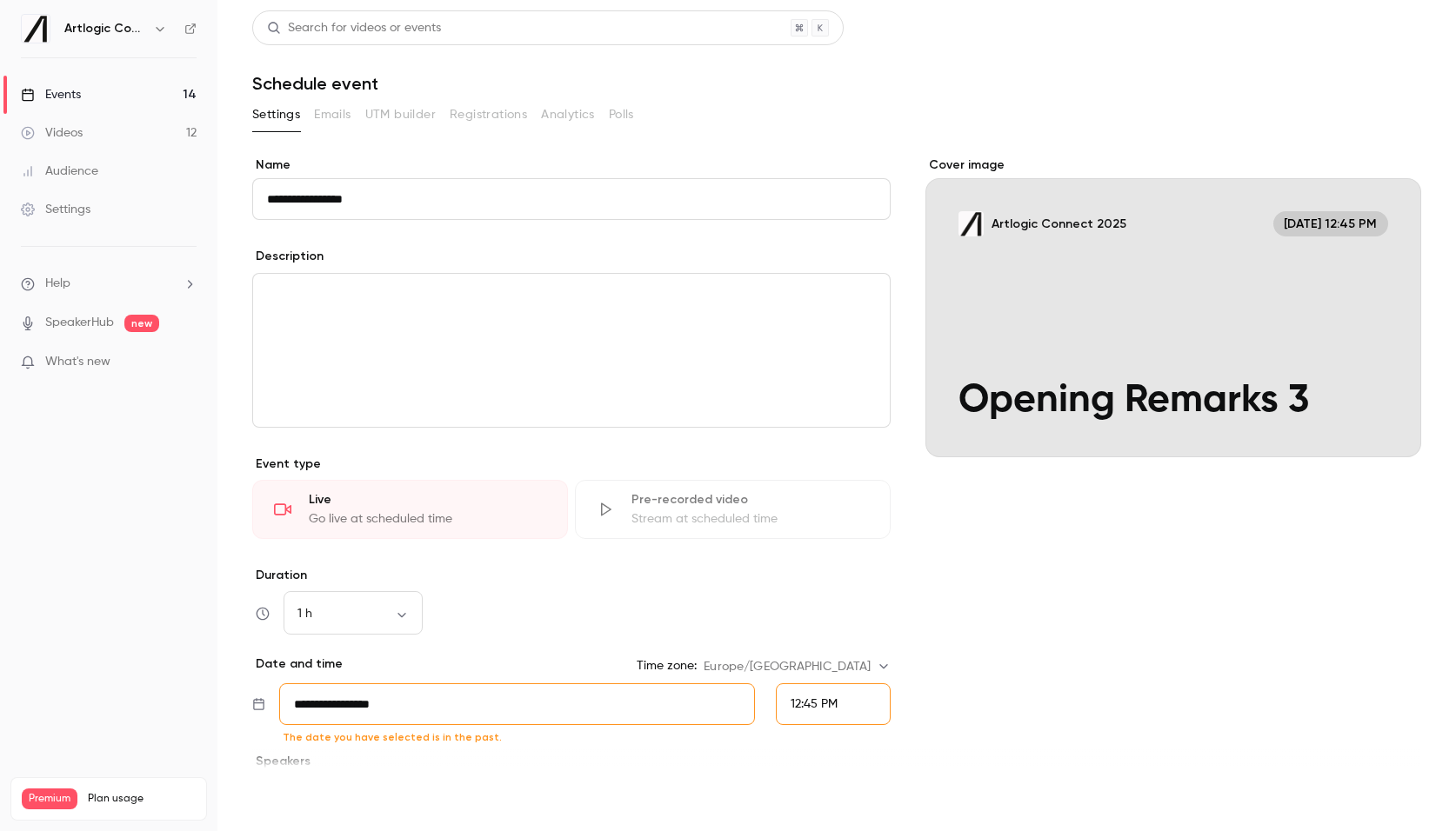
click at [283, 794] on button "Save" at bounding box center [284, 800] width 63 height 35
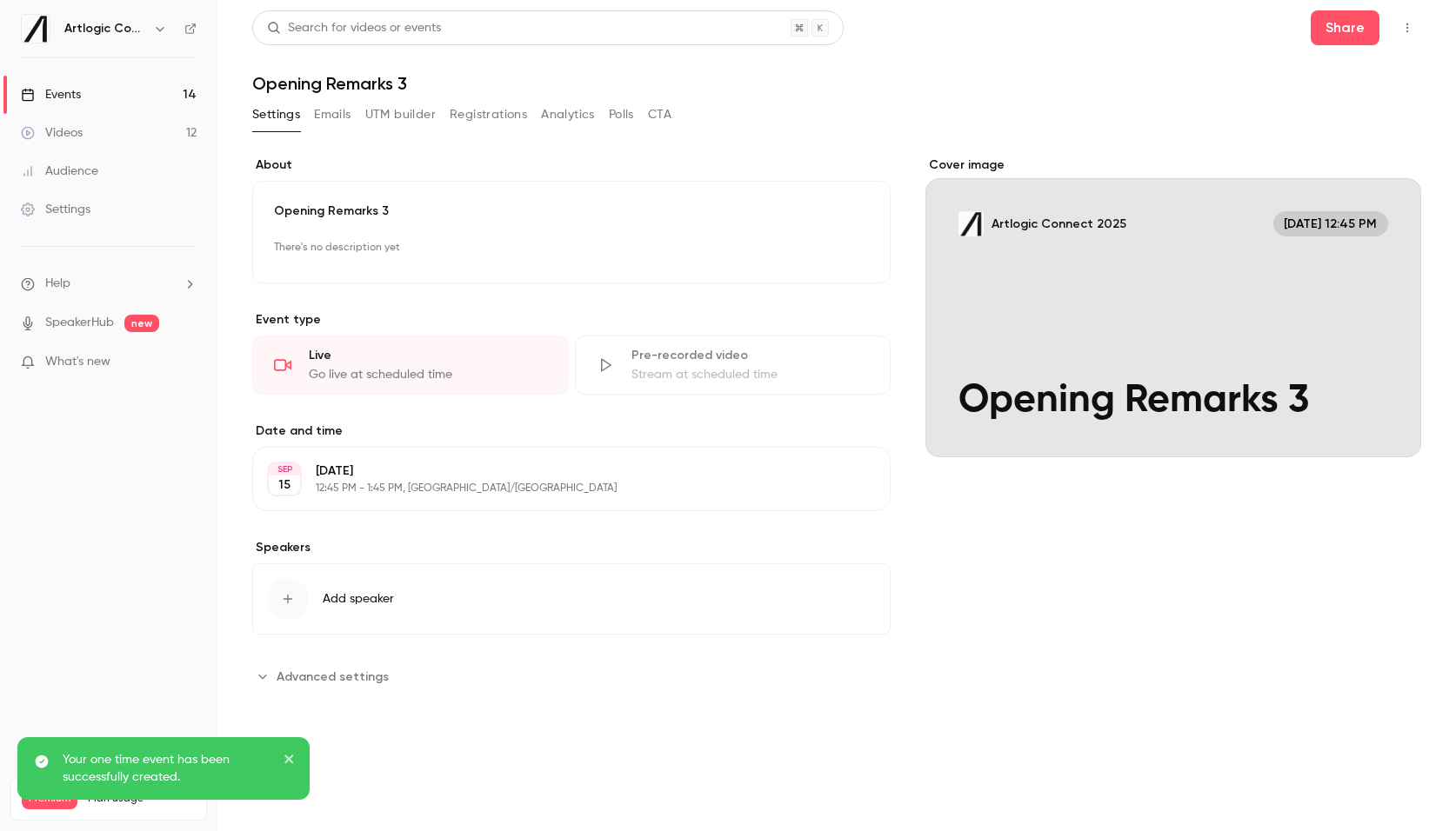
click at [48, 92] on div "Events" at bounding box center [50, 95] width 60 height 17
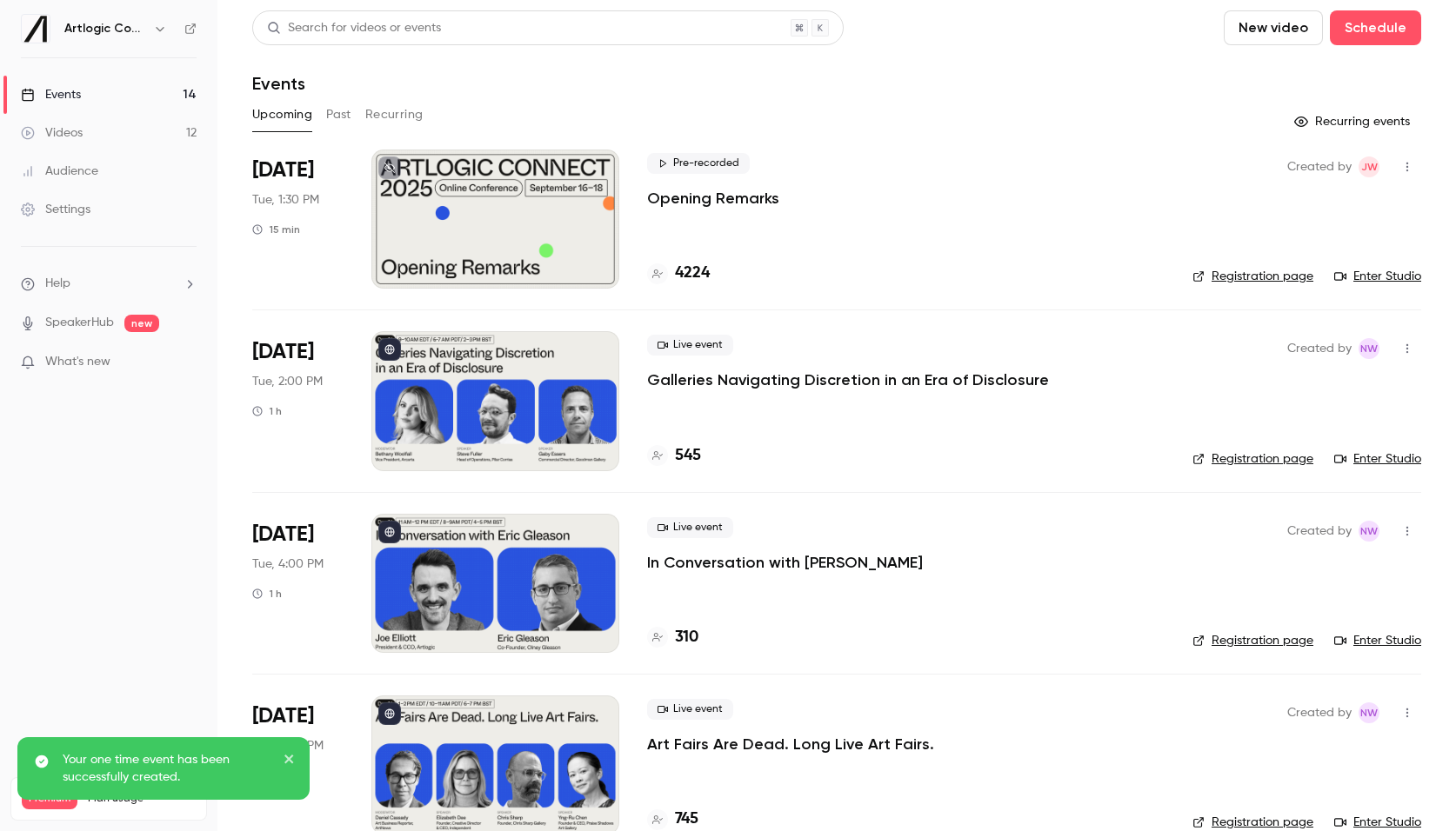
click at [340, 114] on button "Past" at bounding box center [338, 114] width 26 height 28
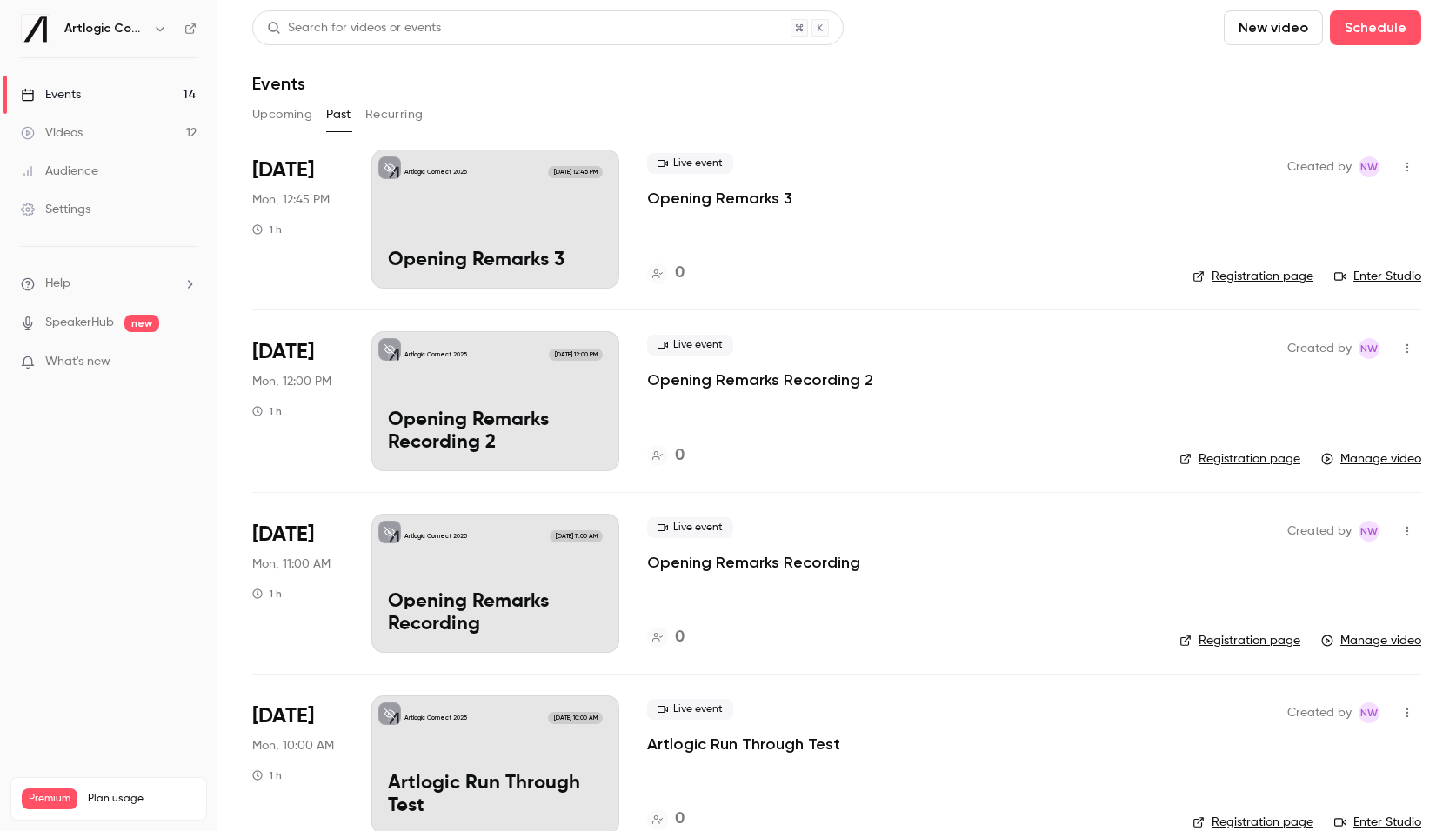
click at [1374, 273] on link "Enter Studio" at bounding box center [1378, 276] width 87 height 17
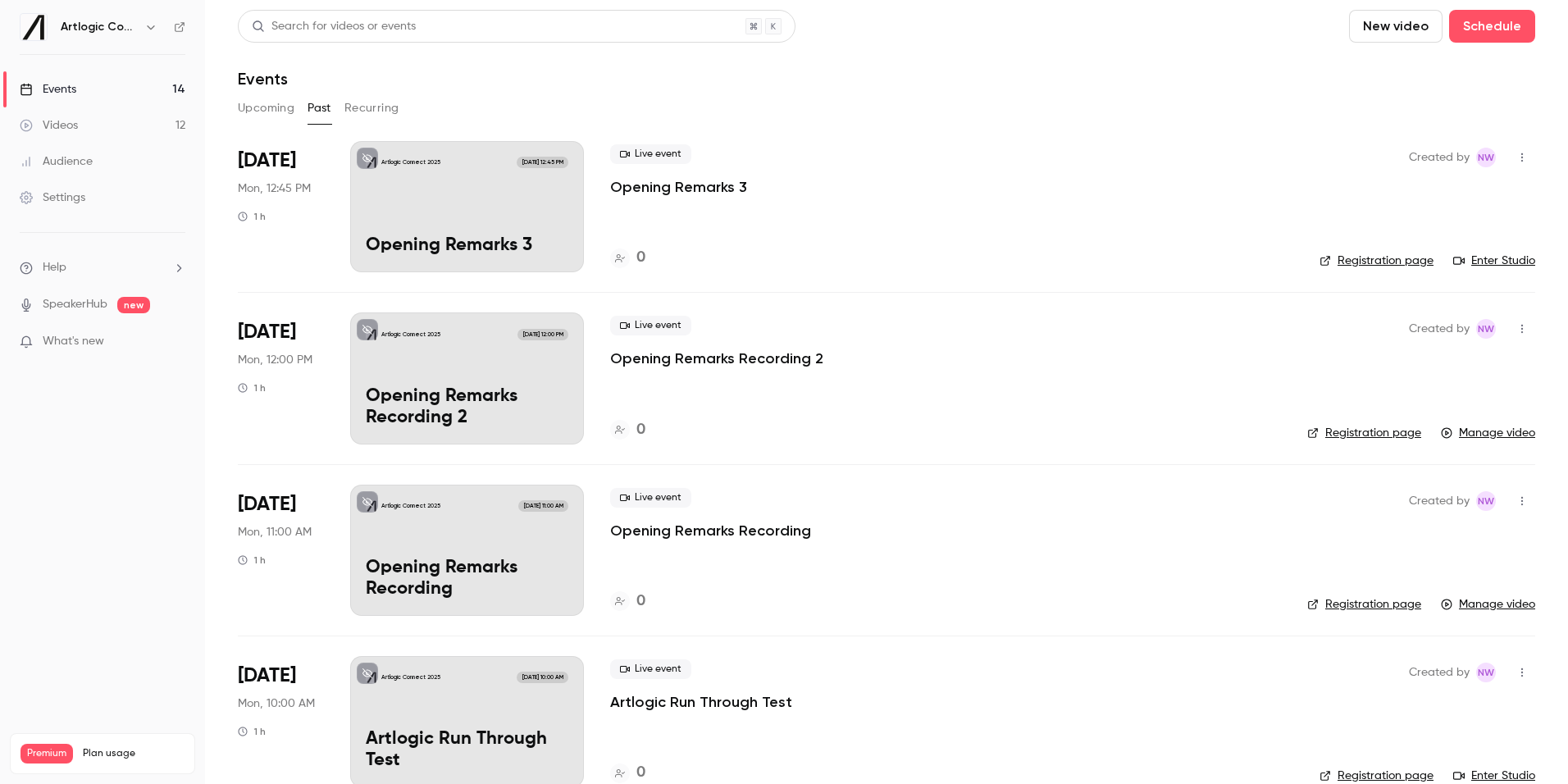
click at [99, 135] on link "Videos 12" at bounding box center [102, 125] width 205 height 36
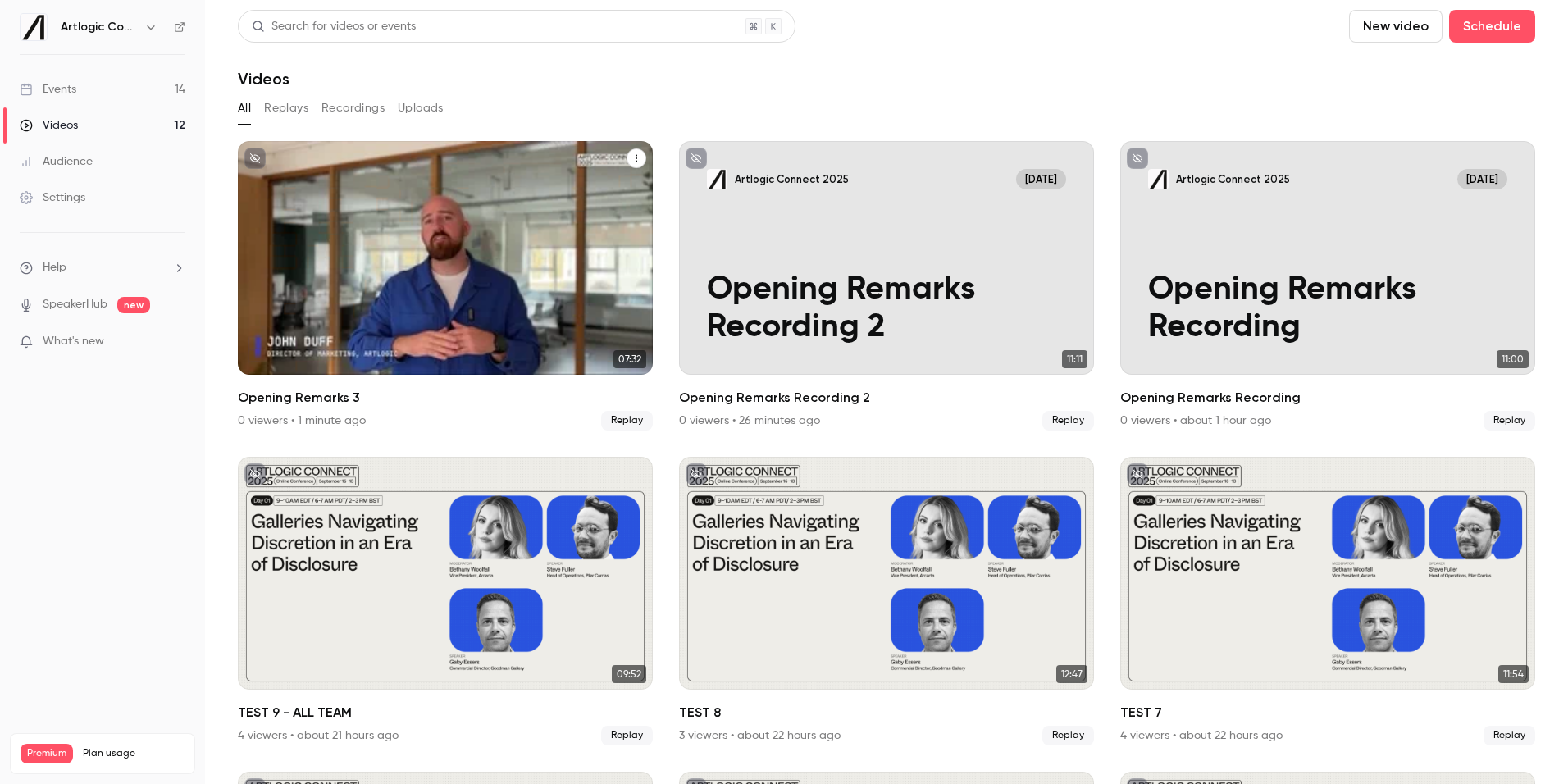
click at [541, 211] on div "Artlogic Connect [DATE] Opening Remarks 3" at bounding box center [445, 257] width 415 height 234
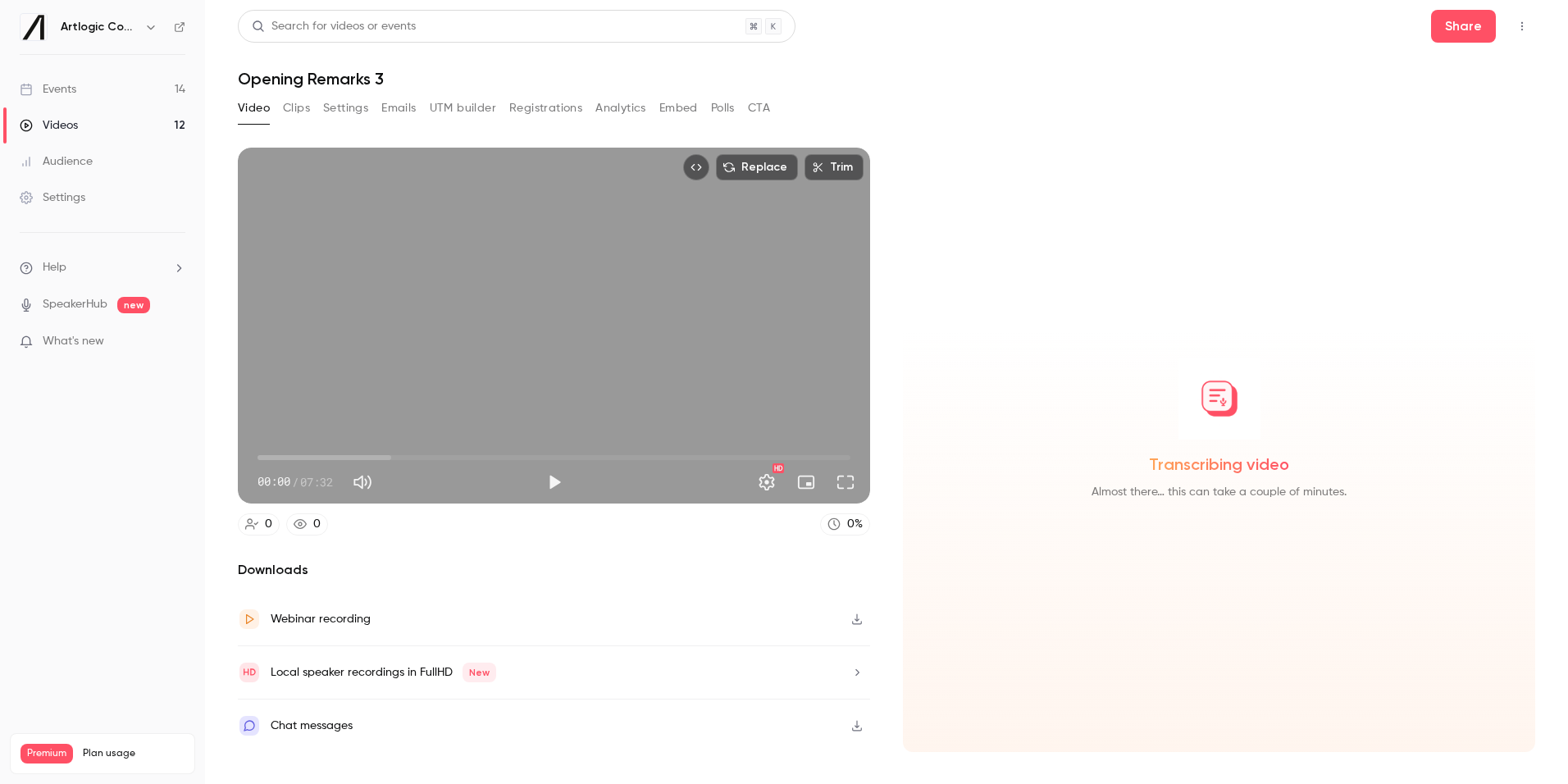
click at [116, 99] on link "Events 14" at bounding box center [102, 90] width 205 height 36
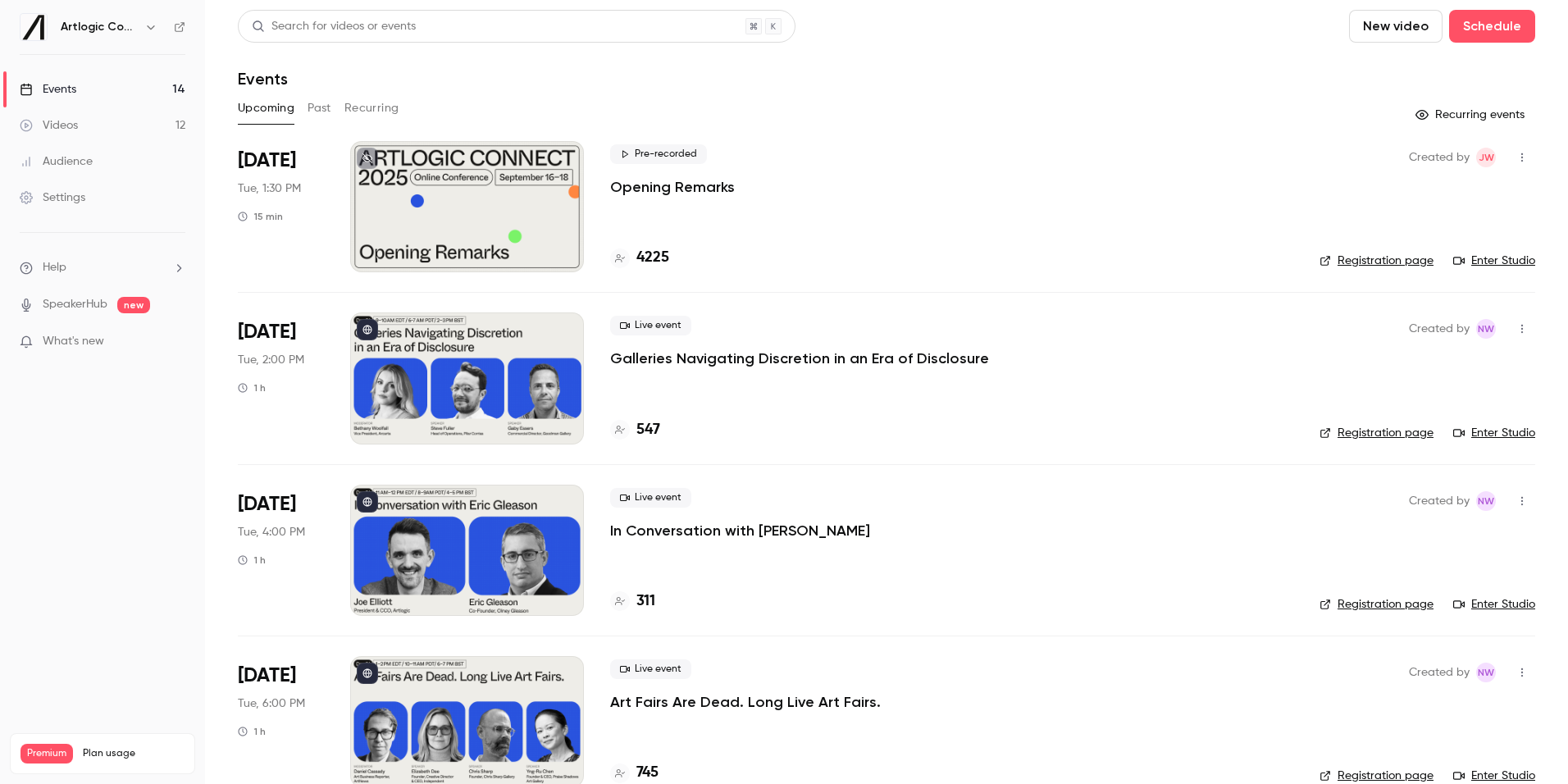
click at [632, 194] on p "Opening Remarks" at bounding box center [672, 187] width 124 height 20
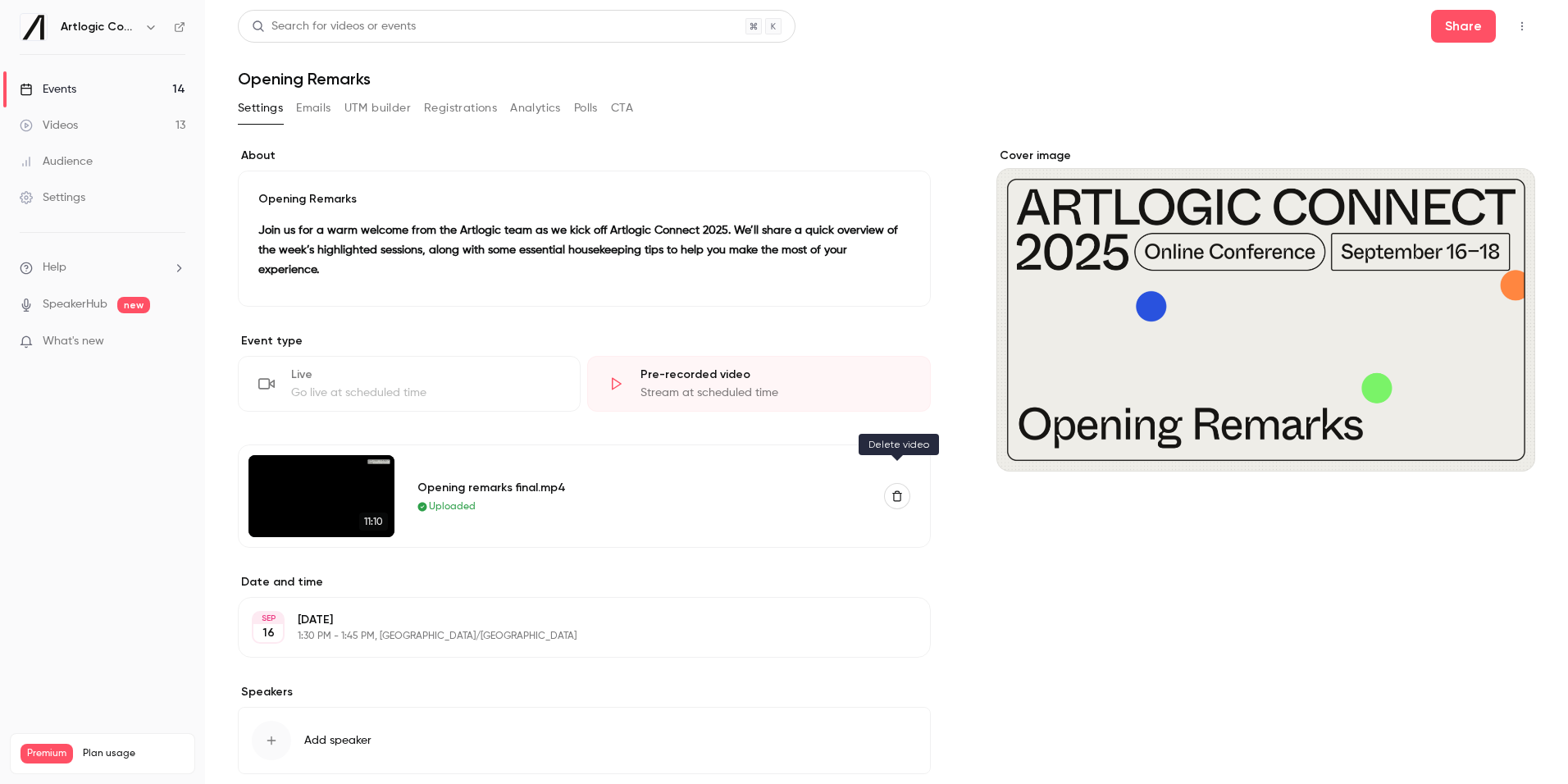
click at [900, 491] on icon "button" at bounding box center [896, 496] width 10 height 11
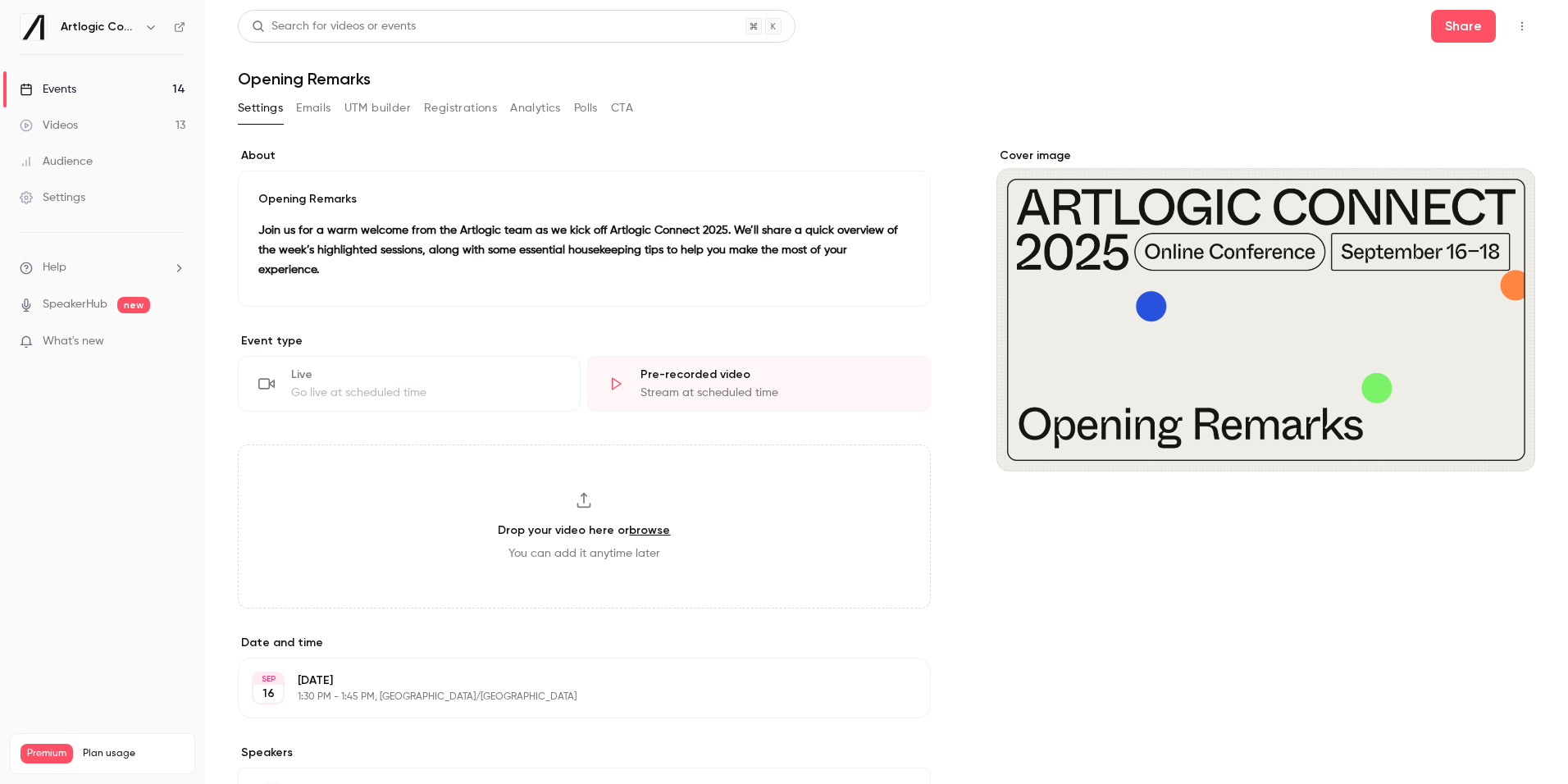
click at [96, 122] on link "Videos 13" at bounding box center [102, 125] width 205 height 36
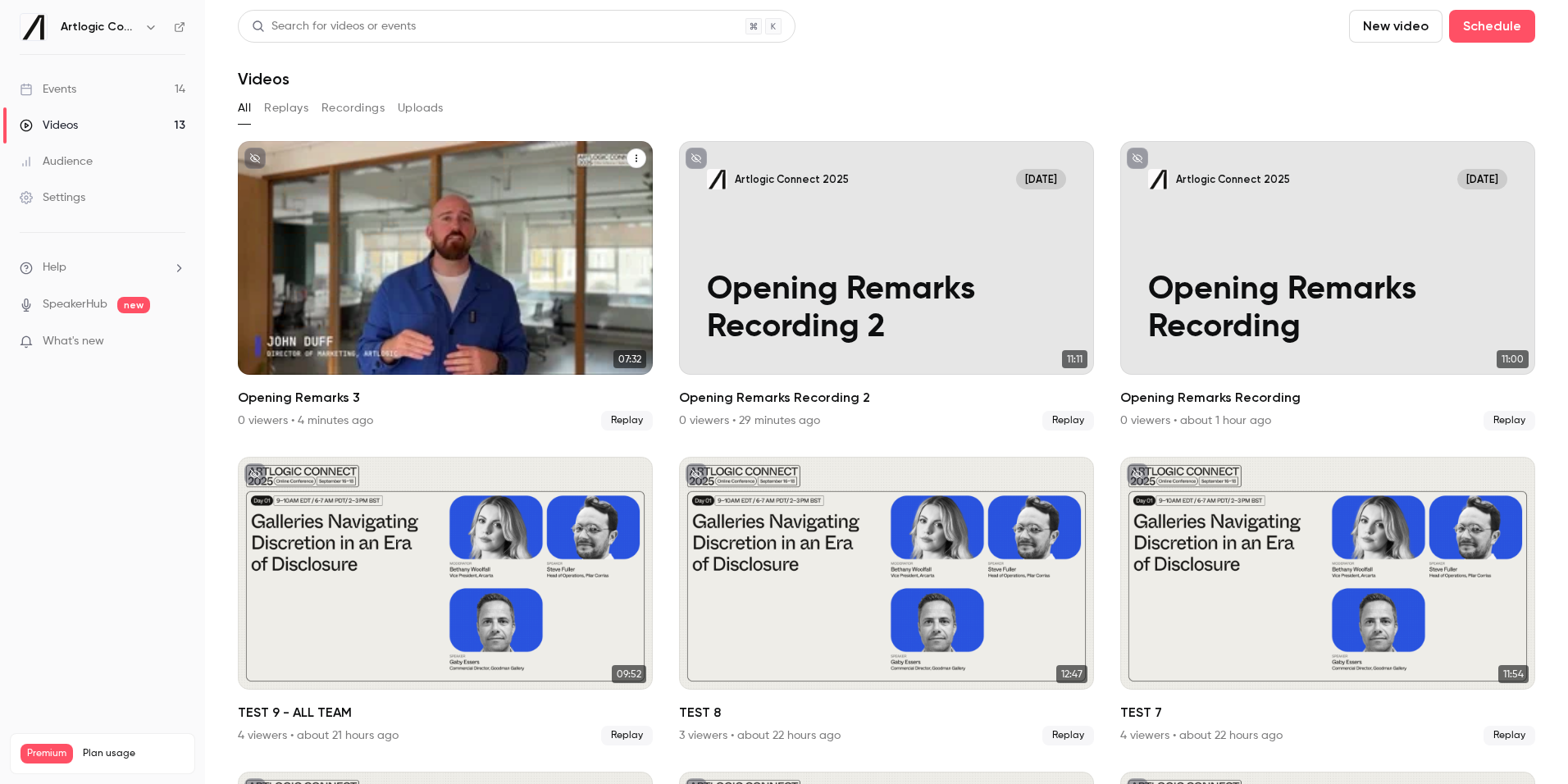
click at [446, 238] on div "Artlogic Connect [DATE] Opening Remarks 3" at bounding box center [445, 257] width 415 height 234
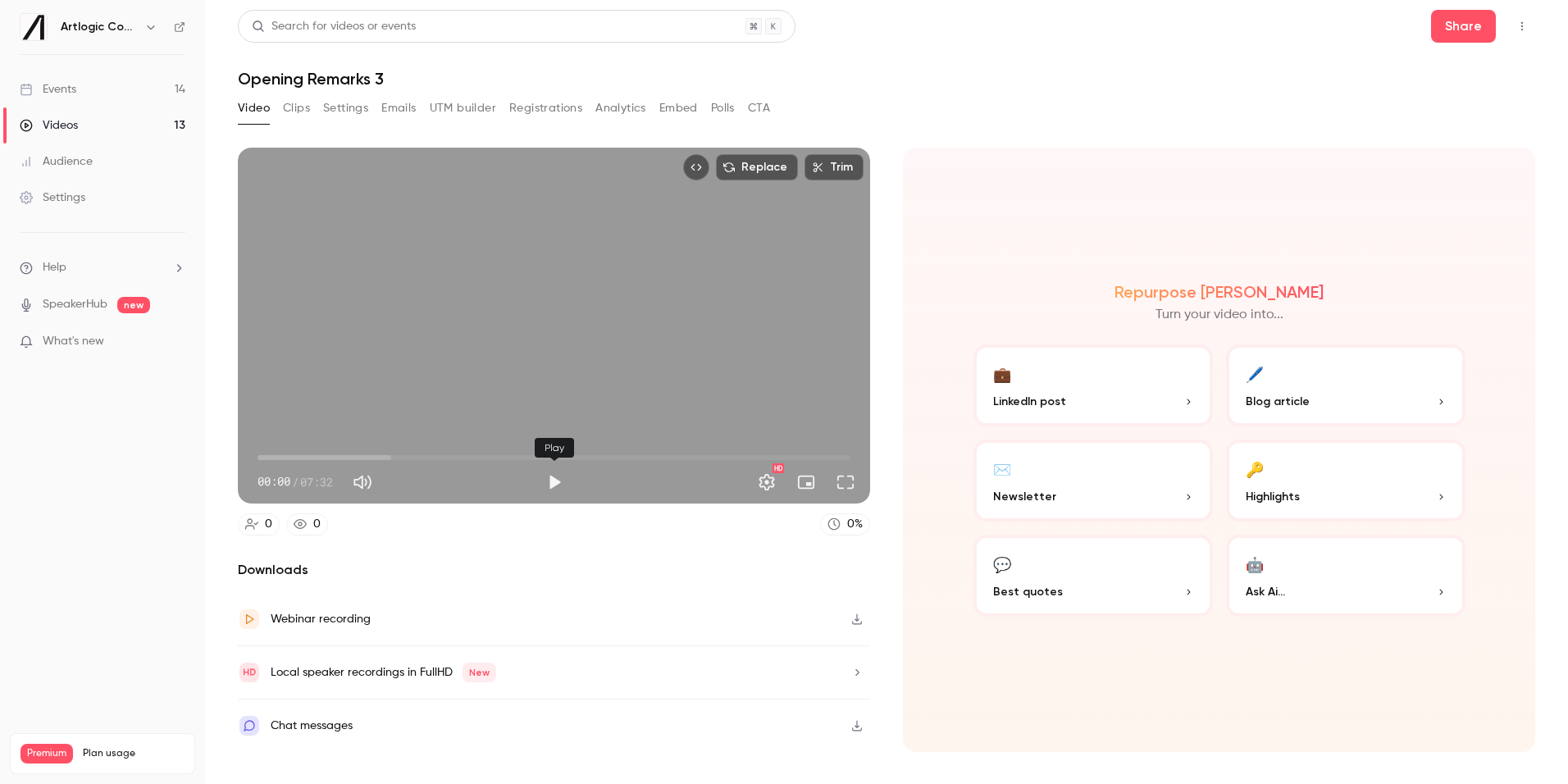
click at [556, 481] on button "Play" at bounding box center [554, 482] width 33 height 33
click at [321, 453] on span "00:48" at bounding box center [553, 457] width 593 height 26
click at [382, 455] on span "00:48" at bounding box center [553, 457] width 593 height 26
click at [553, 491] on button "Pause" at bounding box center [554, 482] width 33 height 33
type input "****"
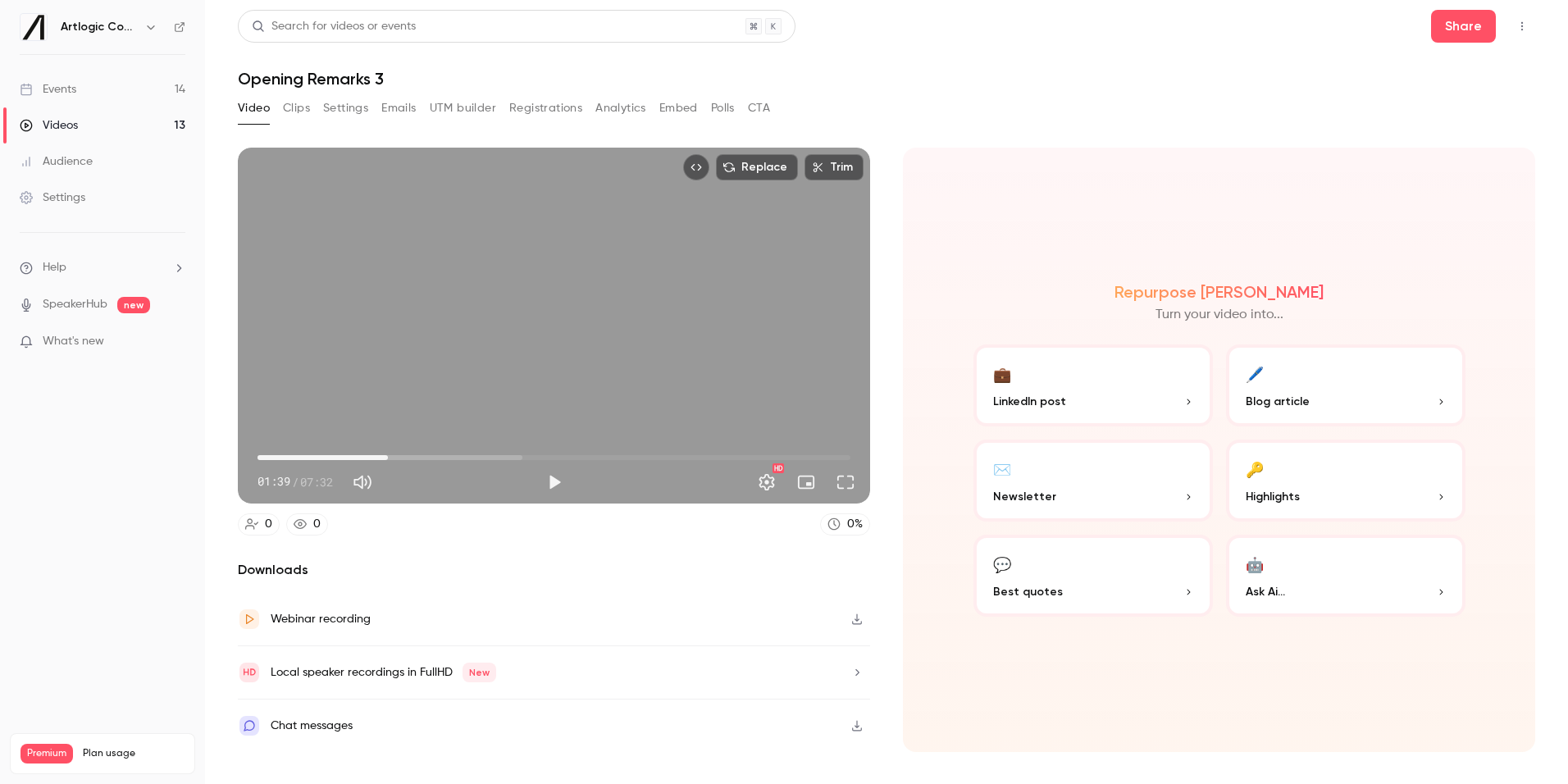
click at [105, 90] on link "Events 14" at bounding box center [102, 90] width 205 height 36
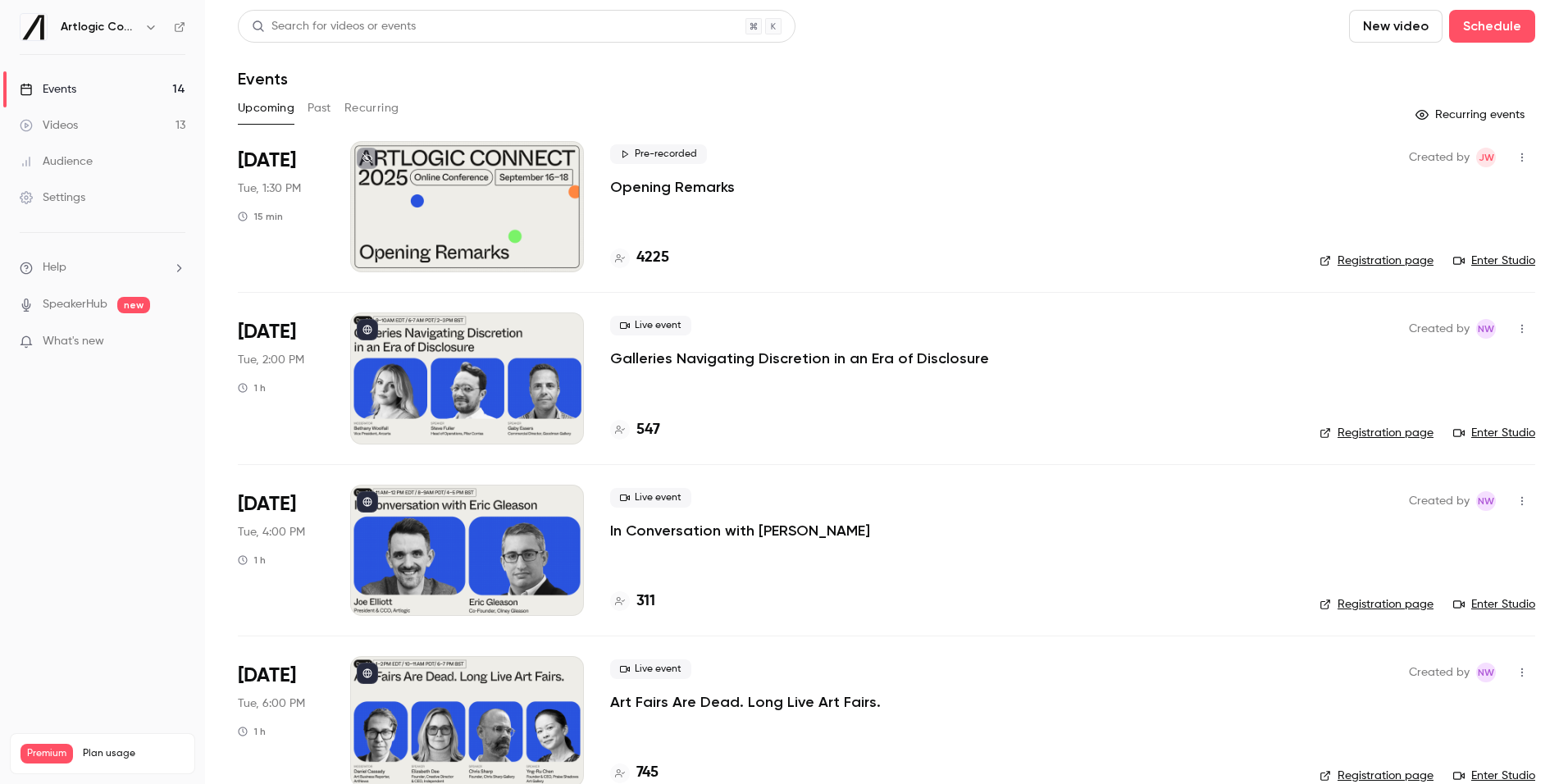
click at [648, 183] on p "Opening Remarks" at bounding box center [672, 187] width 124 height 20
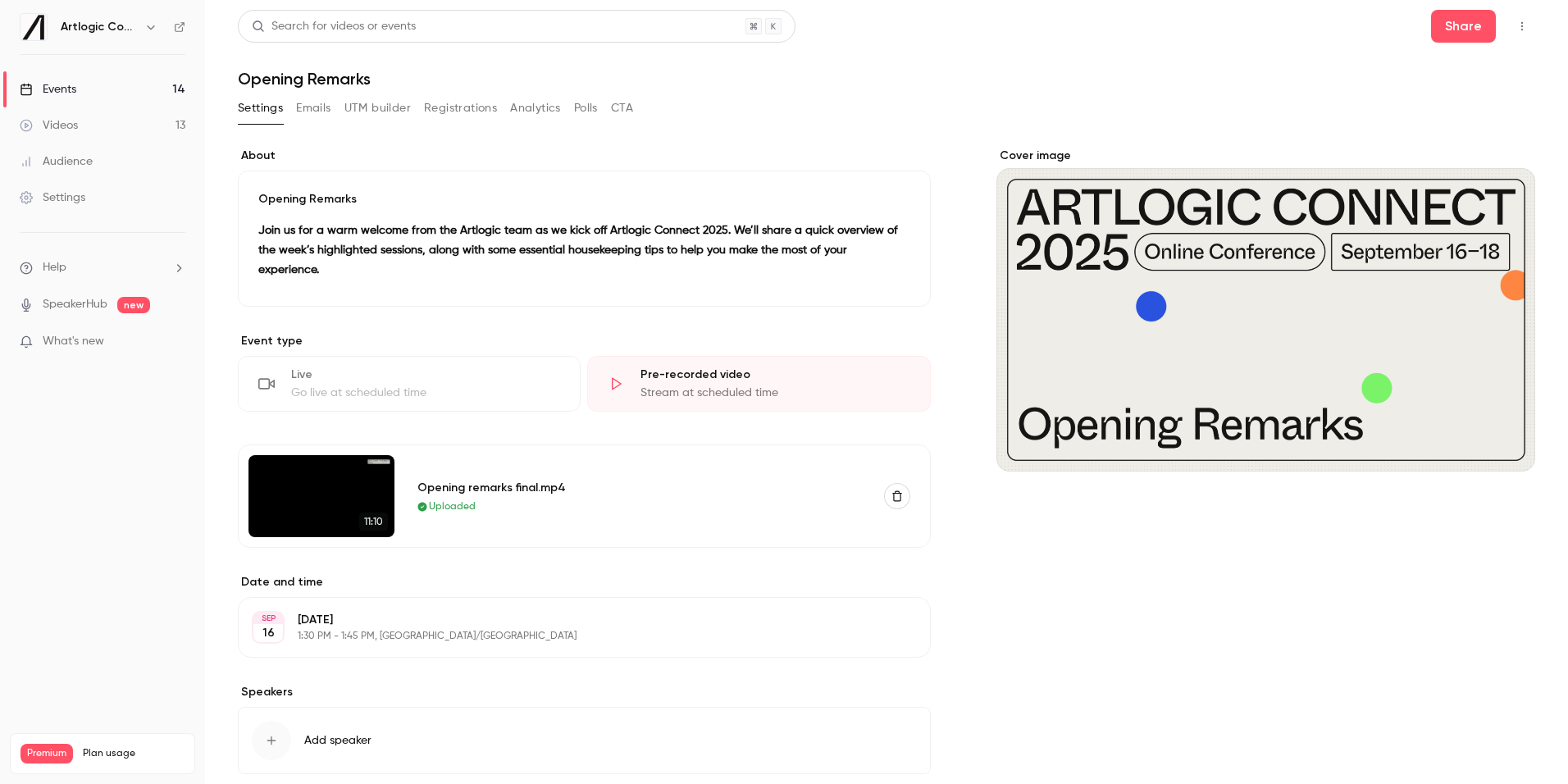
click at [899, 491] on icon "button" at bounding box center [896, 496] width 10 height 11
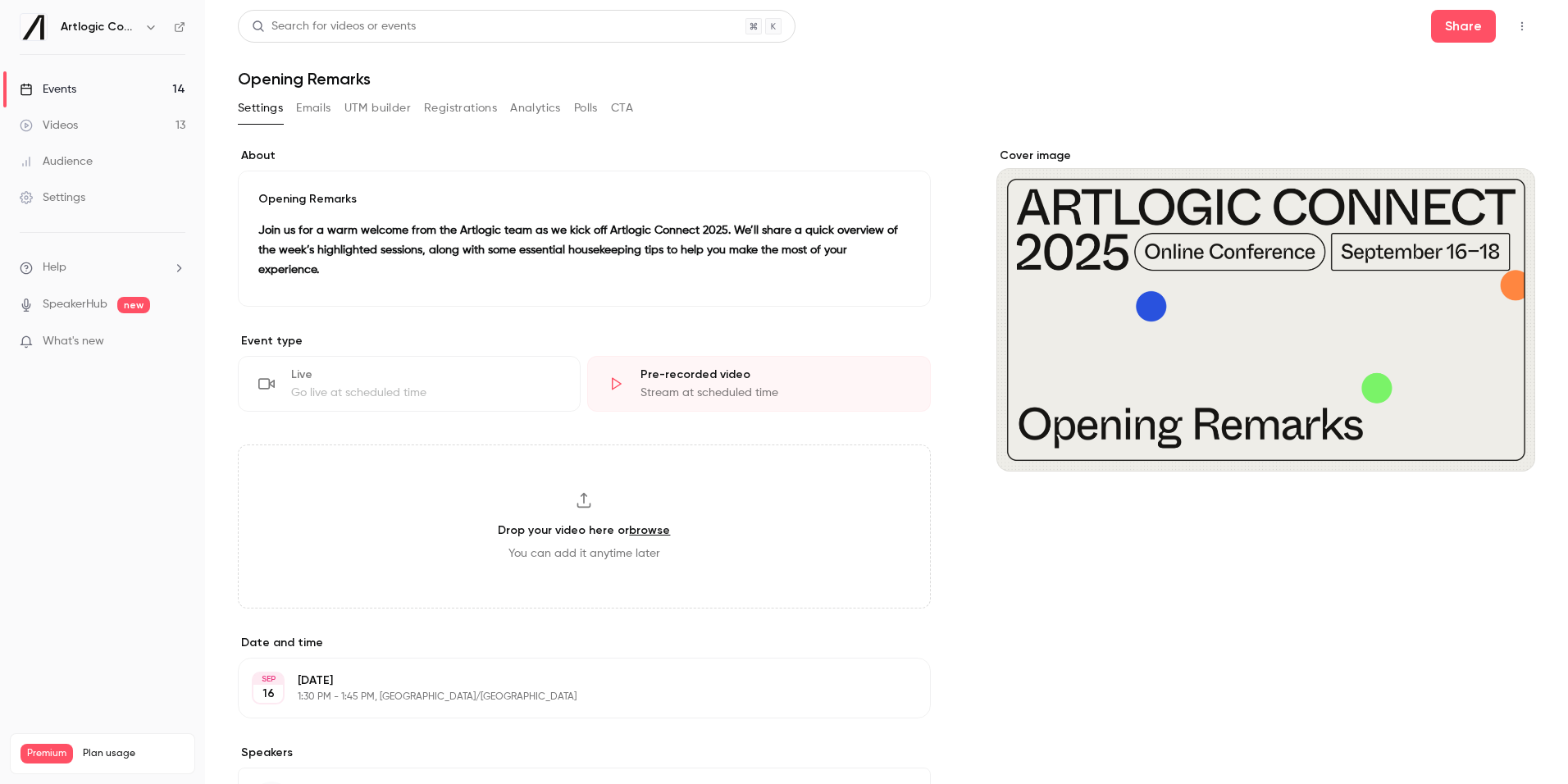
click at [671, 384] on div "Stream at scheduled time" at bounding box center [775, 392] width 269 height 16
click at [529, 384] on div "Go live at scheduled time" at bounding box center [425, 392] width 269 height 16
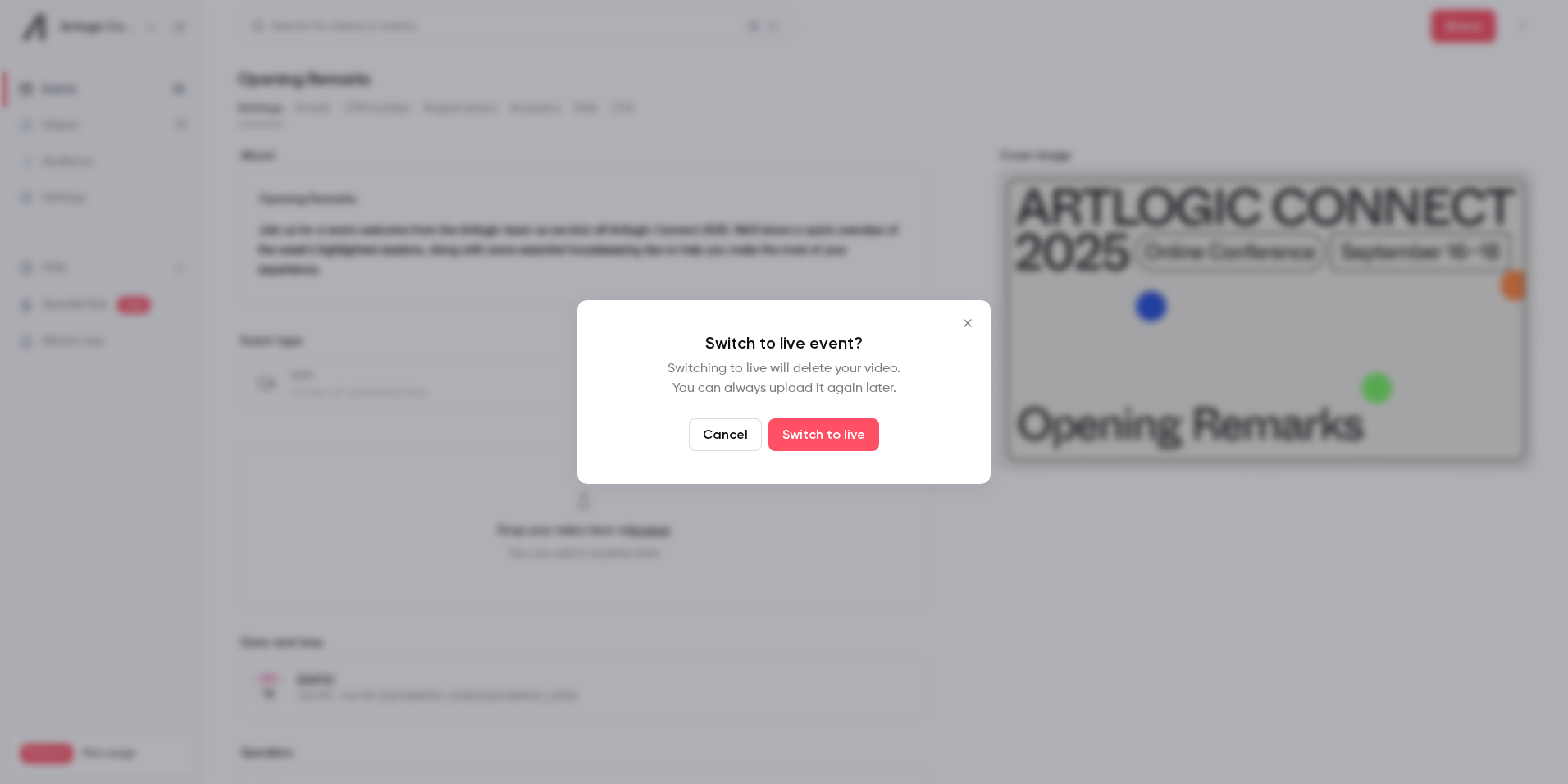
click at [748, 435] on button "Cancel" at bounding box center [724, 435] width 73 height 33
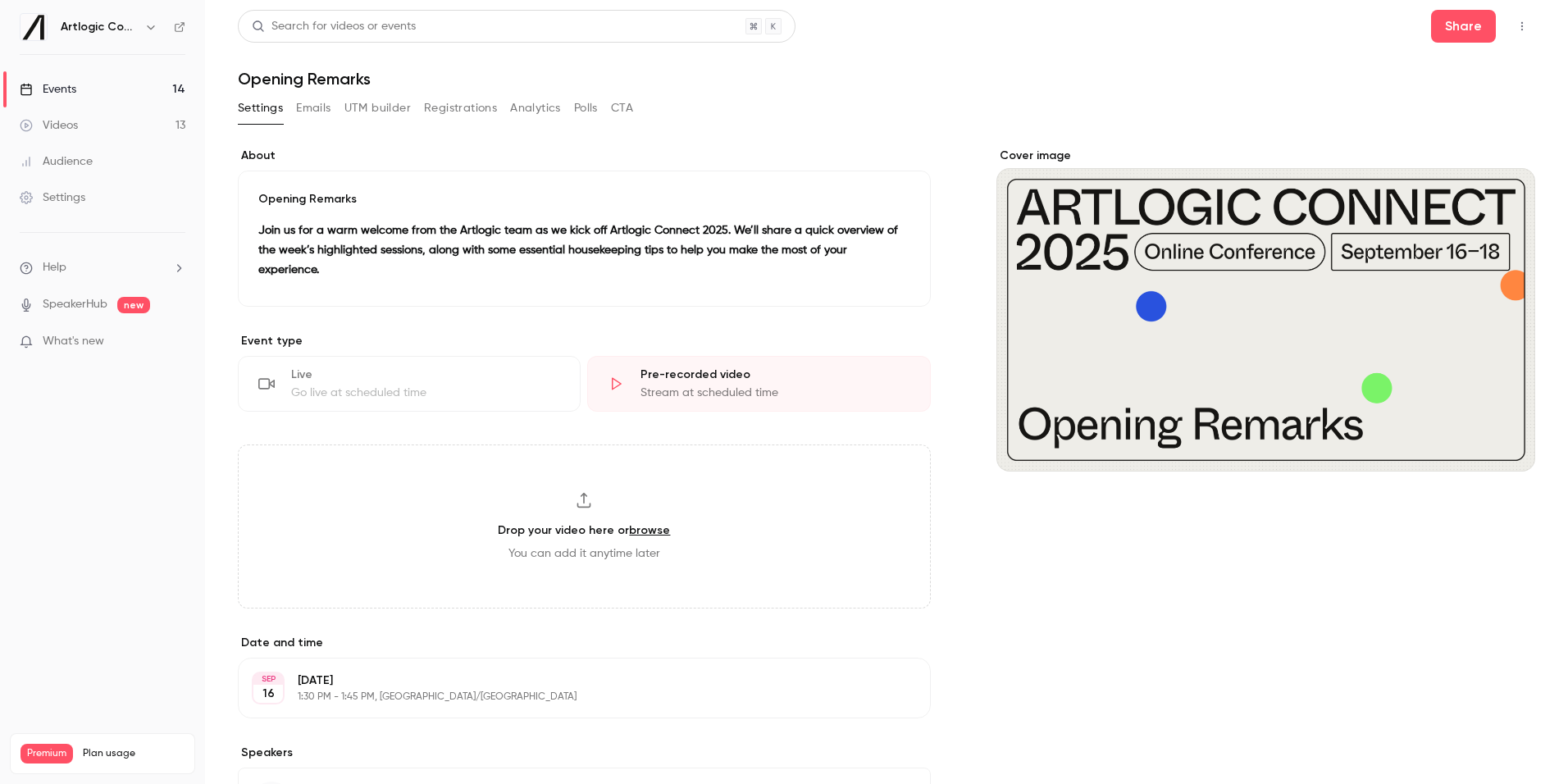
click at [74, 76] on link "Events 14" at bounding box center [102, 90] width 205 height 36
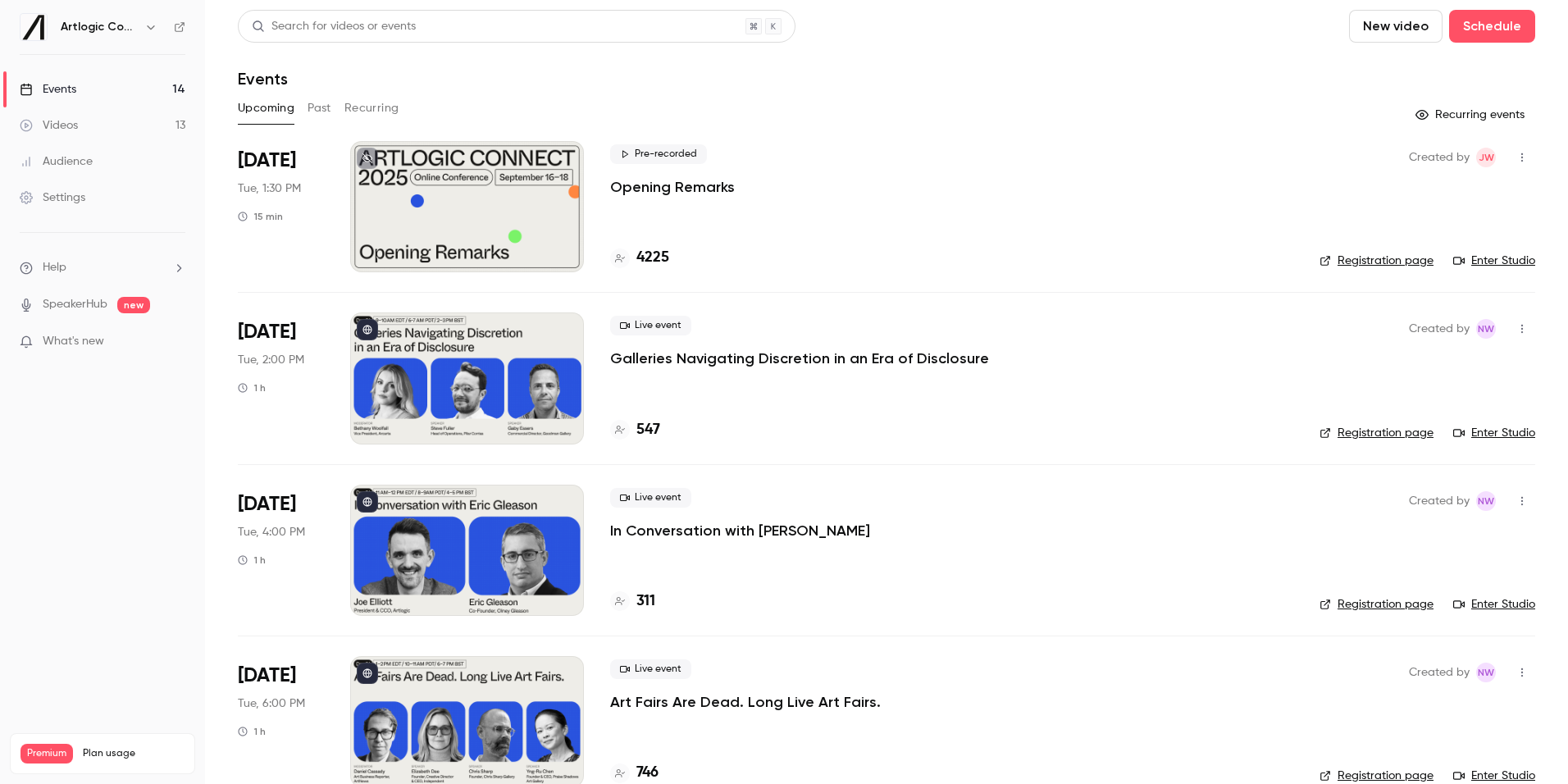
click at [665, 197] on div "Pre-recorded Opening Remarks 4225" at bounding box center [951, 206] width 683 height 131
click at [665, 184] on p "Opening Remarks" at bounding box center [672, 187] width 124 height 20
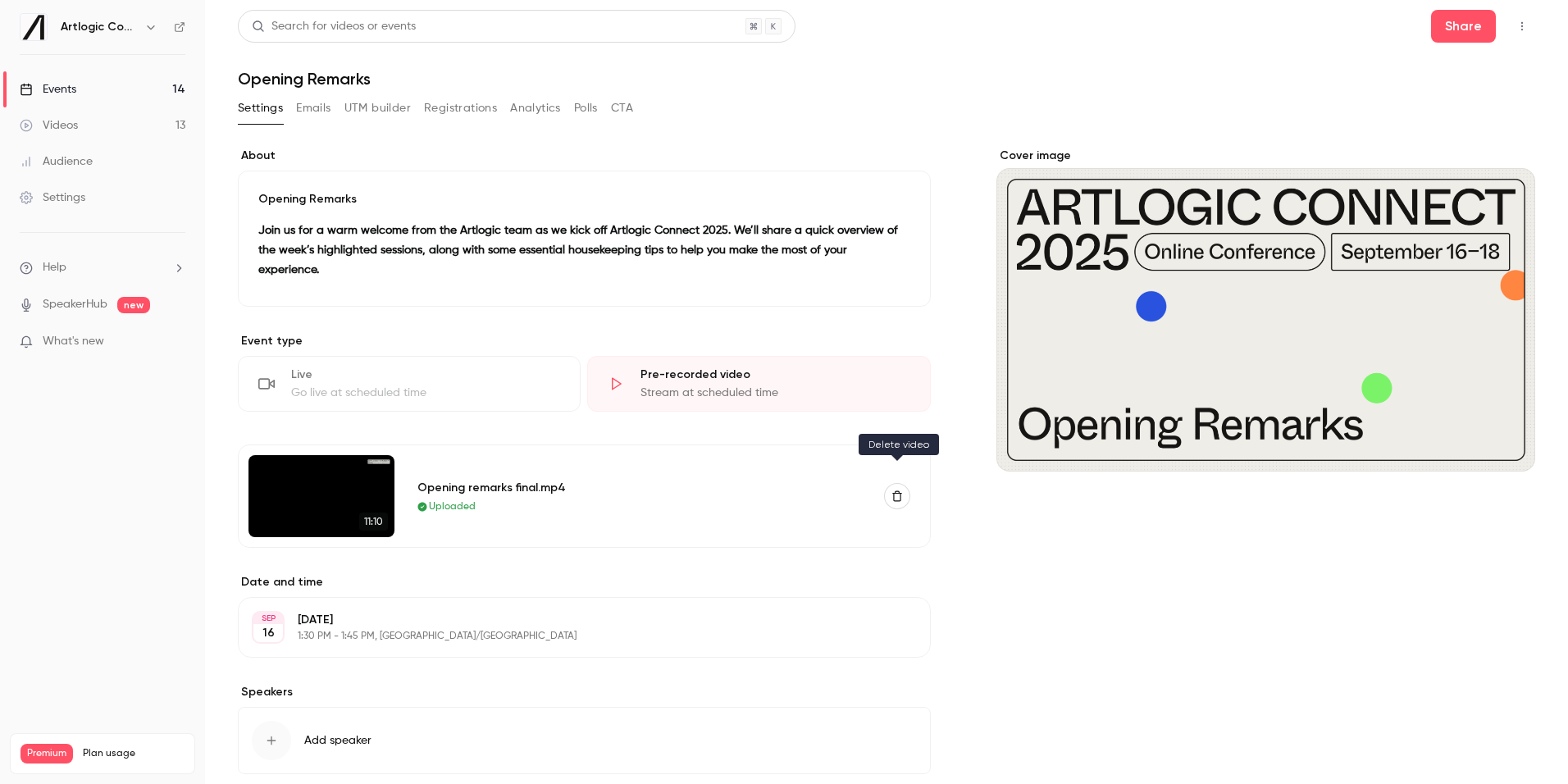
click at [897, 491] on icon "button" at bounding box center [896, 496] width 10 height 11
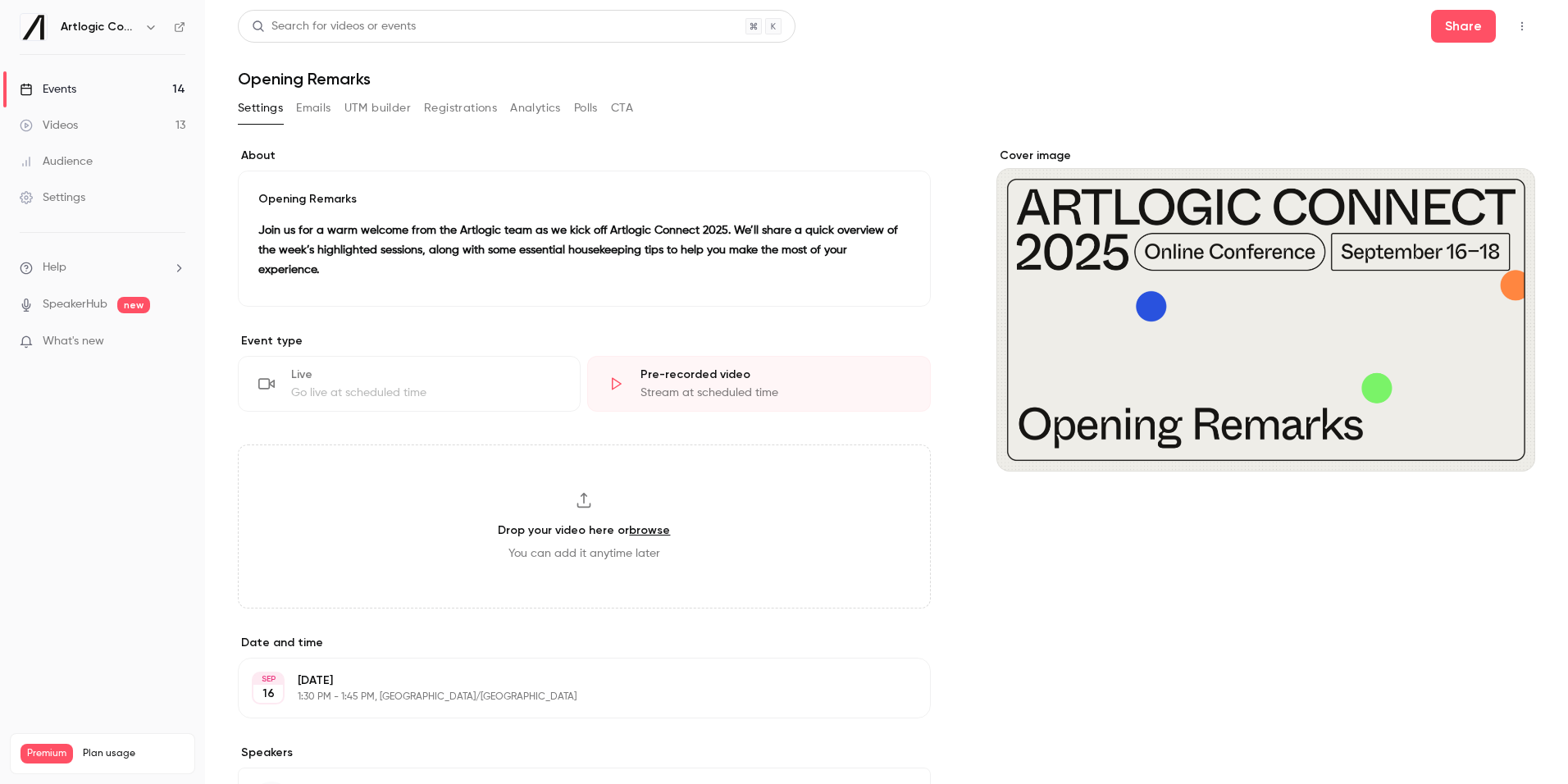
scroll to position [133, 0]
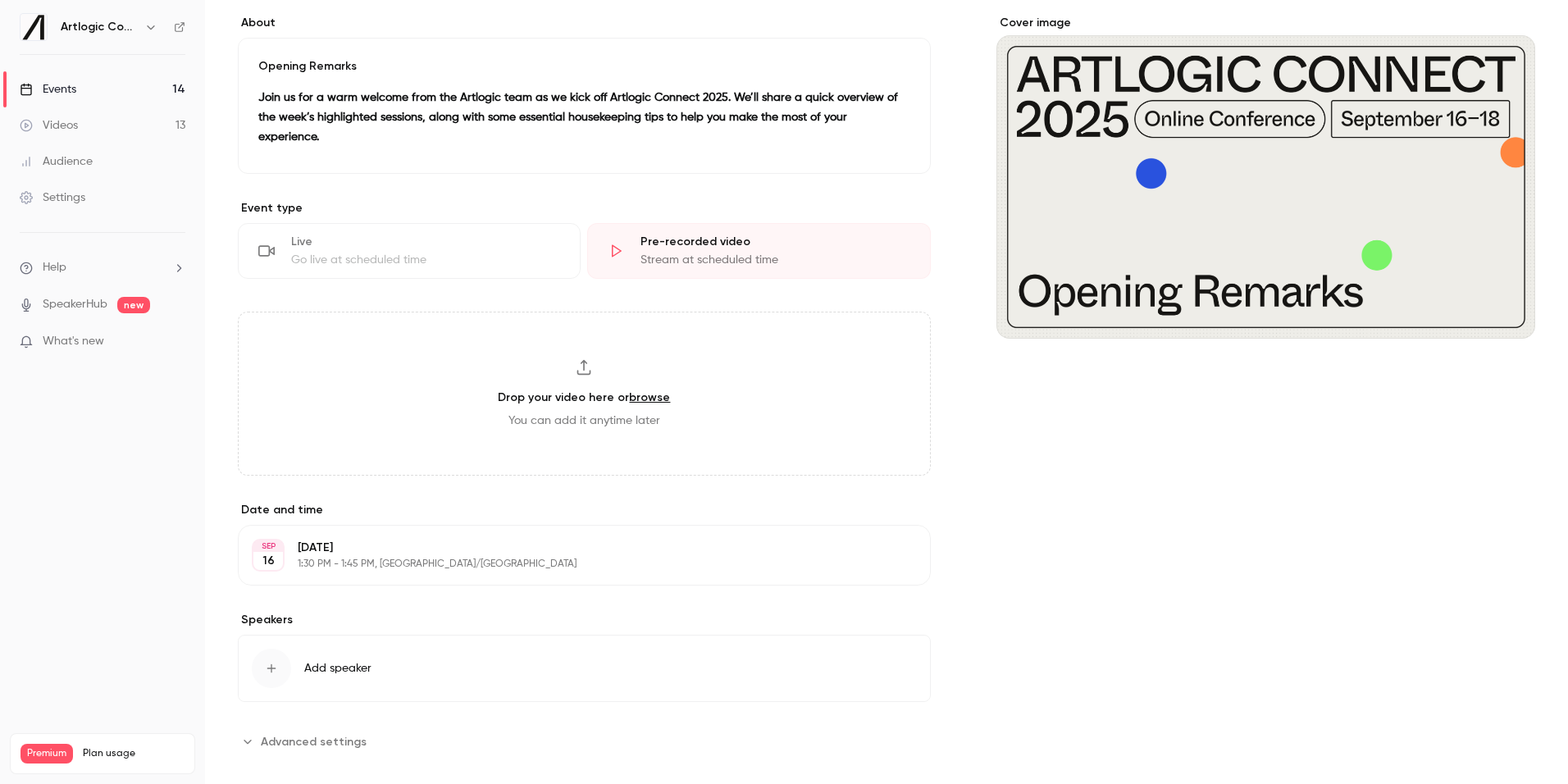
click at [278, 734] on span "Advanced settings" at bounding box center [313, 742] width 106 height 17
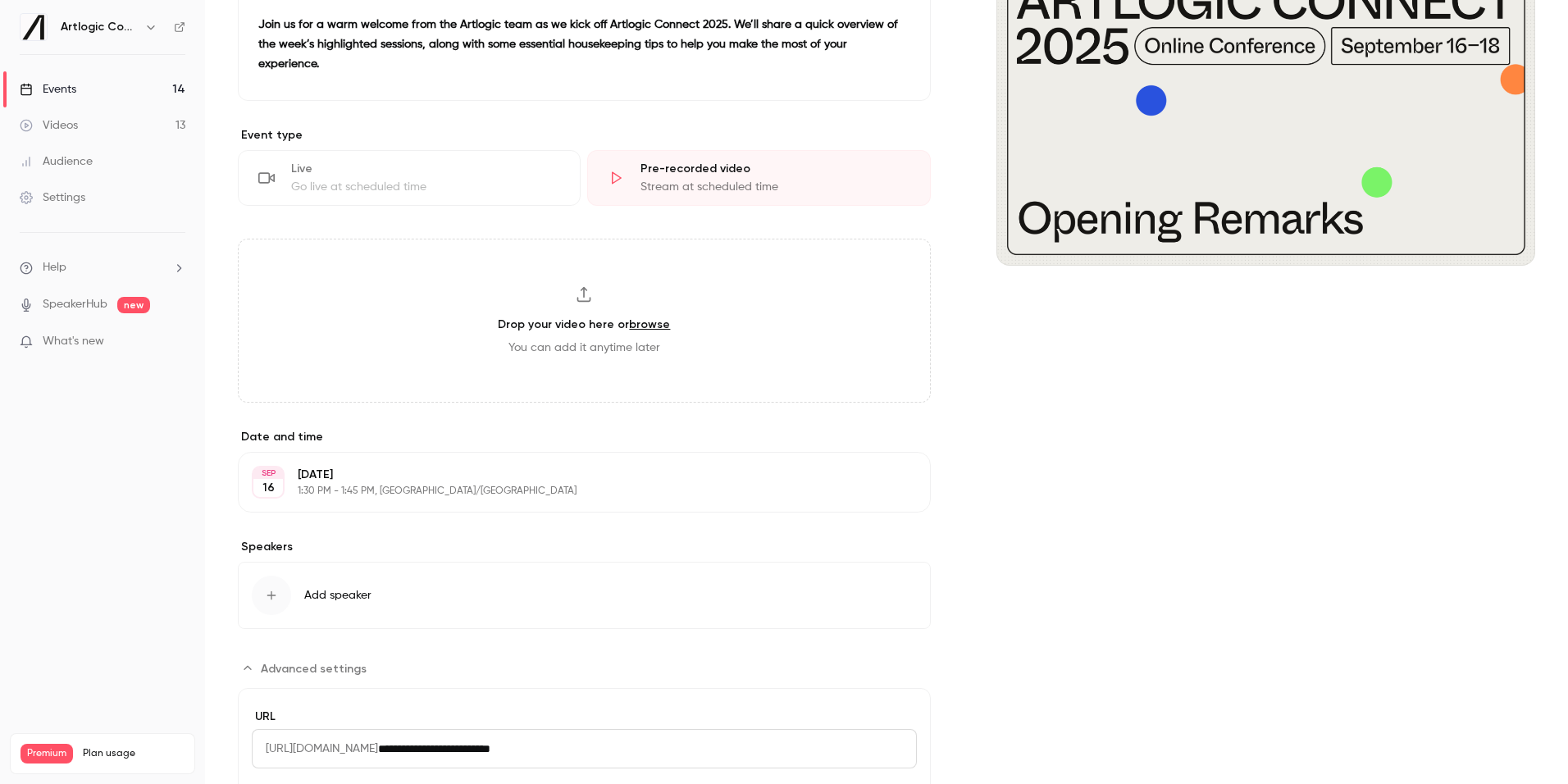
scroll to position [316, 0]
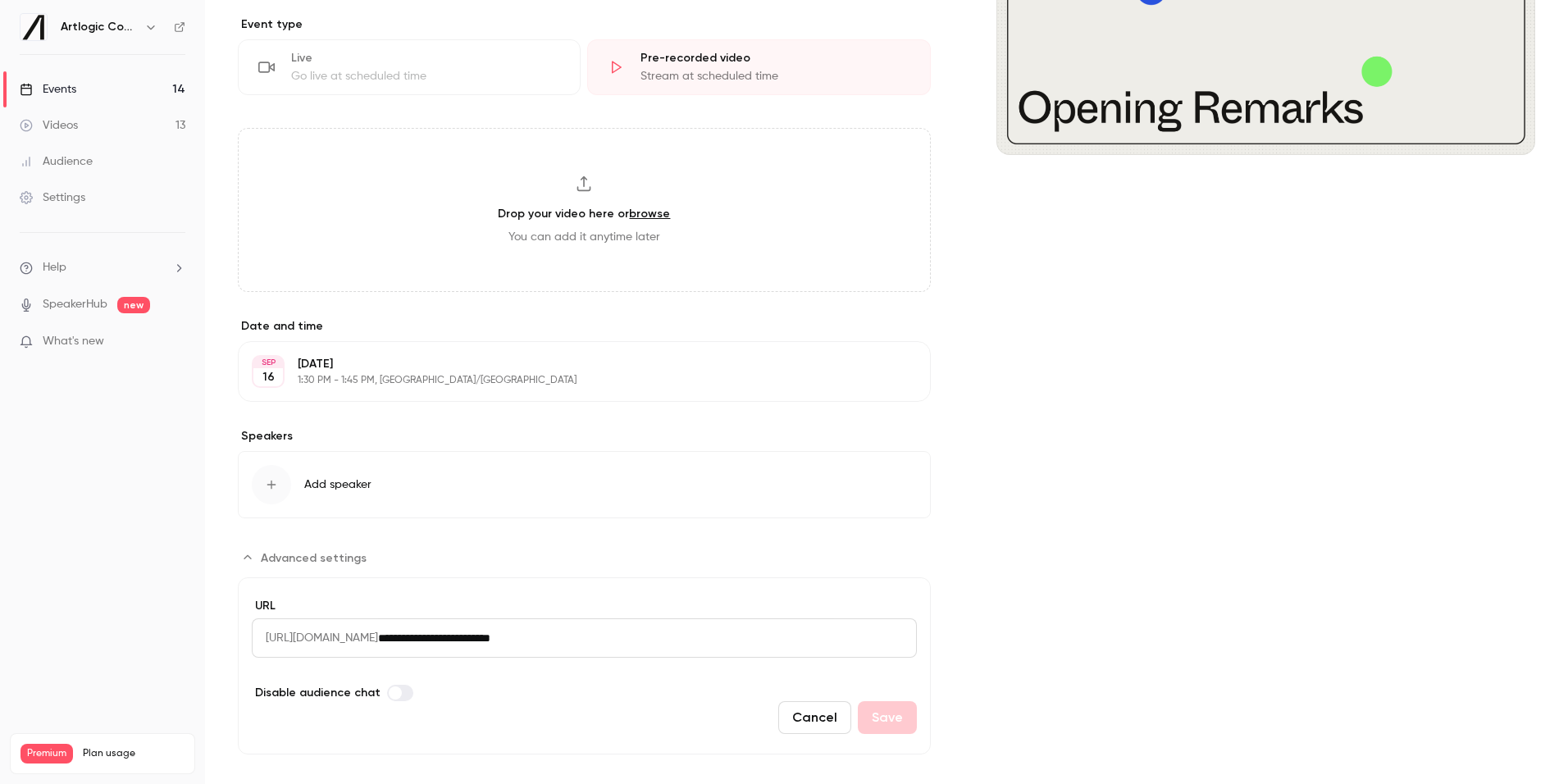
click at [304, 549] on span "Advanced settings" at bounding box center [313, 557] width 106 height 17
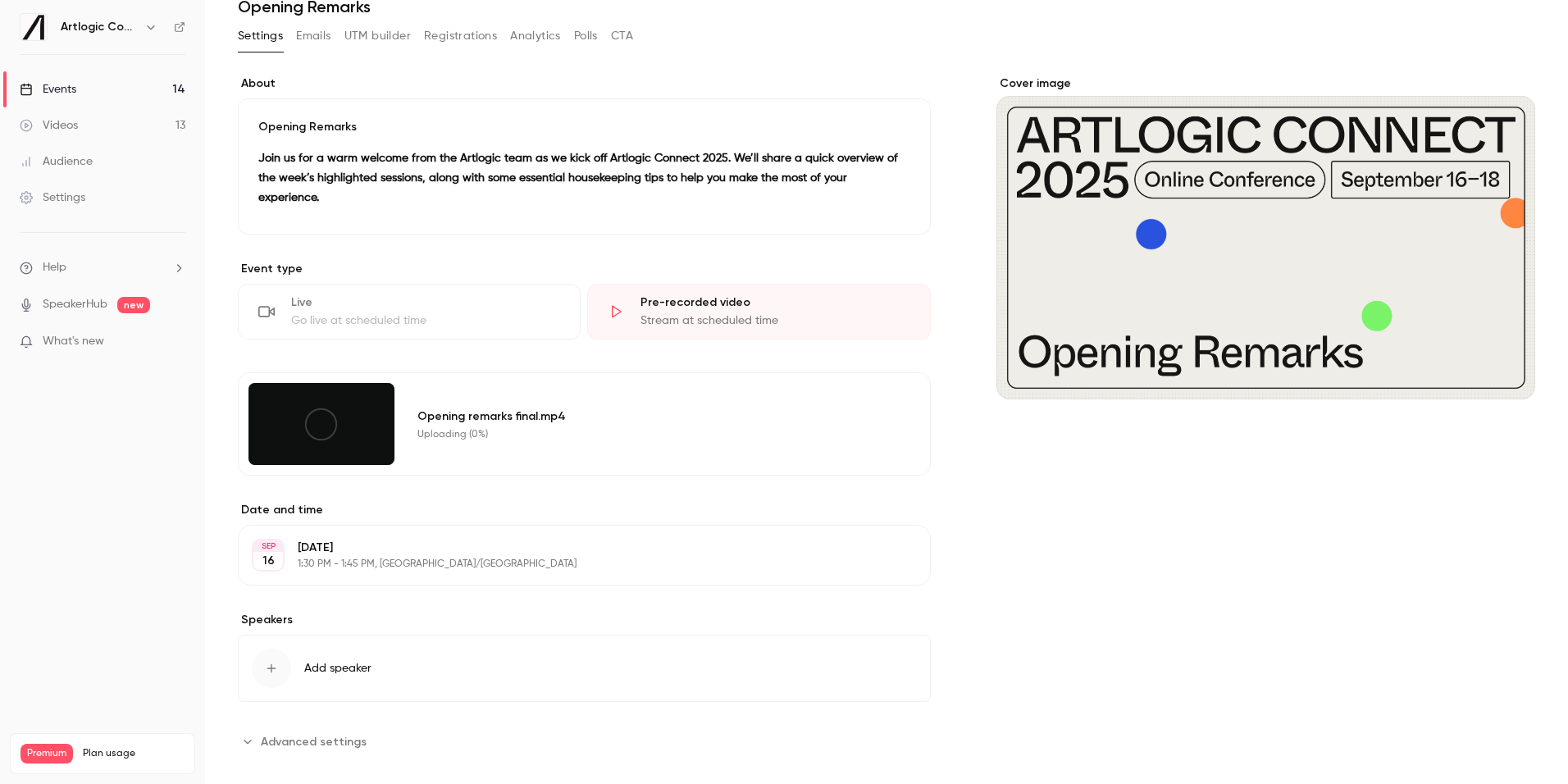
scroll to position [0, 0]
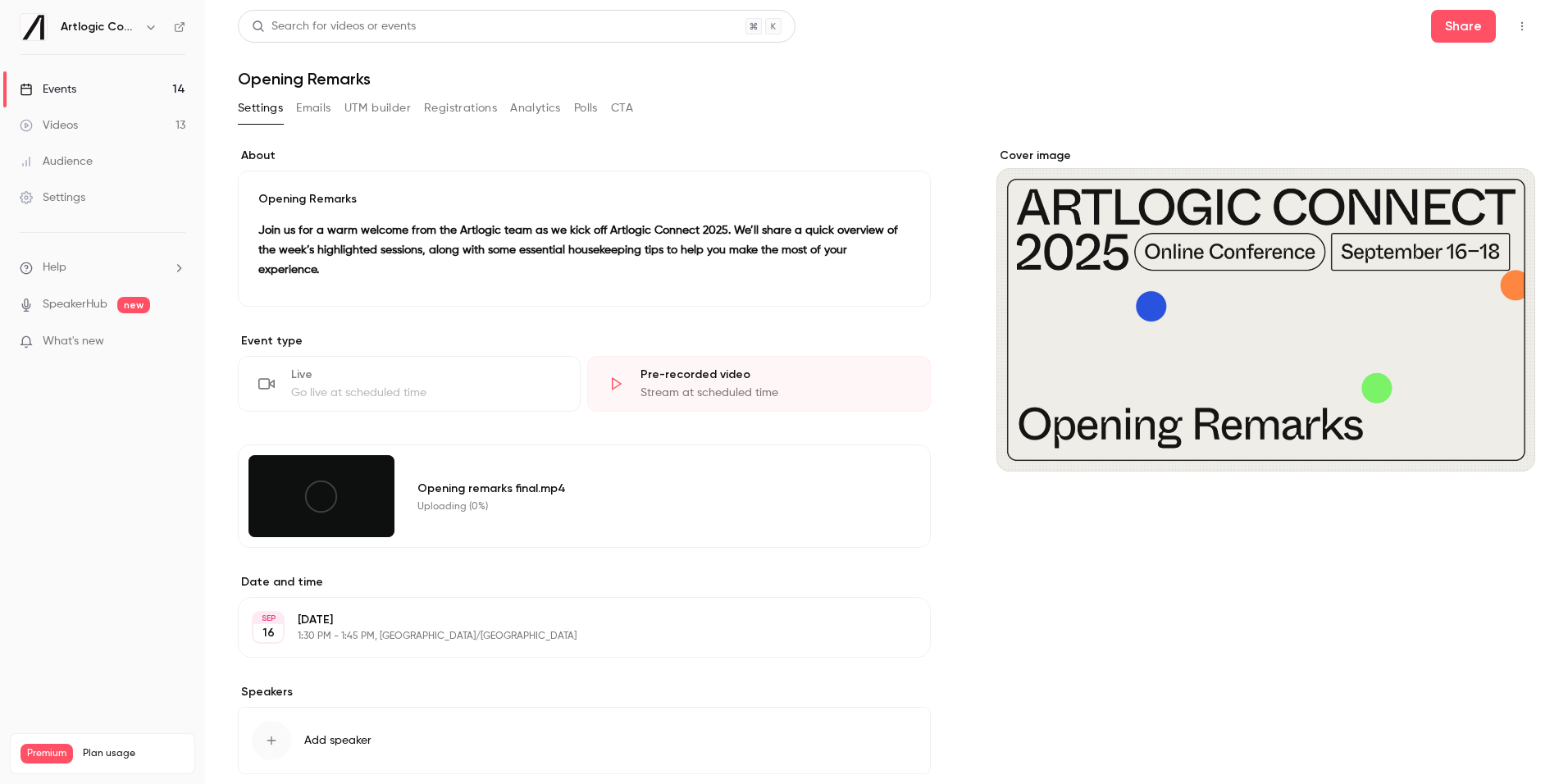
click at [101, 92] on link "Events 14" at bounding box center [102, 90] width 205 height 36
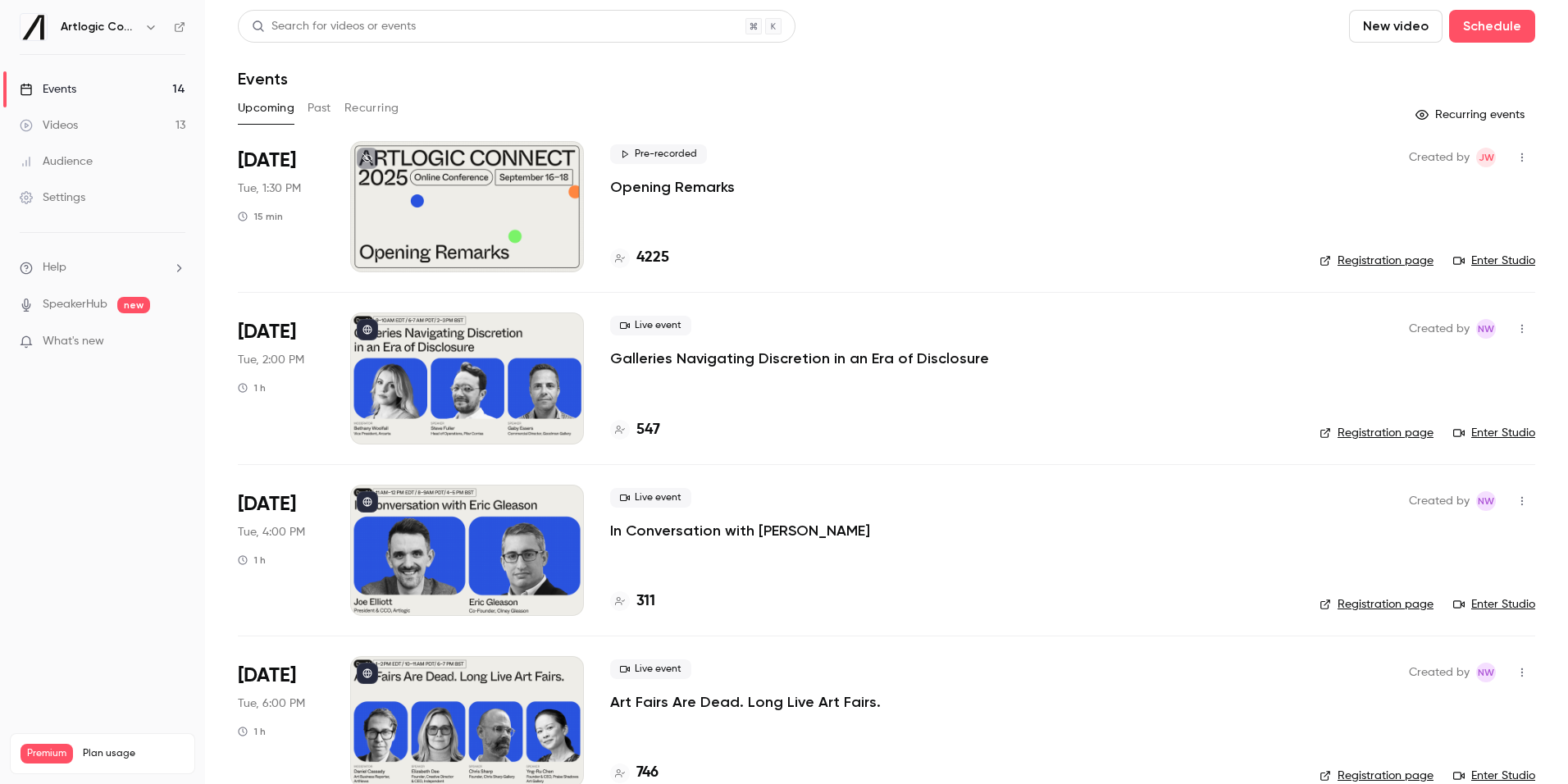
click at [621, 191] on p "Opening Remarks" at bounding box center [672, 187] width 124 height 20
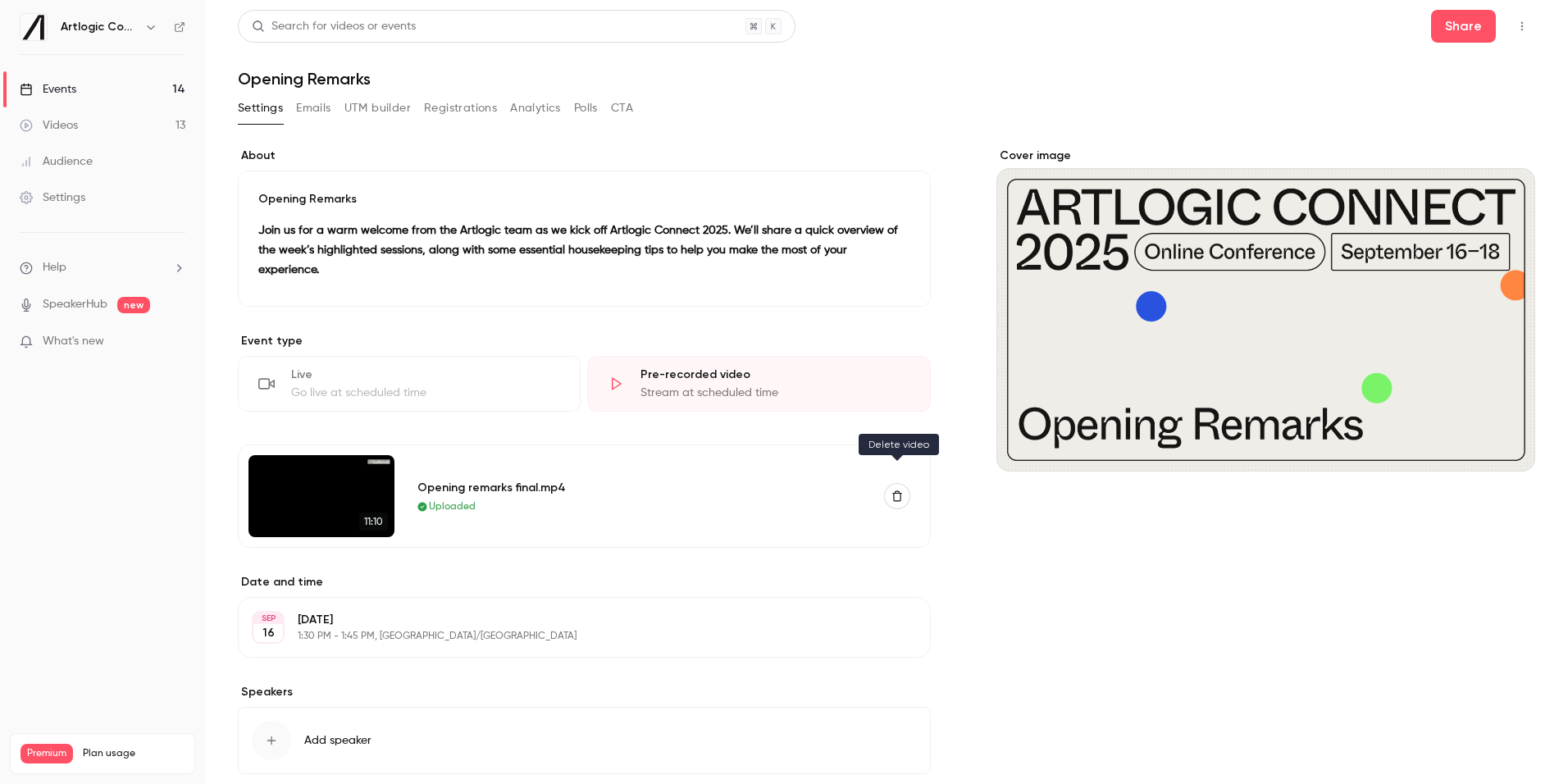
click at [896, 491] on icon "button" at bounding box center [896, 496] width 10 height 11
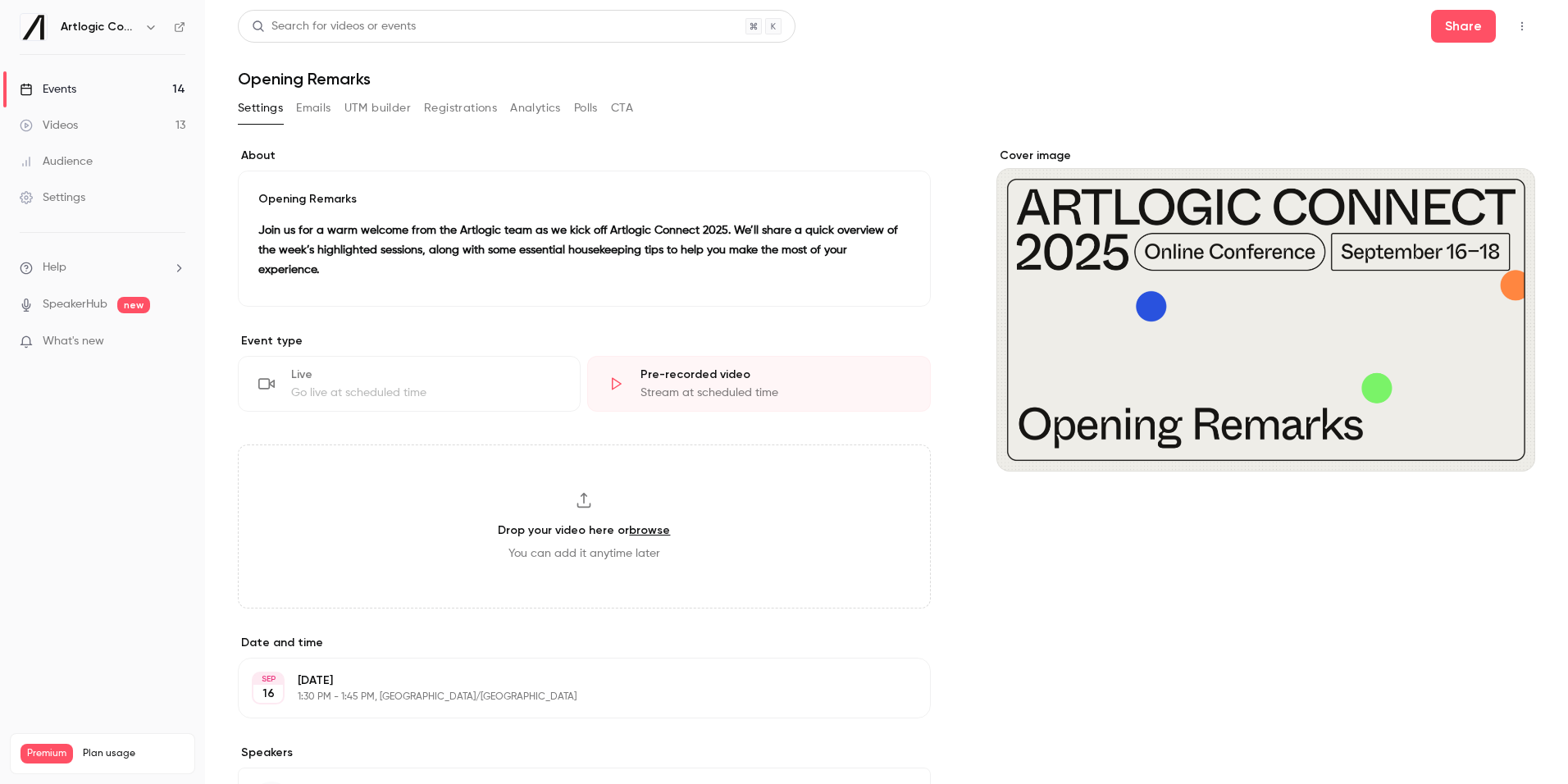
click at [96, 99] on link "Events 14" at bounding box center [102, 90] width 205 height 36
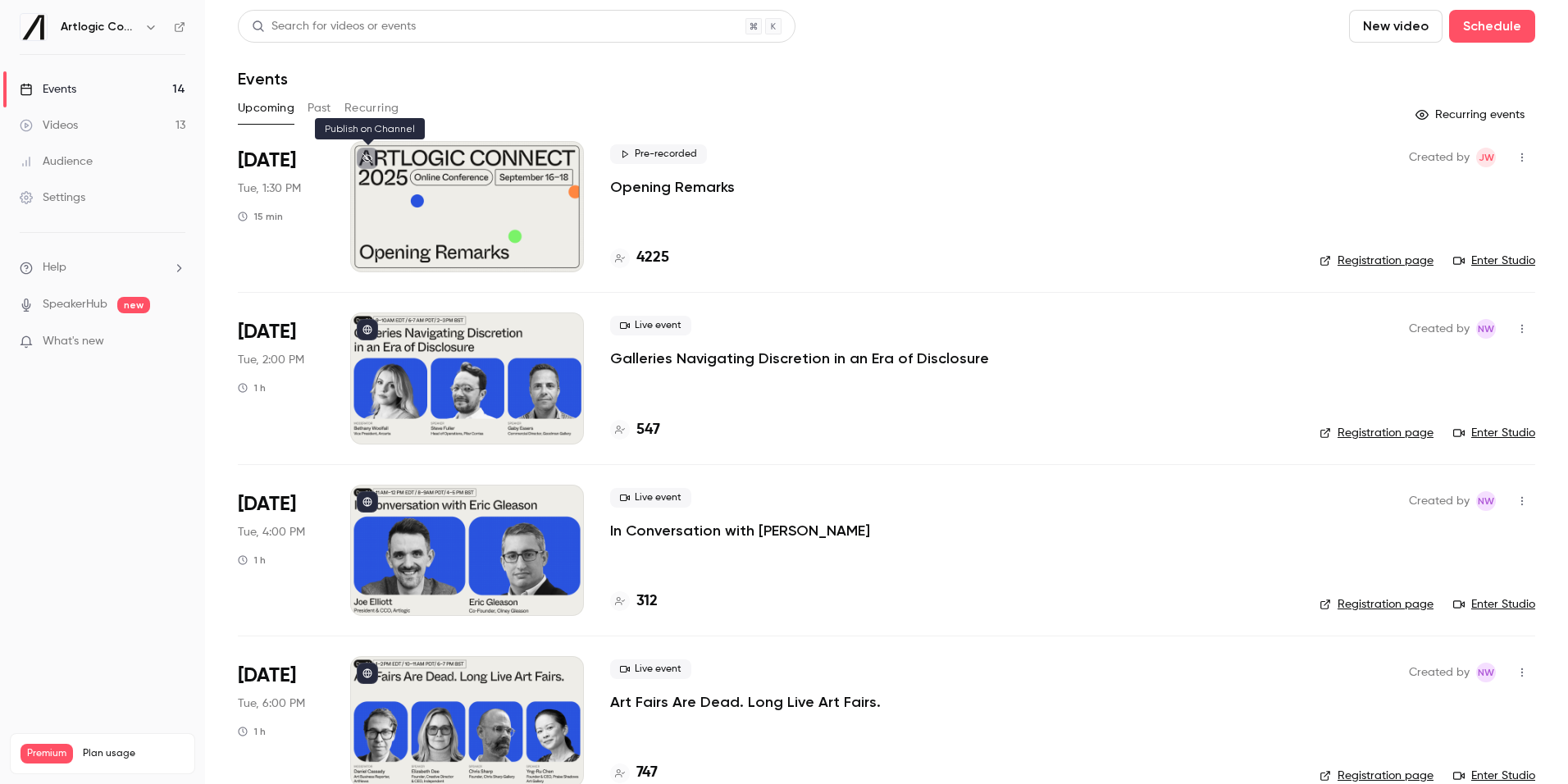
click at [370, 158] on icon at bounding box center [367, 158] width 10 height 10
click at [180, 30] on icon at bounding box center [179, 27] width 12 height 12
click at [1338, 263] on link "Registration page" at bounding box center [1375, 261] width 114 height 16
click at [1338, 258] on link "Enter Studio" at bounding box center [1494, 261] width 82 height 16
click at [648, 192] on p "Opening Remarks" at bounding box center [672, 187] width 124 height 20
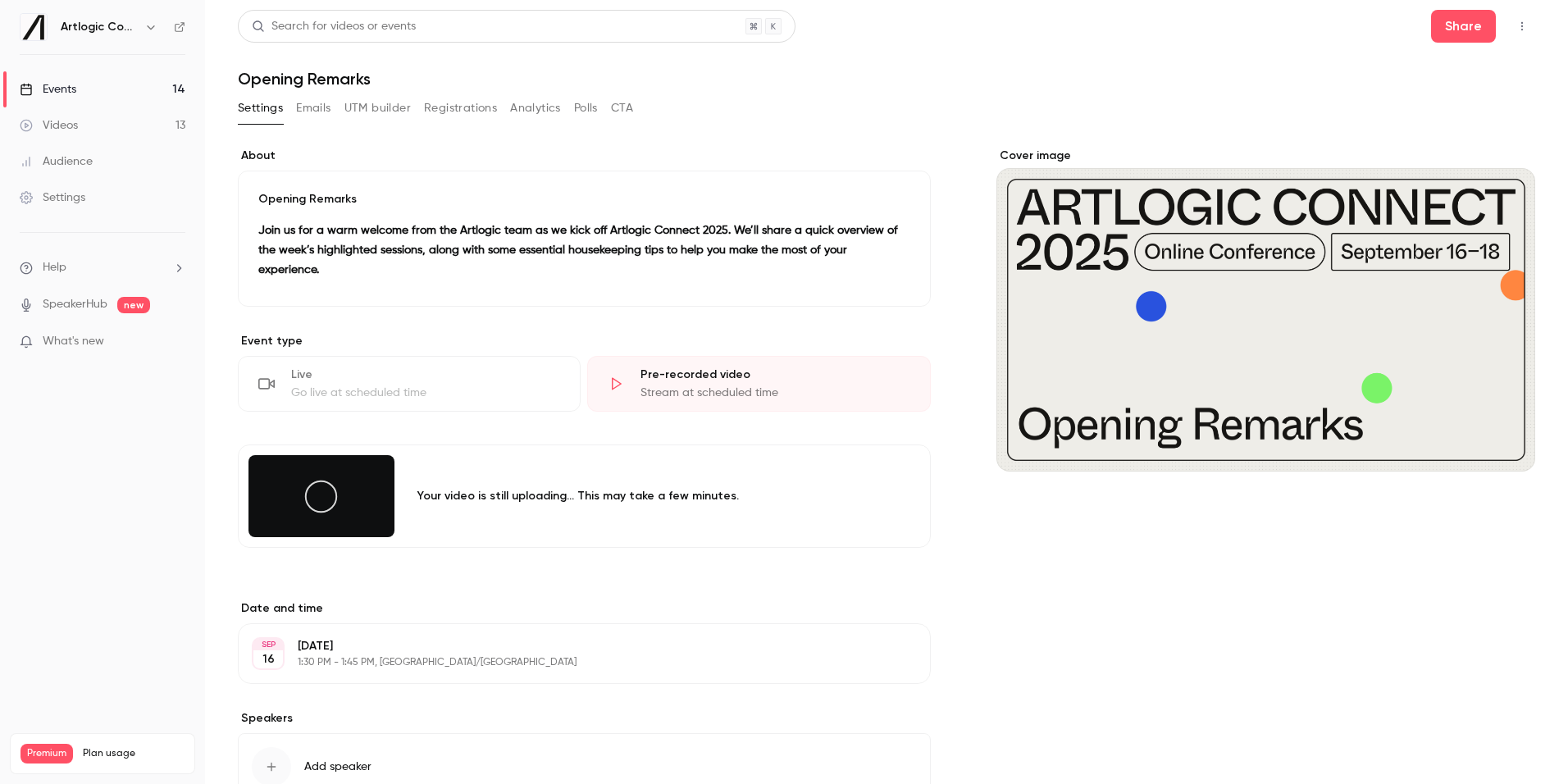
click at [449, 366] on div "Live" at bounding box center [425, 375] width 269 height 16
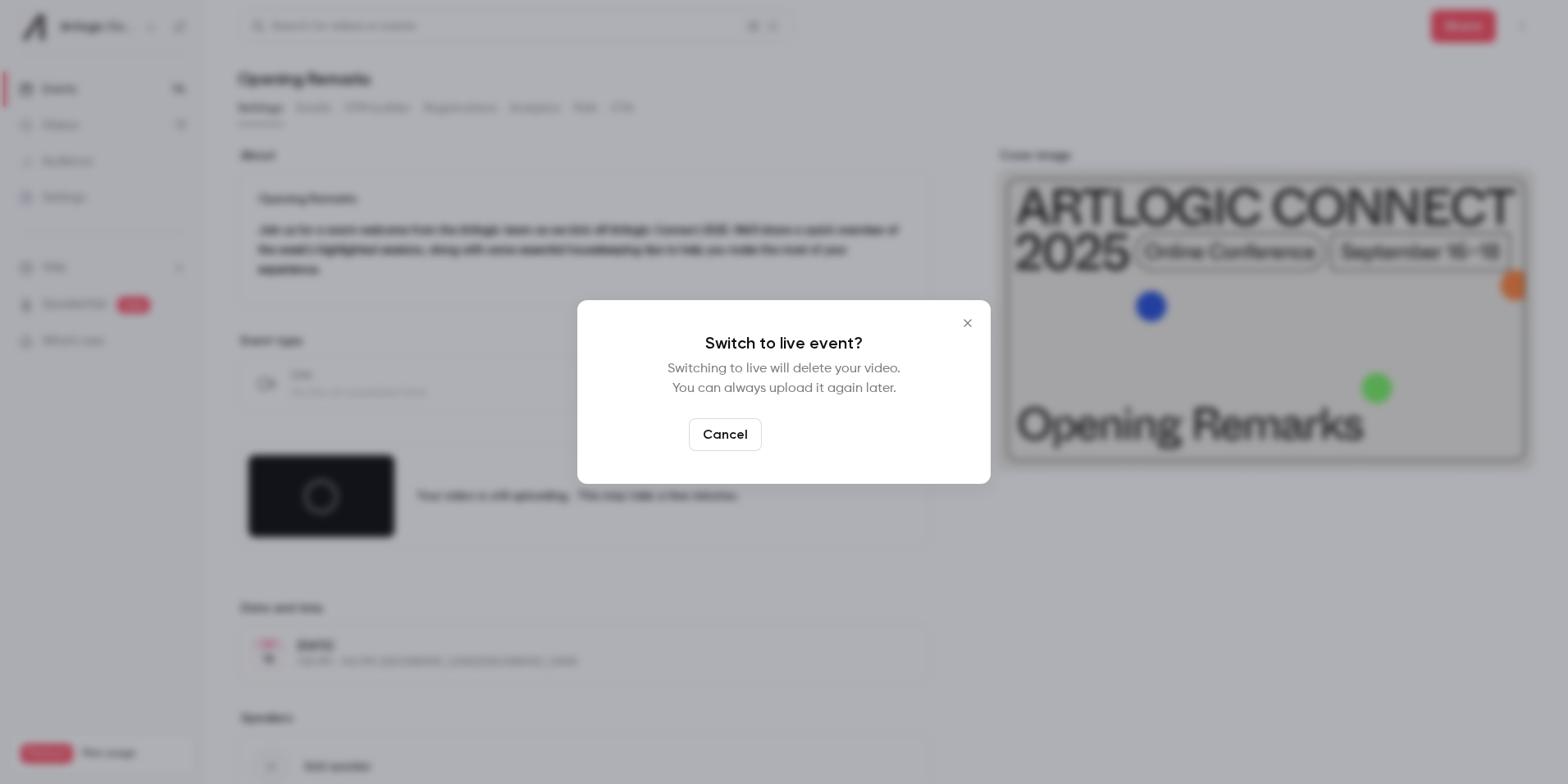
click at [835, 424] on button "Switch to live" at bounding box center [824, 435] width 111 height 33
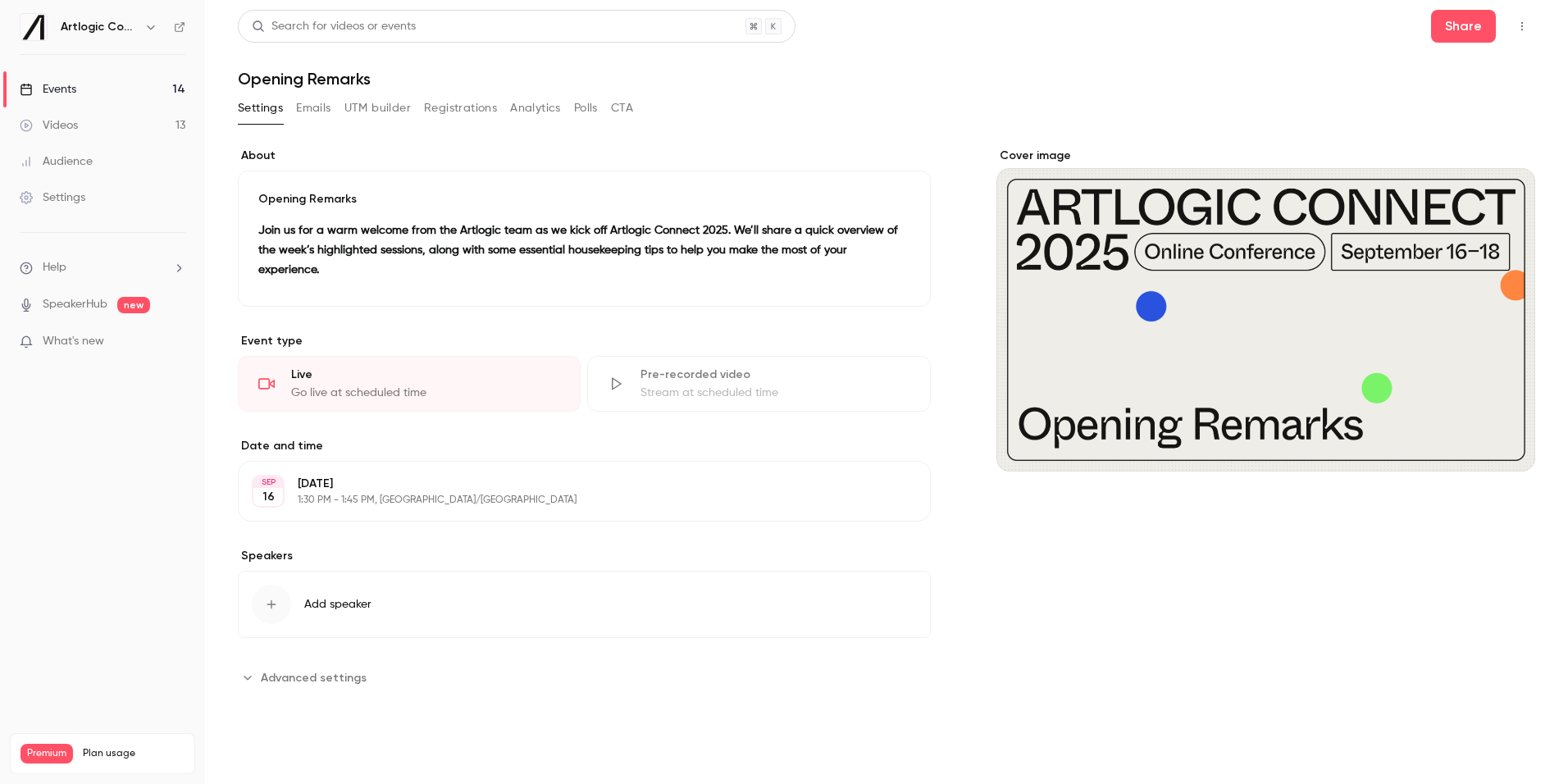
click at [109, 85] on link "Events 14" at bounding box center [102, 90] width 205 height 36
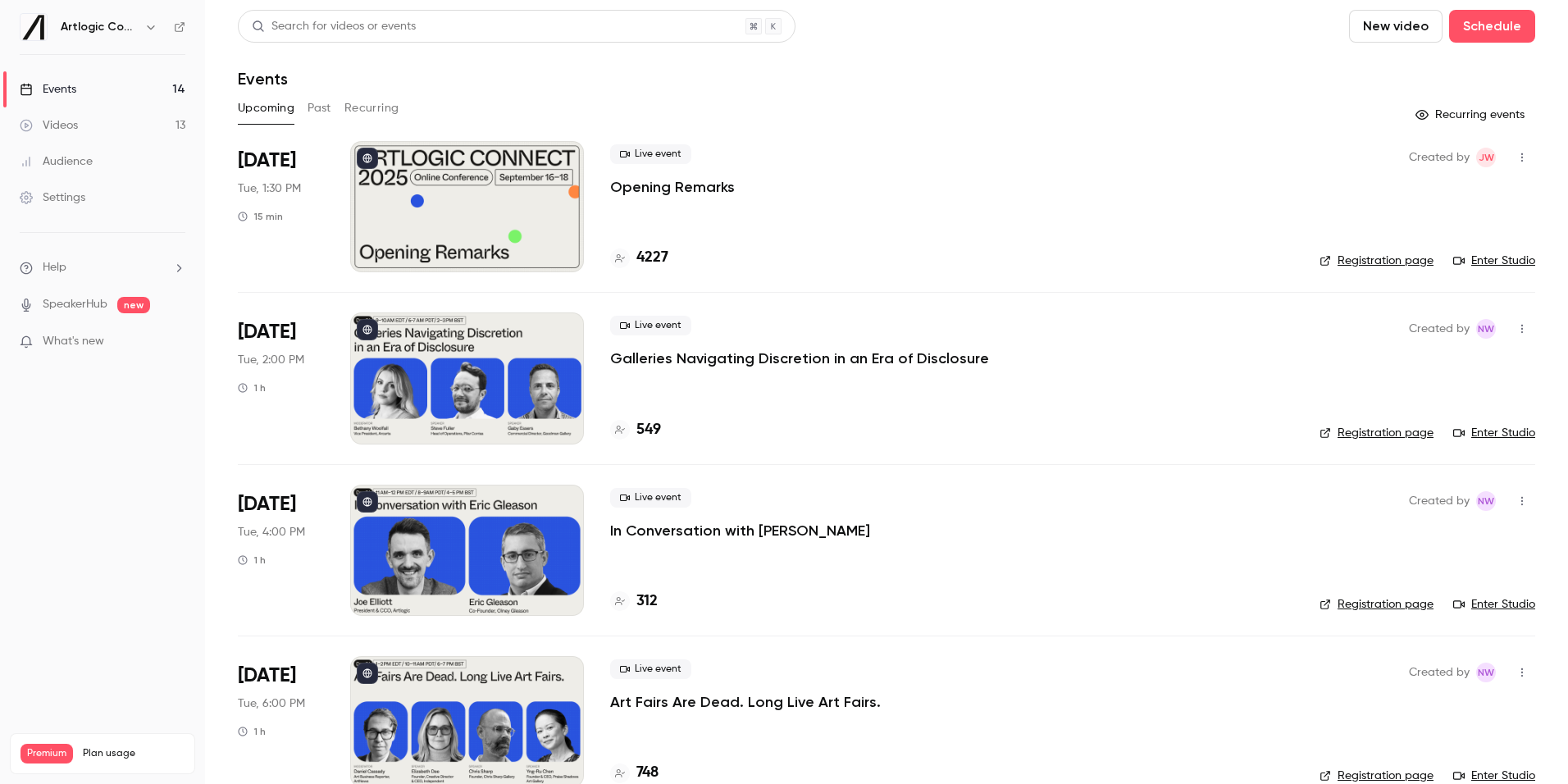
click at [1498, 260] on link "Enter Studio" at bounding box center [1494, 261] width 82 height 16
click at [75, 125] on div "Videos" at bounding box center [48, 125] width 58 height 16
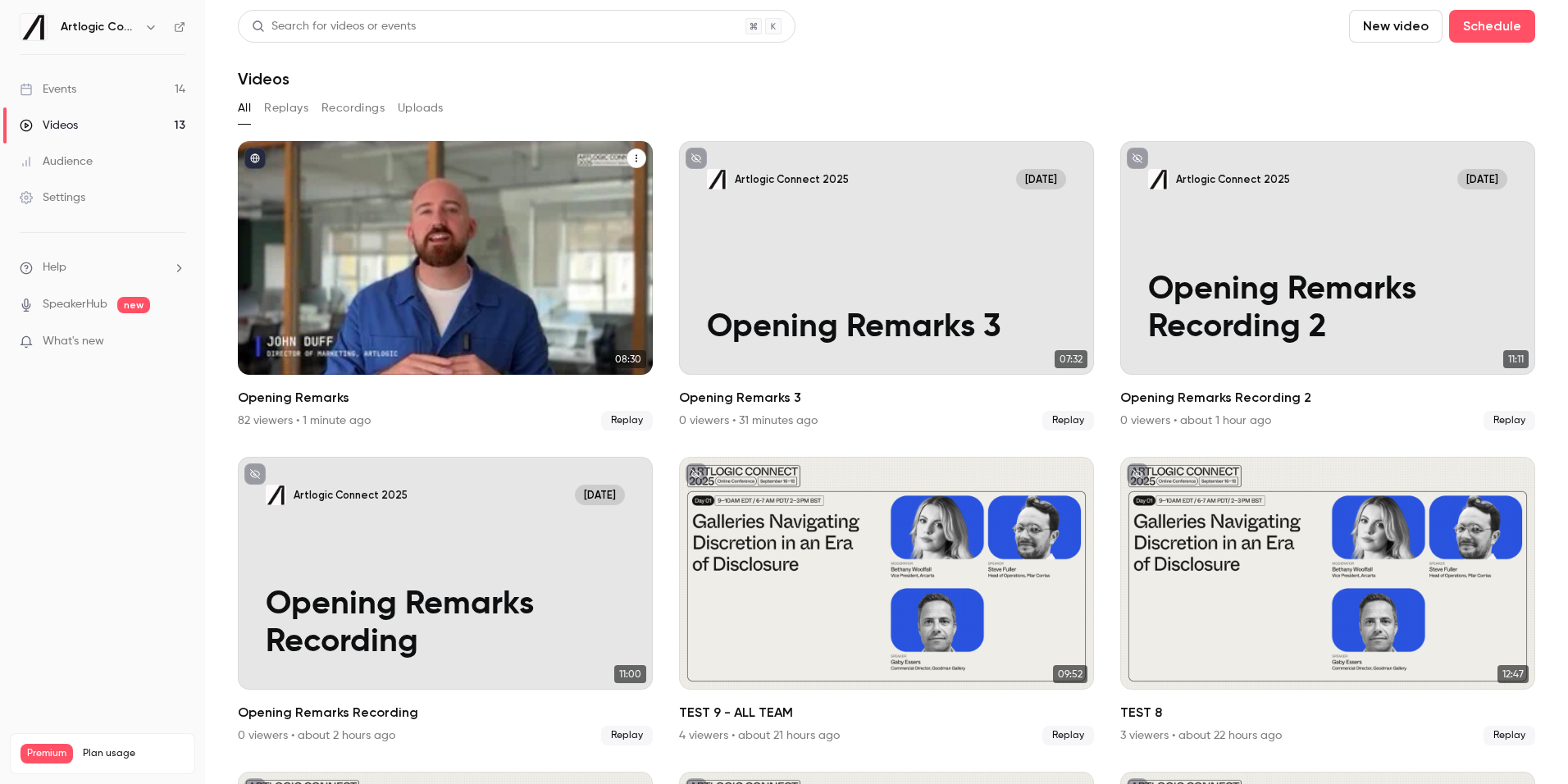
click at [361, 228] on div "Opening Remarks" at bounding box center [445, 257] width 415 height 234
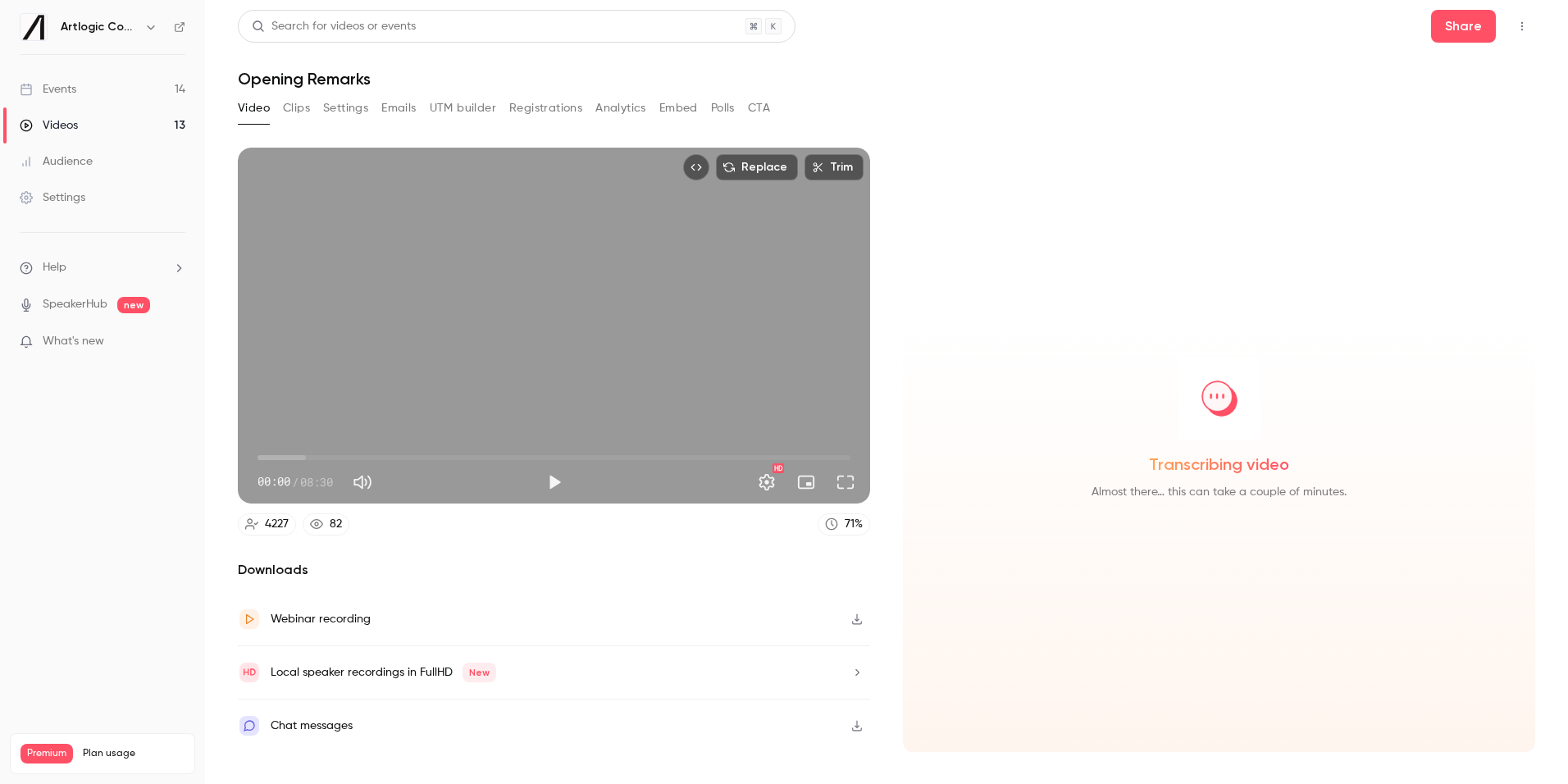
click at [505, 455] on span "00:00" at bounding box center [553, 457] width 593 height 26
click at [664, 456] on span "03:33" at bounding box center [553, 457] width 593 height 26
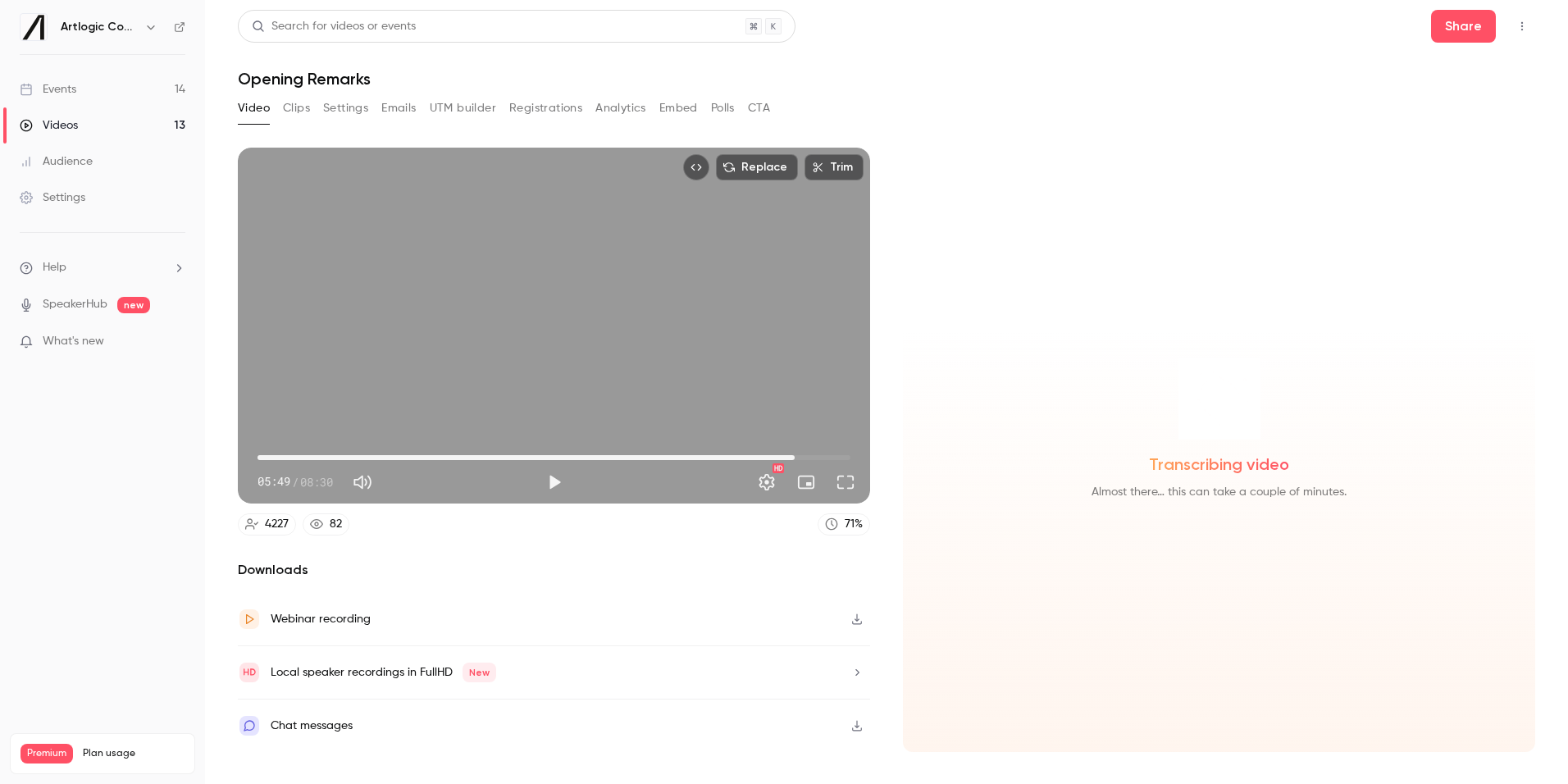
click at [794, 456] on span "07:42" at bounding box center [553, 457] width 593 height 26
click at [832, 457] on span "08:14" at bounding box center [553, 457] width 593 height 26
click at [841, 460] on span "08:24" at bounding box center [553, 457] width 593 height 26
click at [549, 480] on button "Play" at bounding box center [554, 482] width 33 height 33
type input "*****"
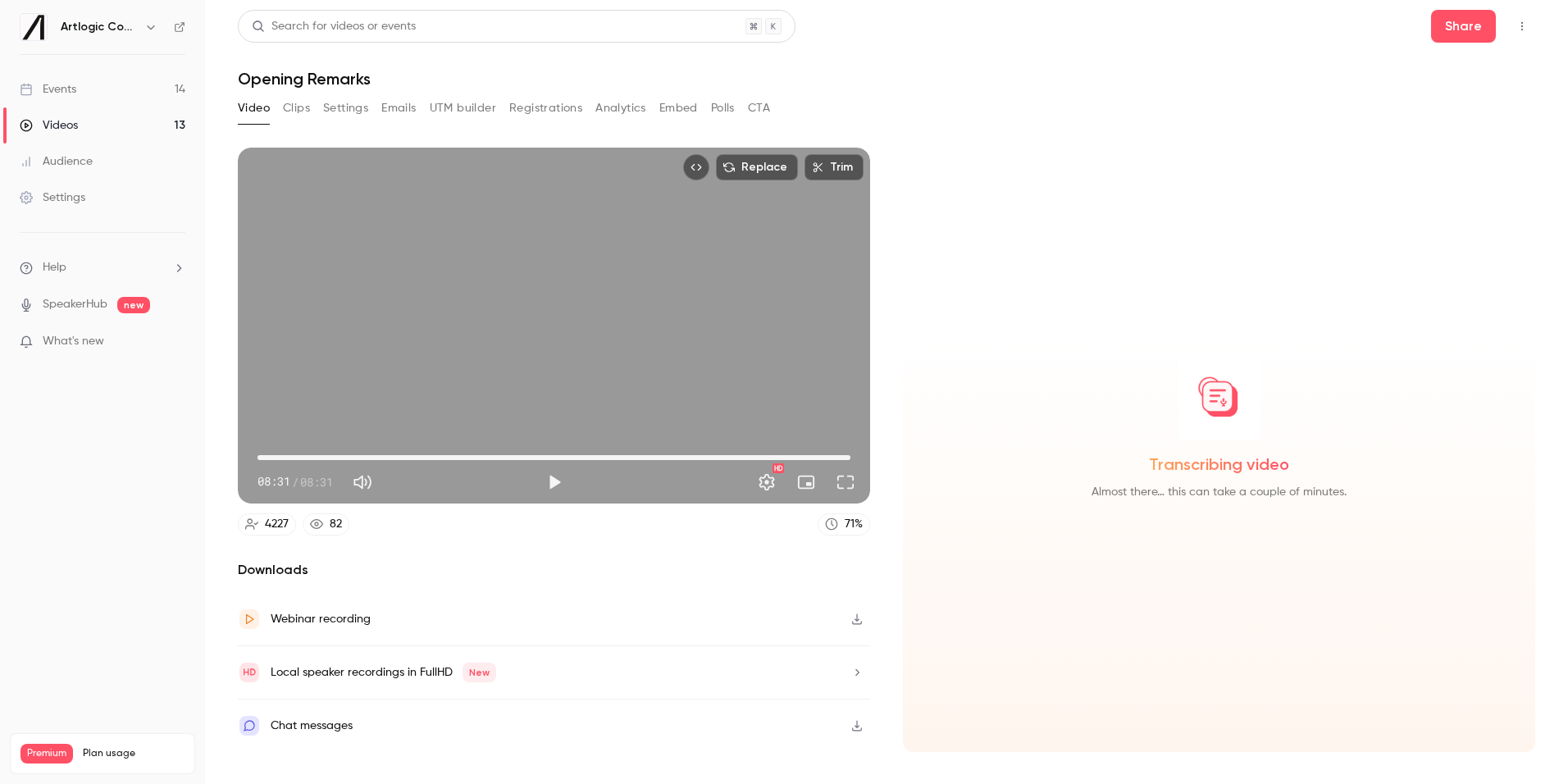
click at [98, 78] on link "Events 14" at bounding box center [102, 90] width 205 height 36
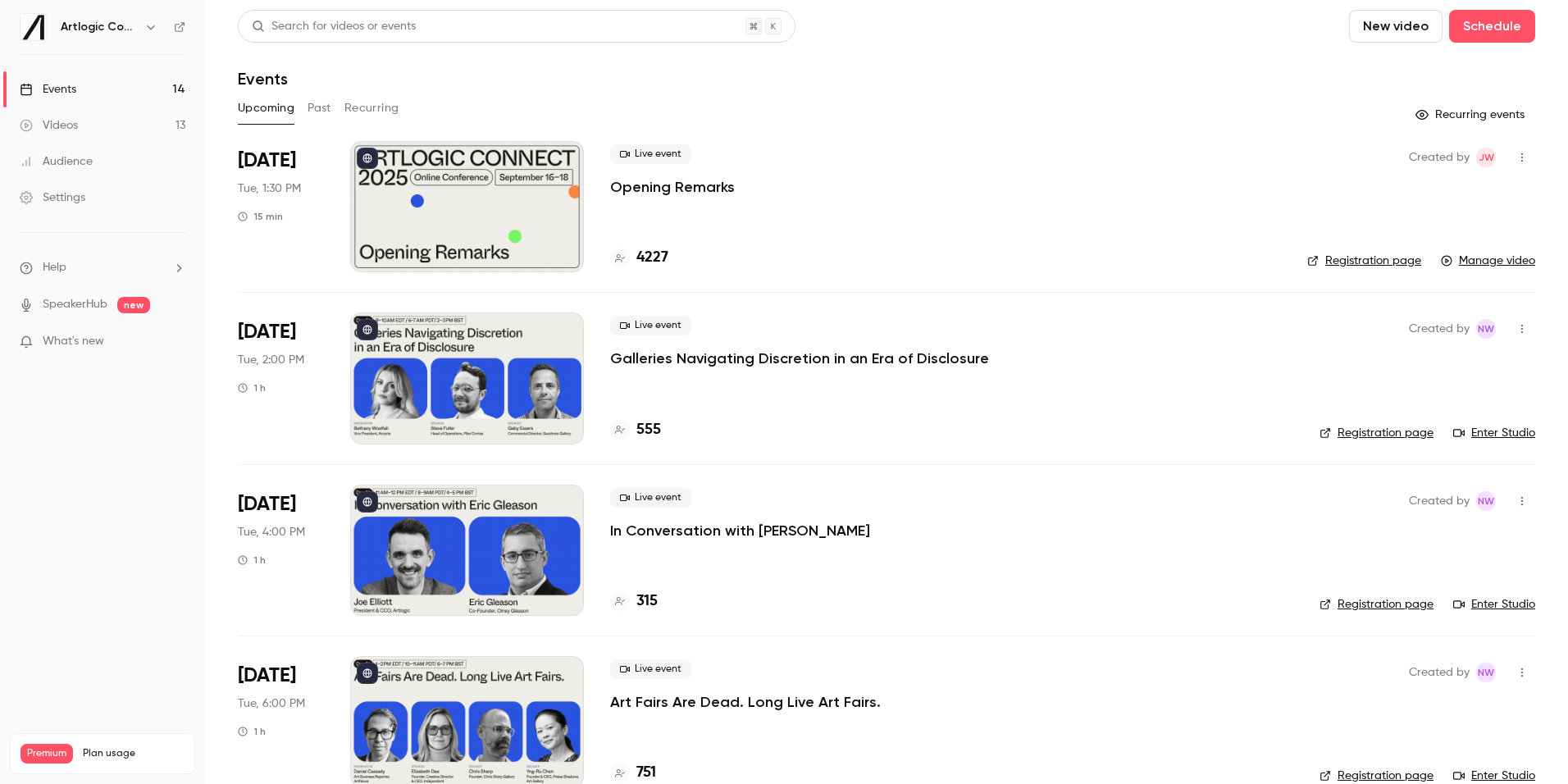
click at [1511, 428] on link "Enter Studio" at bounding box center [1494, 433] width 82 height 16
click at [1359, 439] on link "Registration page" at bounding box center [1375, 433] width 114 height 16
click at [720, 358] on p "Galleries Navigating Discretion in an Era of Disclosure" at bounding box center [799, 358] width 379 height 20
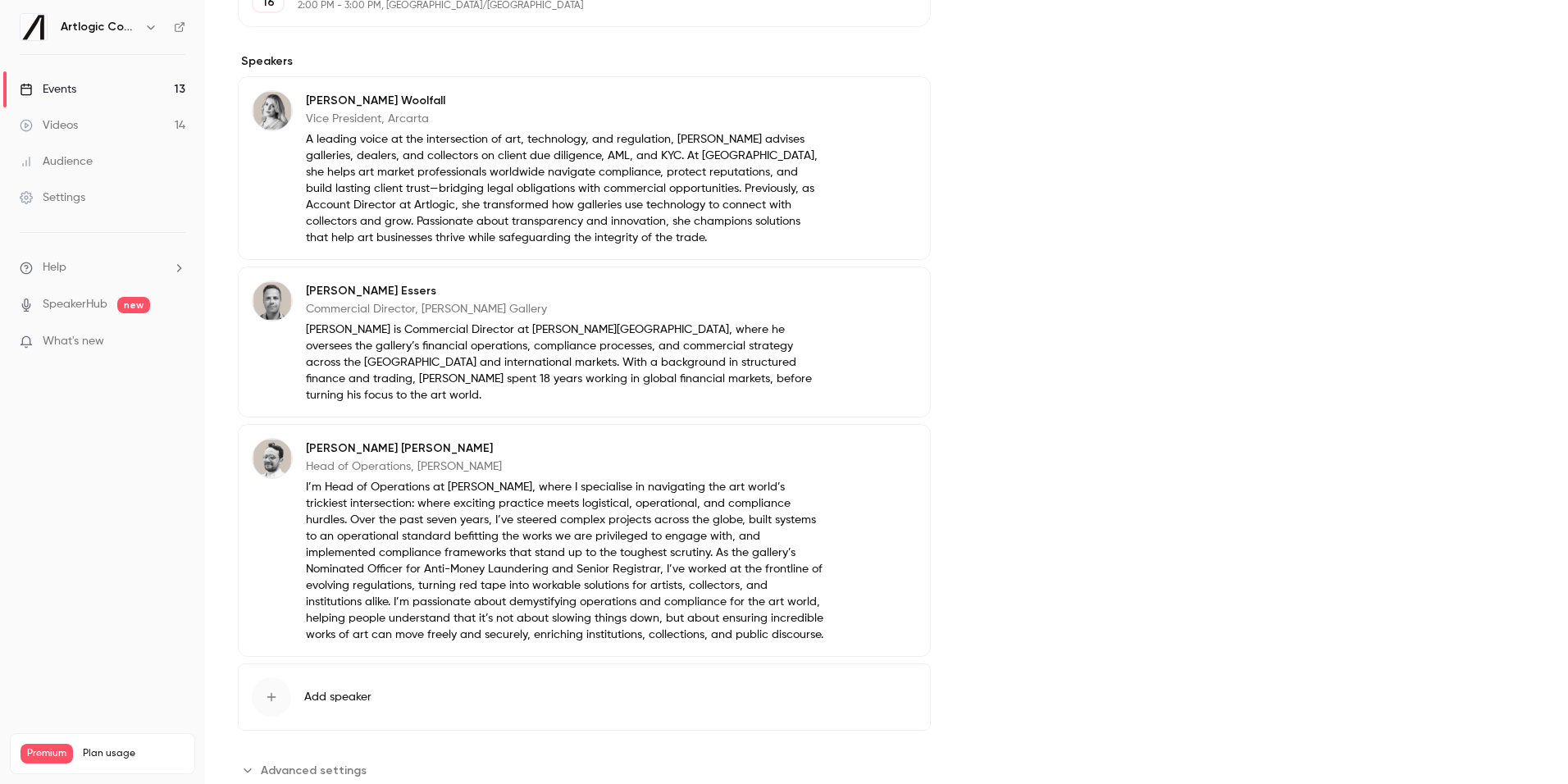
scroll to position [547, 0]
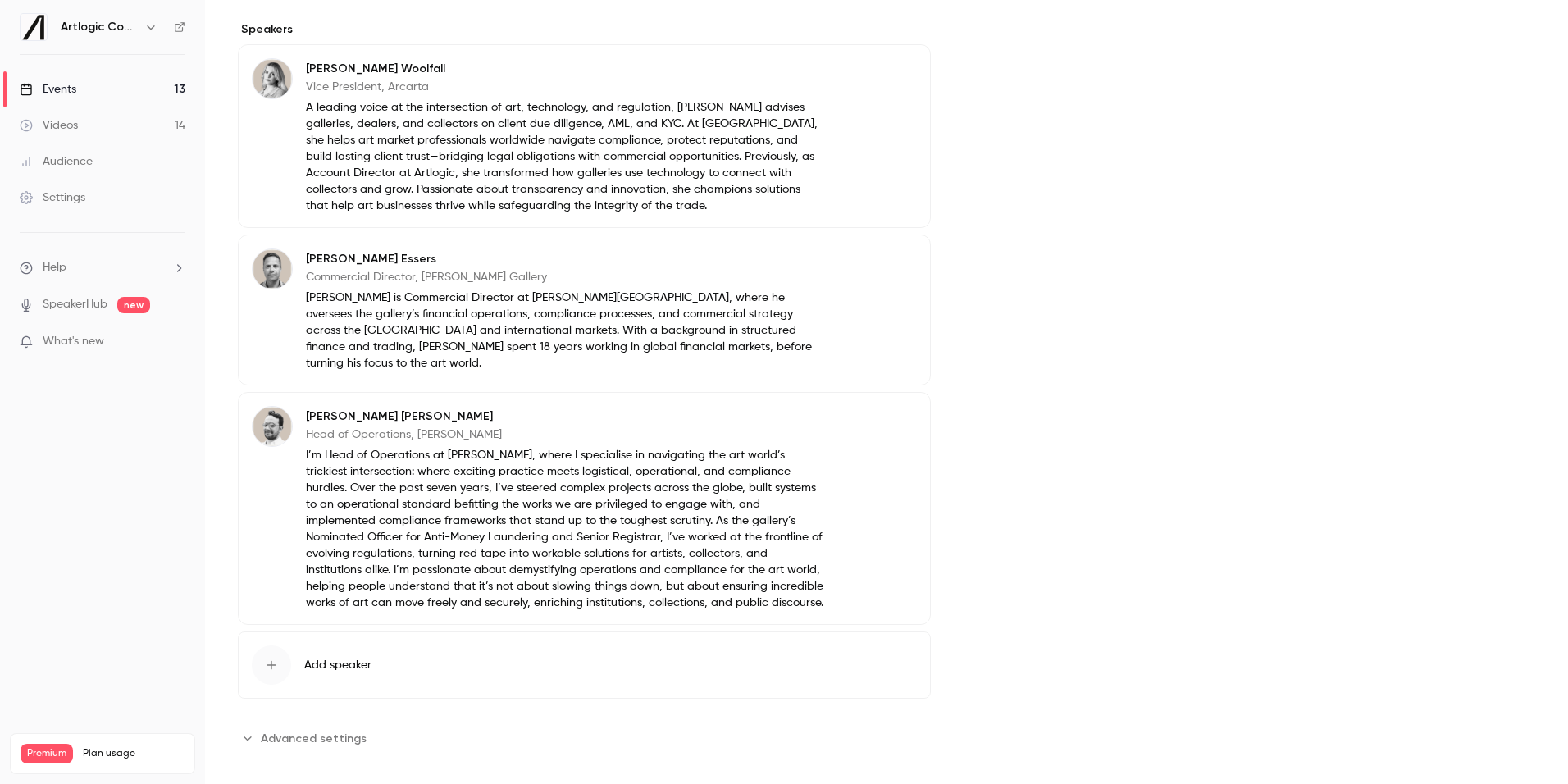
click at [321, 730] on span "Advanced settings" at bounding box center [313, 738] width 106 height 17
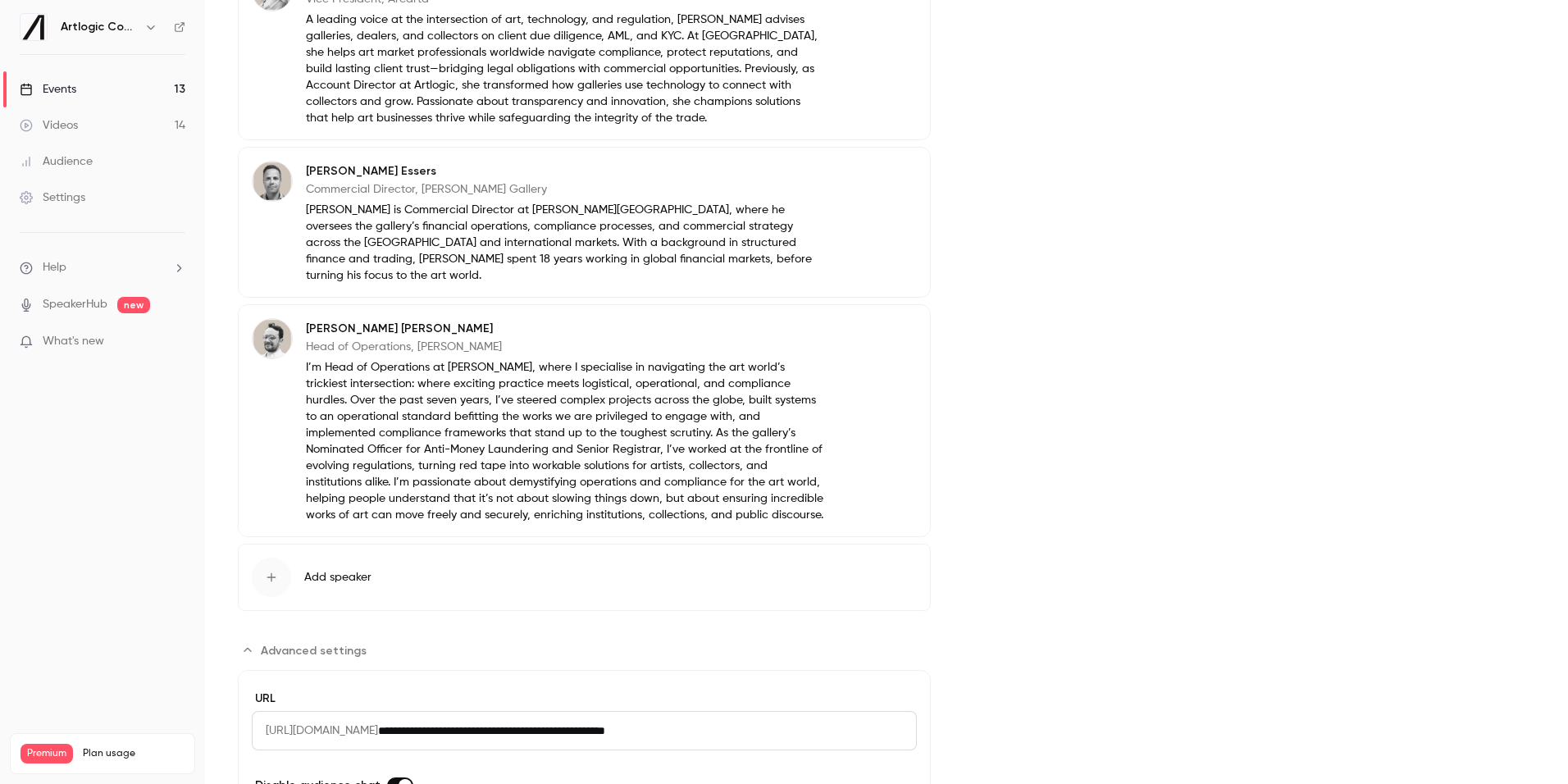
scroll to position [730, 0]
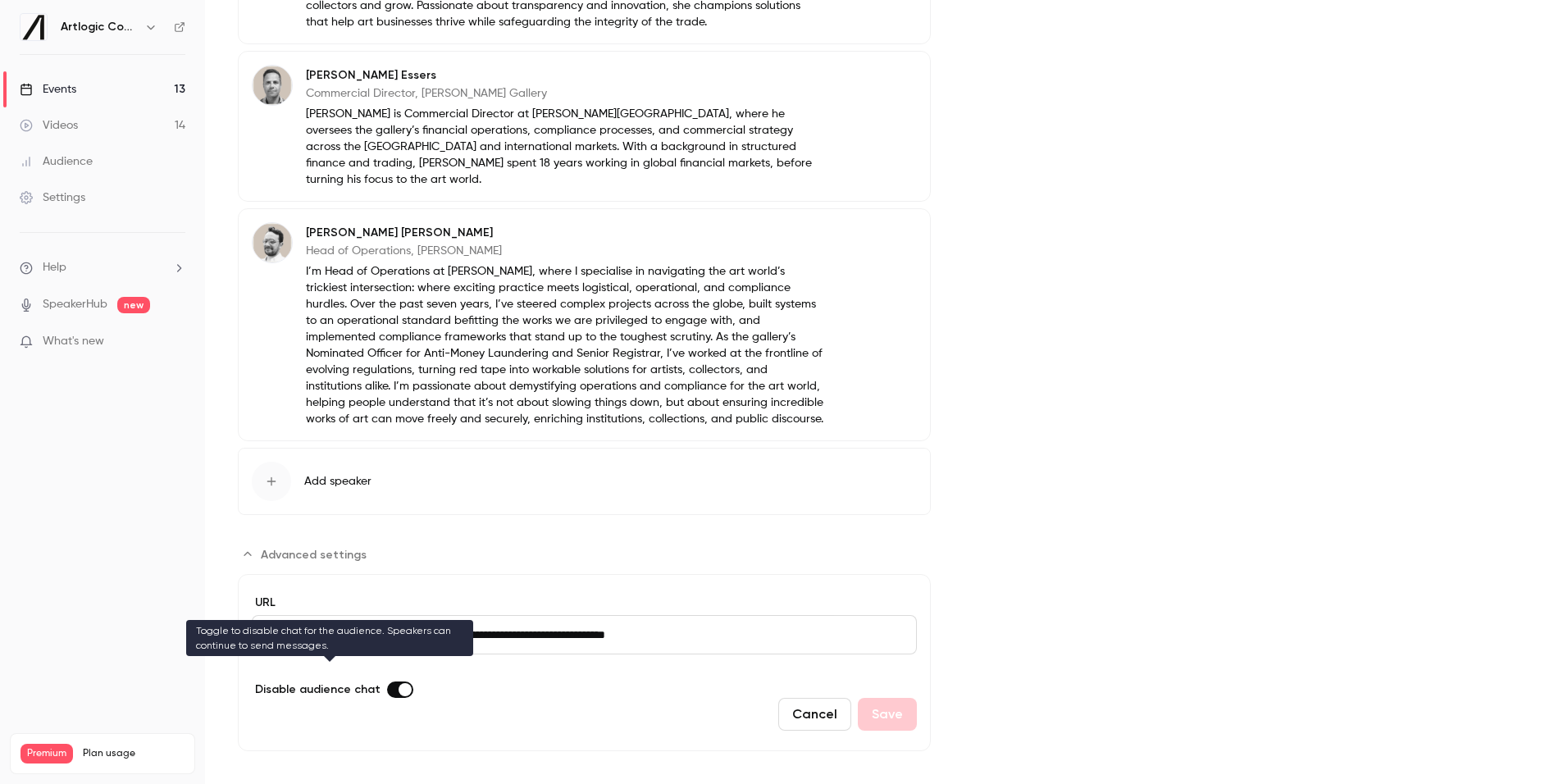
click at [398, 684] on span "Advanced settings" at bounding box center [405, 690] width 13 height 13
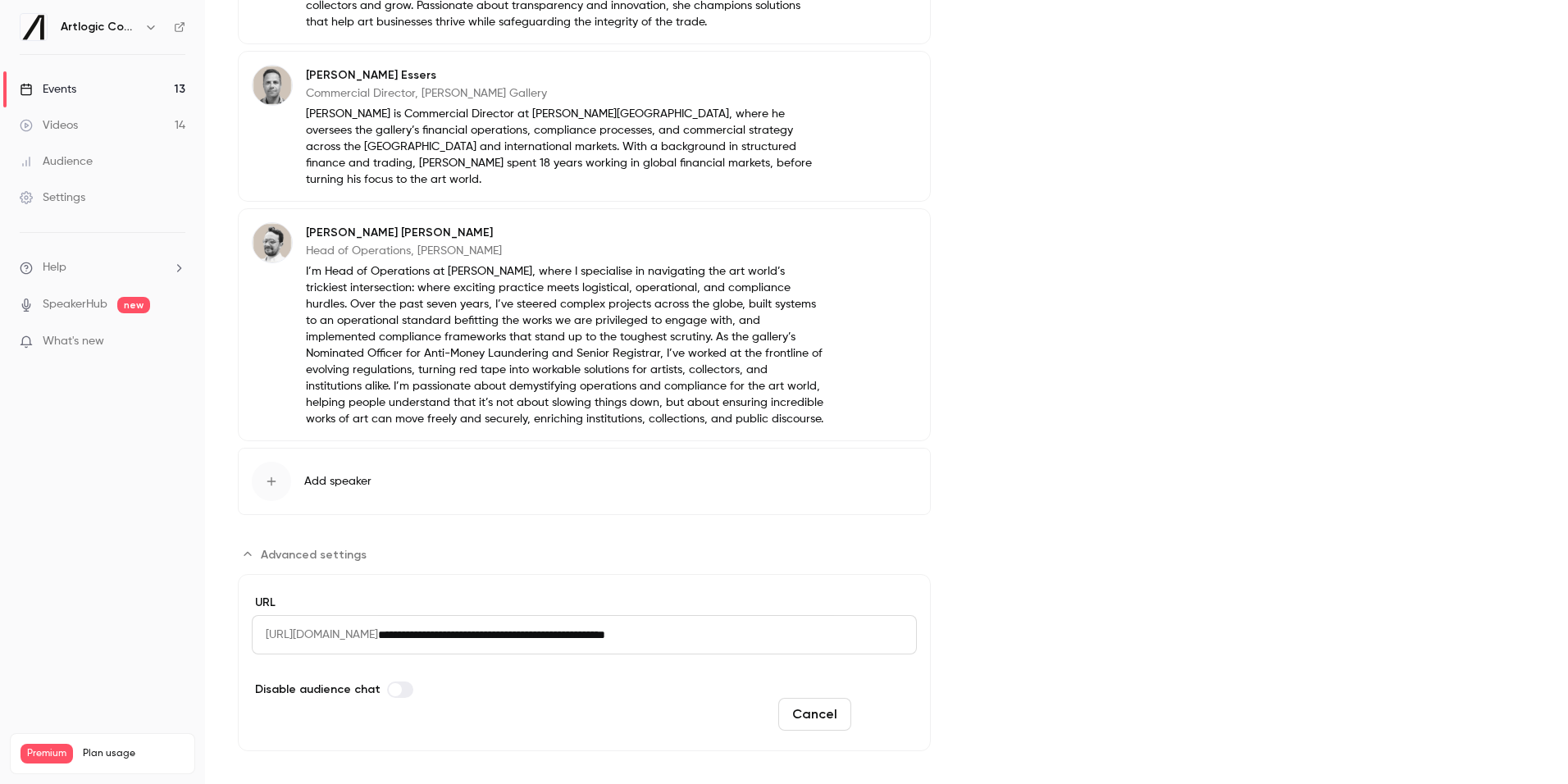
click at [895, 699] on button "Save" at bounding box center [887, 714] width 59 height 33
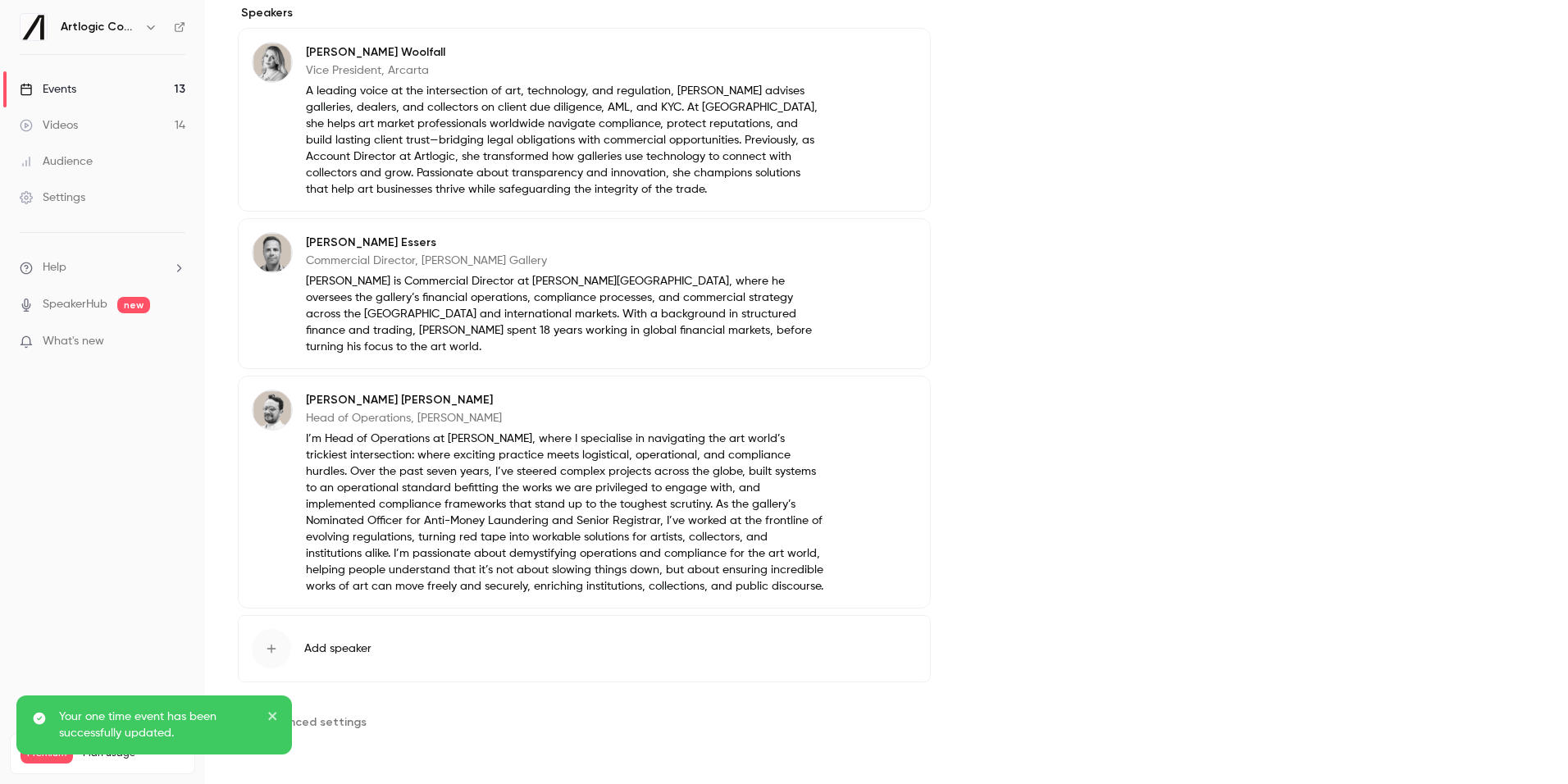
scroll to position [547, 0]
